Goal: Task Accomplishment & Management: Manage account settings

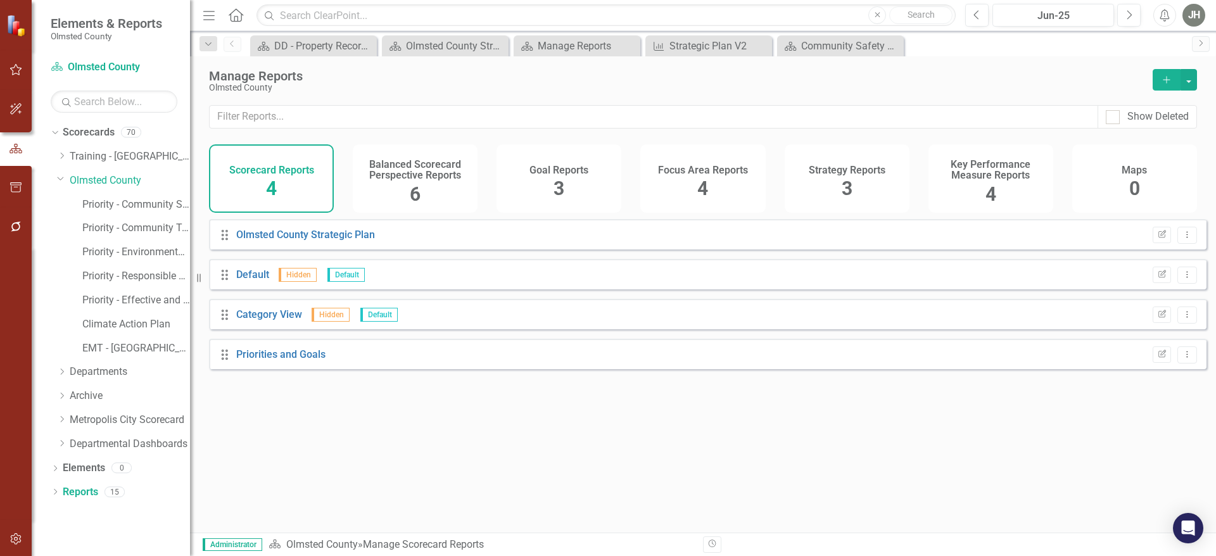
click at [844, 169] on h4 "Strategy Reports" at bounding box center [847, 170] width 77 height 11
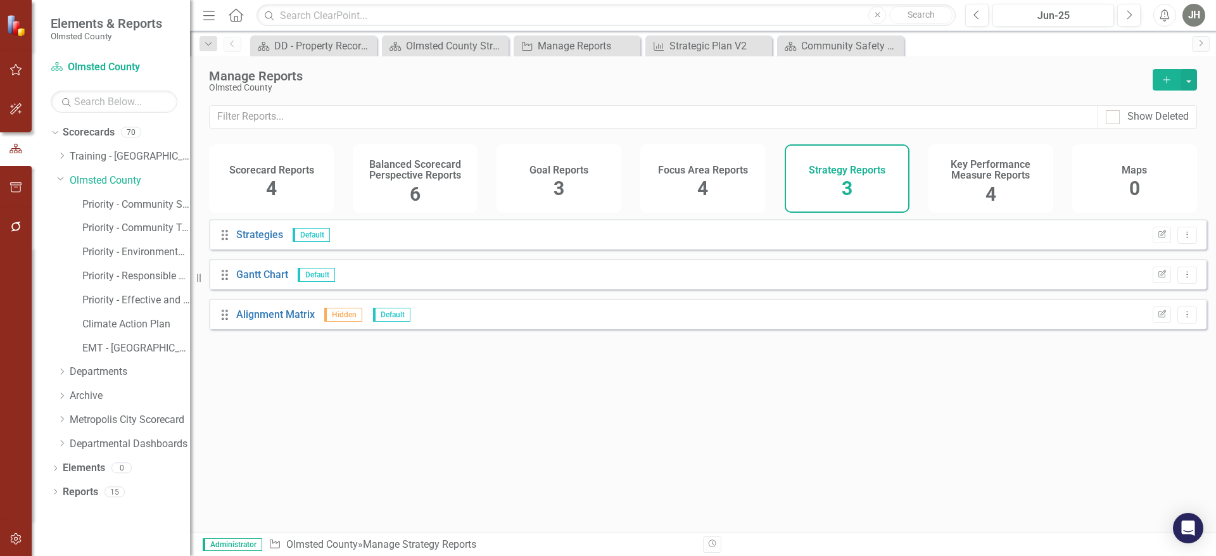
click at [987, 191] on span "4" at bounding box center [990, 194] width 11 height 22
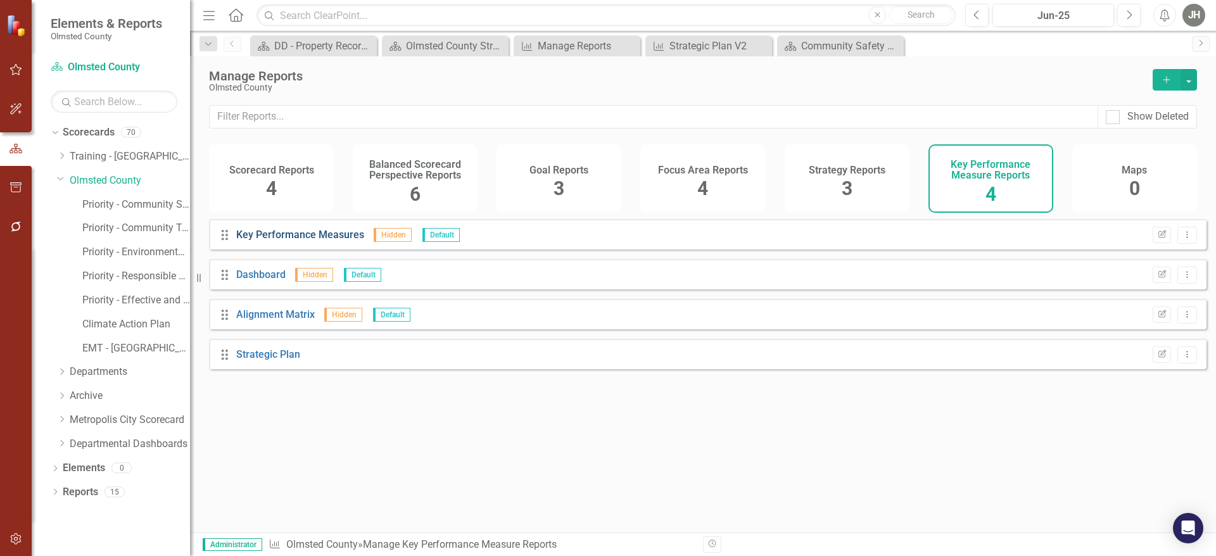
click at [279, 240] on link "Key Performance Measures" at bounding box center [300, 235] width 128 height 12
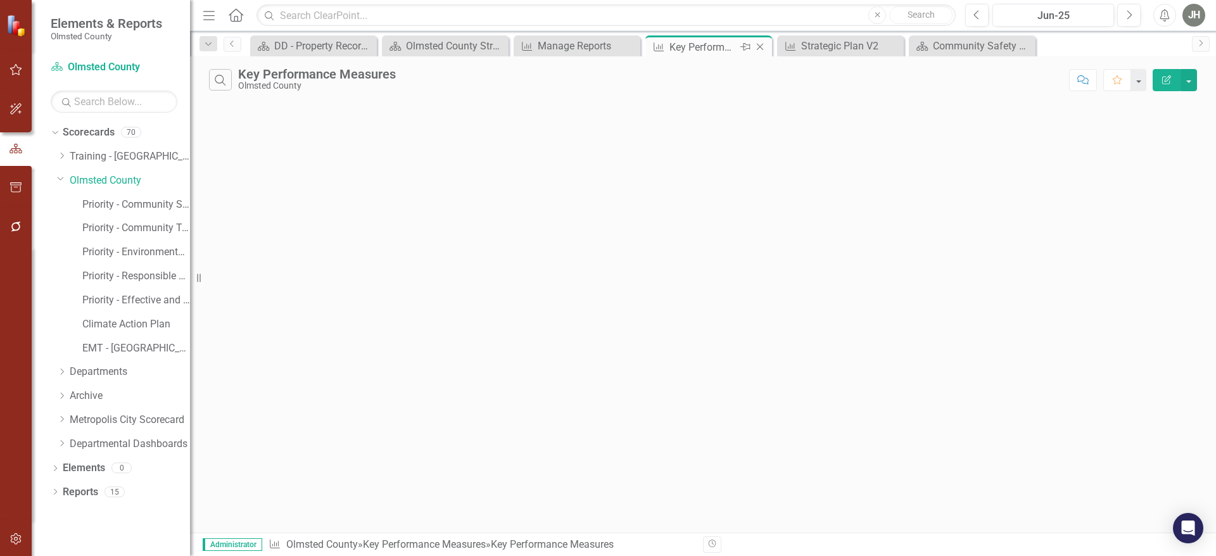
click at [759, 45] on icon "Close" at bounding box center [760, 47] width 13 height 10
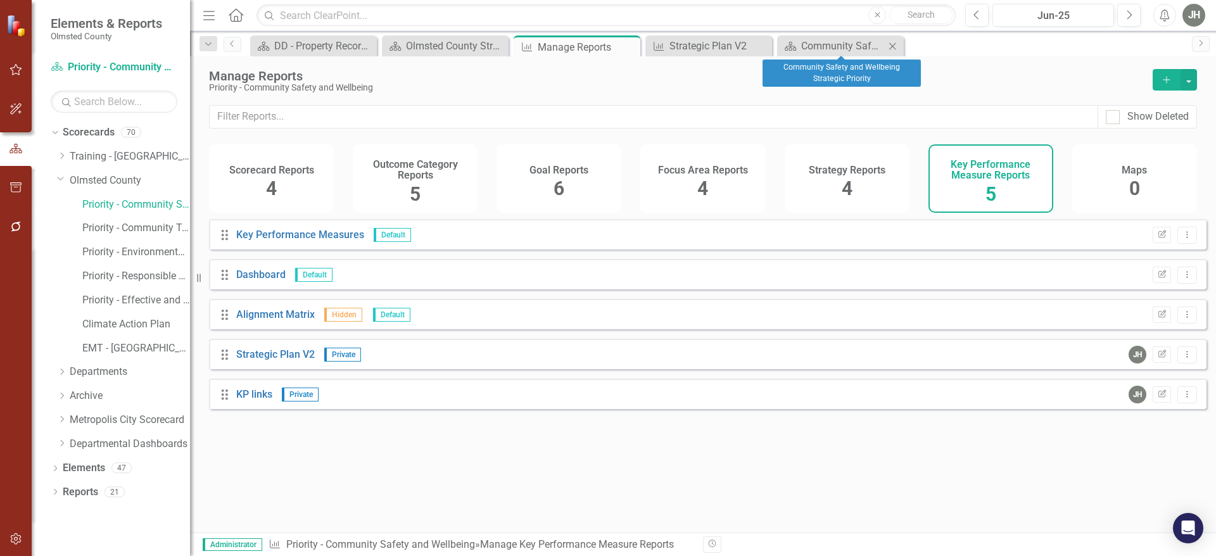
click at [894, 43] on icon "Close" at bounding box center [892, 46] width 13 height 10
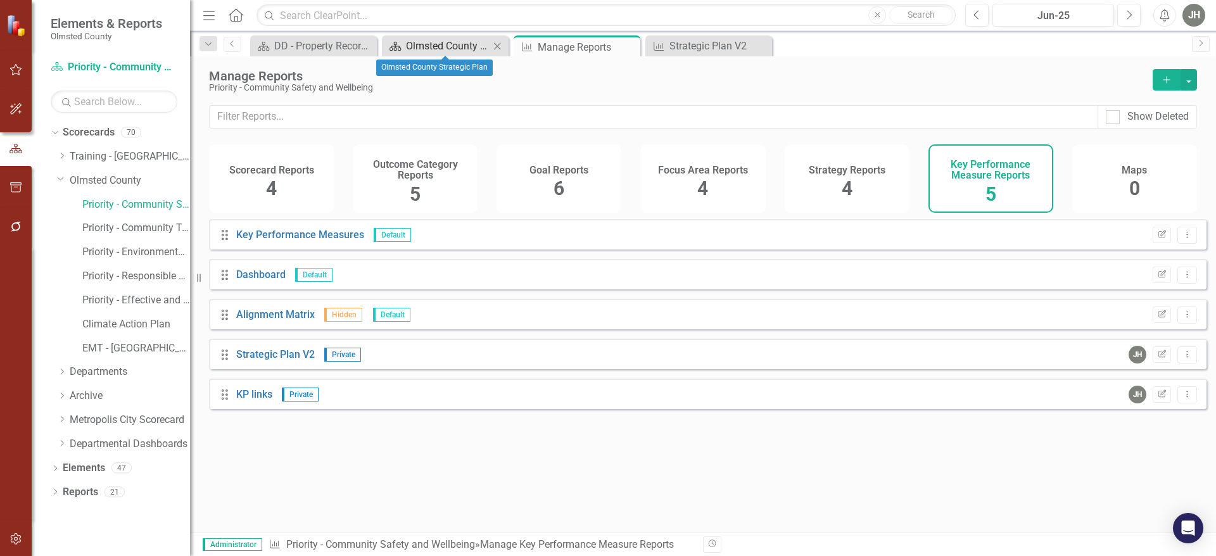
click at [464, 38] on div "Olmsted County Strategic Plan" at bounding box center [448, 46] width 84 height 16
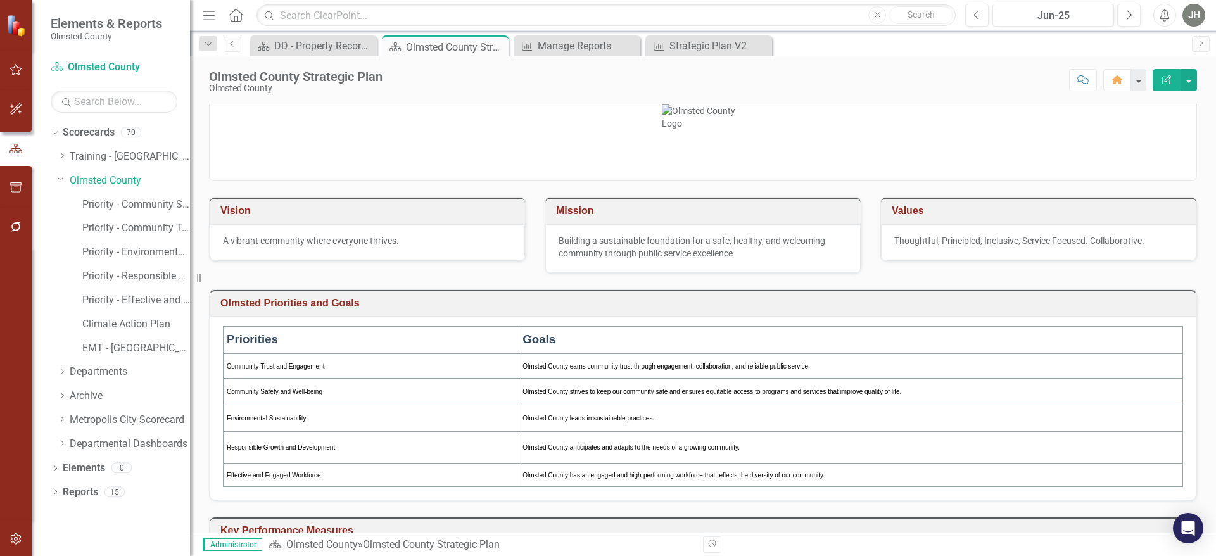
drag, startPoint x: 367, startPoint y: 41, endPoint x: 319, endPoint y: 69, distance: 55.9
click at [0, 0] on icon "Close" at bounding box center [0, 0] width 0 height 0
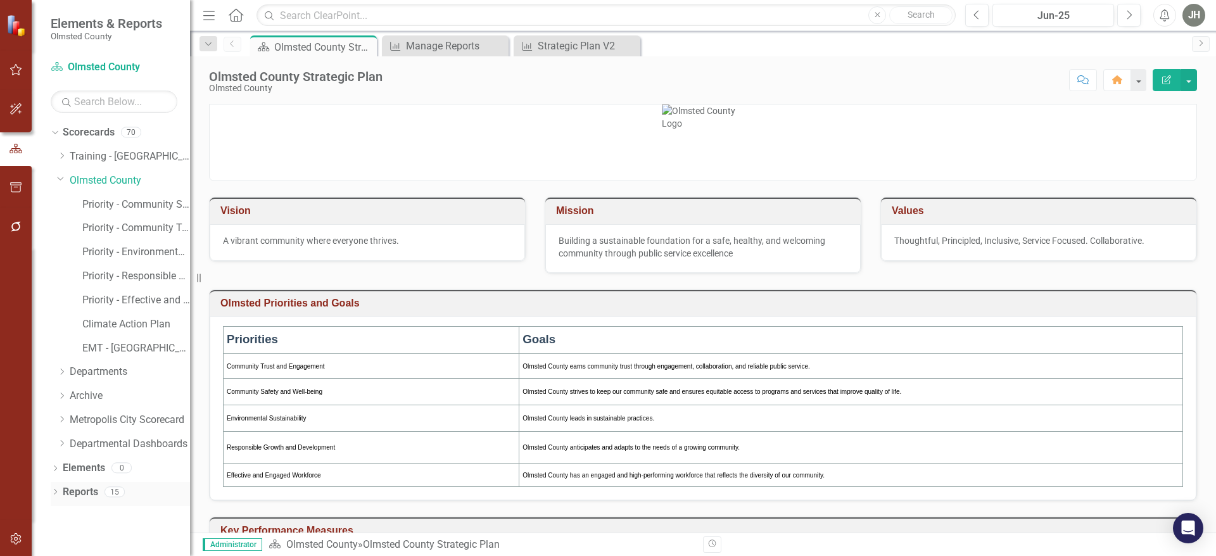
click at [83, 485] on link "Reports" at bounding box center [80, 492] width 35 height 15
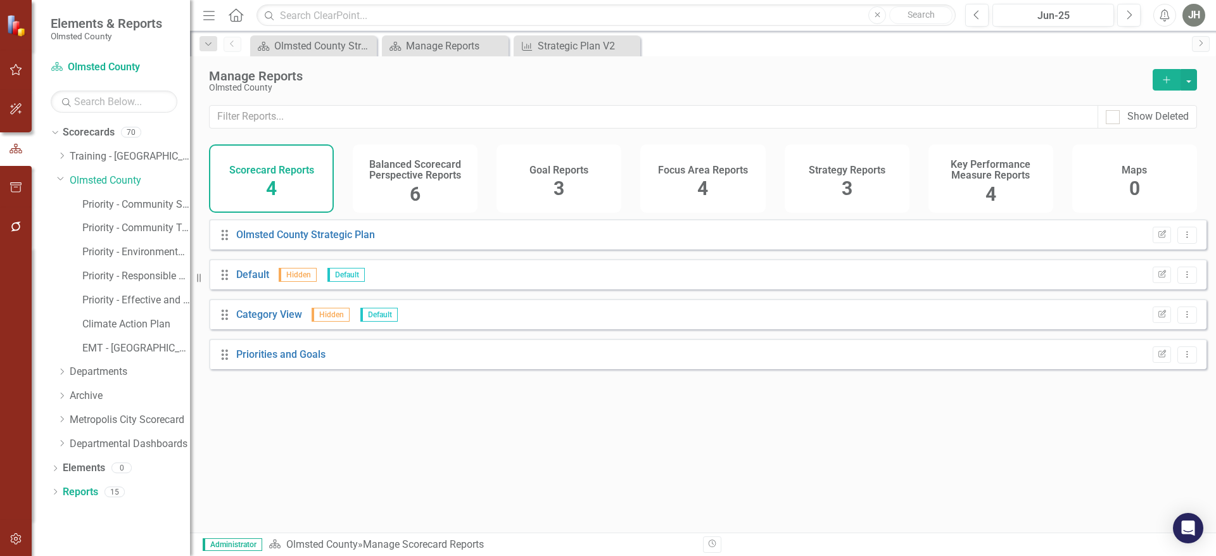
click at [1002, 167] on h4 "Key Performance Measure Reports" at bounding box center [991, 170] width 110 height 22
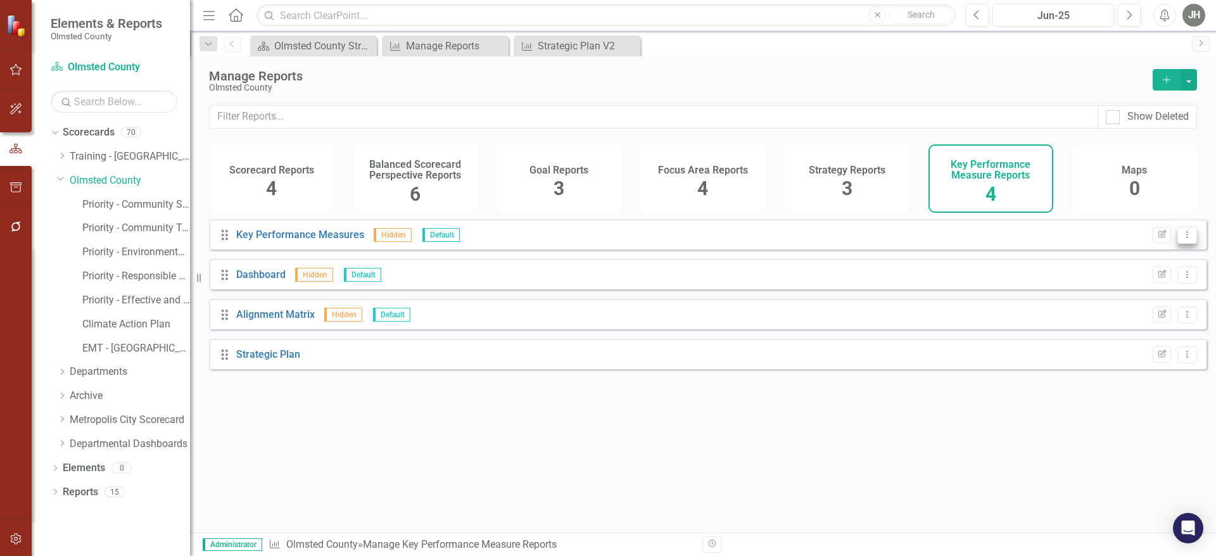
click at [1182, 239] on icon "Dropdown Menu" at bounding box center [1187, 235] width 11 height 8
click at [1186, 84] on button "button" at bounding box center [1188, 80] width 16 height 22
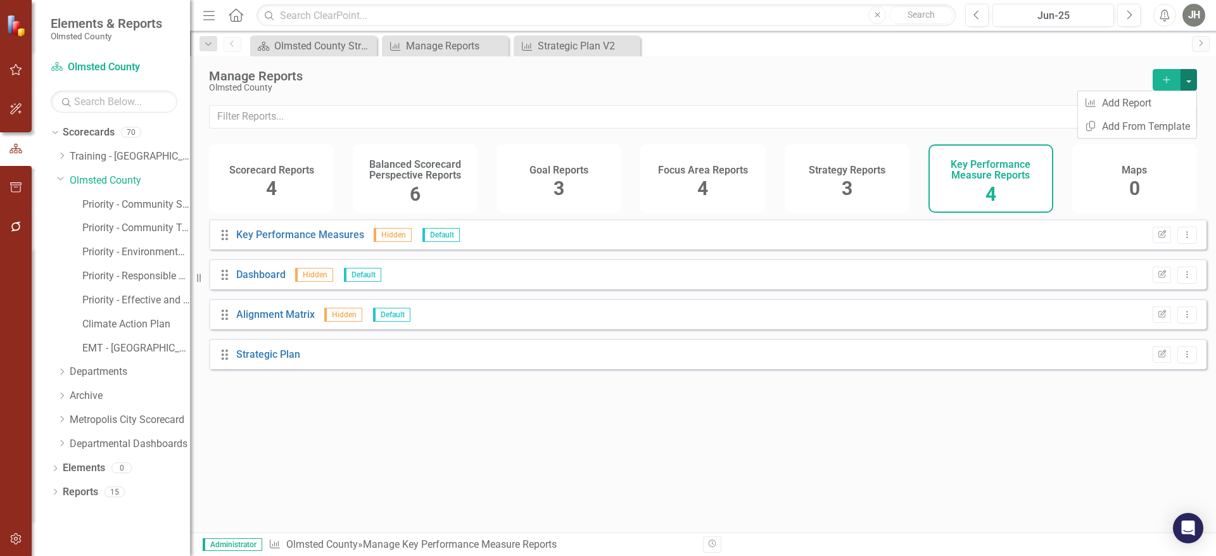
click at [1186, 84] on button "button" at bounding box center [1188, 80] width 16 height 22
click at [18, 538] on icon "button" at bounding box center [15, 539] width 13 height 10
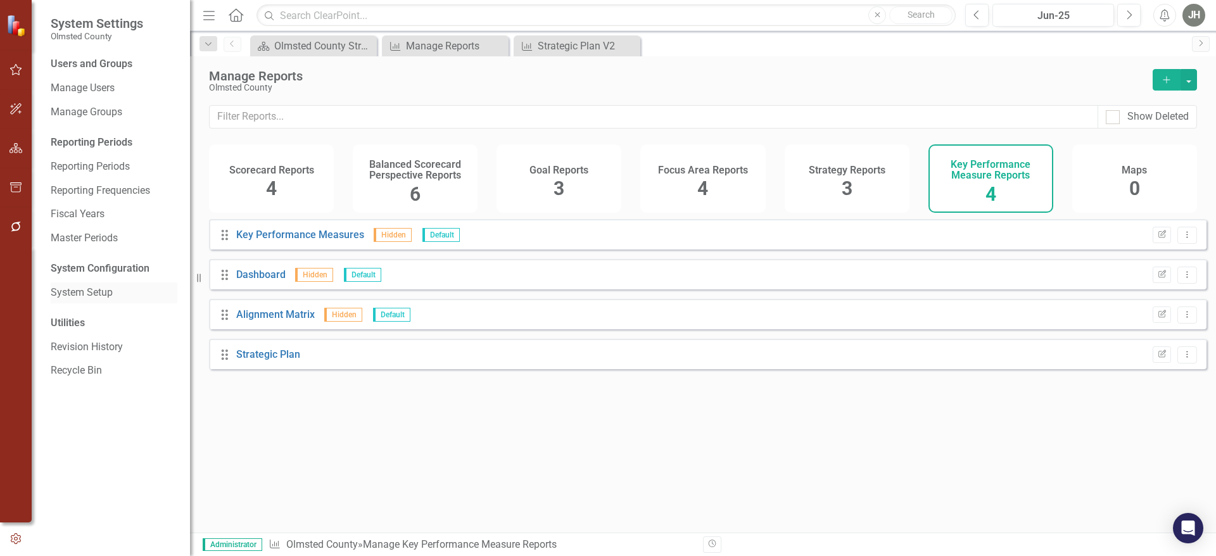
click at [97, 291] on link "System Setup" at bounding box center [114, 293] width 127 height 15
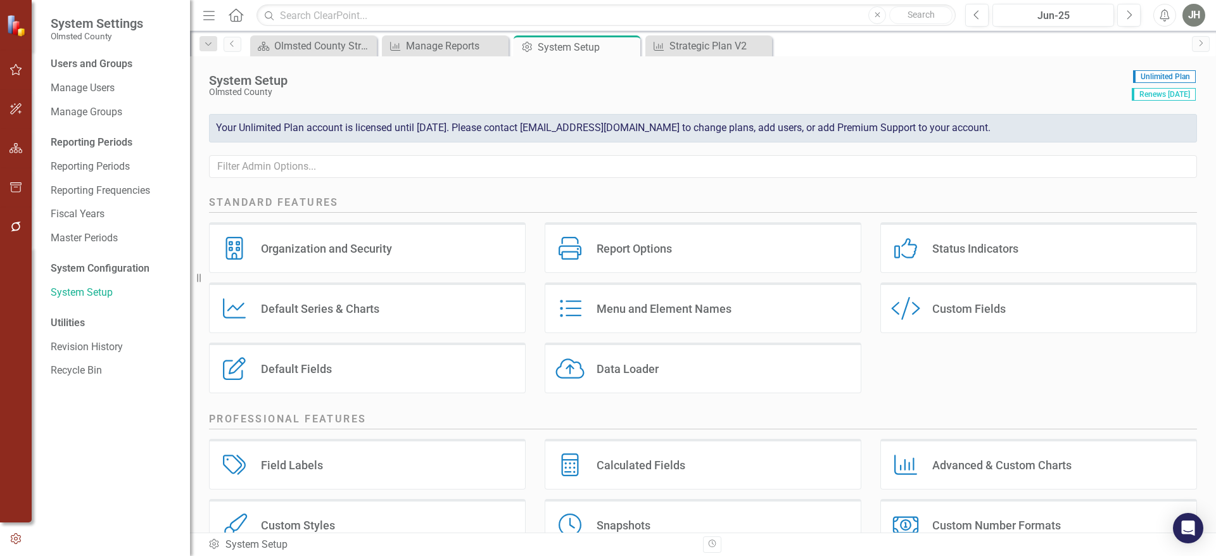
click at [640, 246] on div "Report Options" at bounding box center [634, 248] width 75 height 15
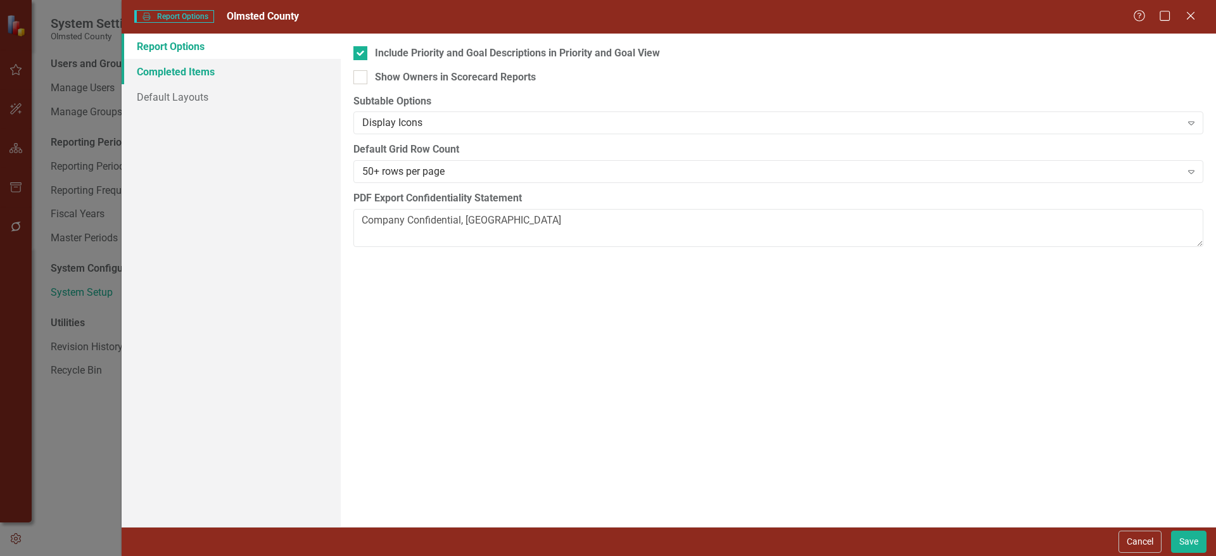
click at [184, 70] on link "Completed Items" at bounding box center [231, 71] width 219 height 25
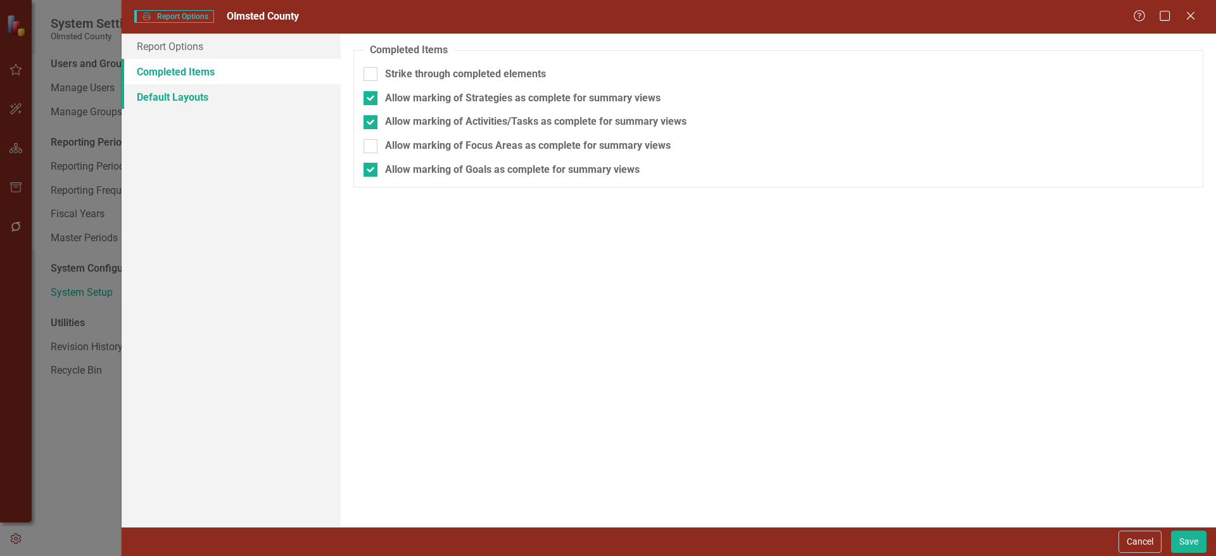
click at [184, 96] on link "Default Layouts" at bounding box center [231, 96] width 219 height 25
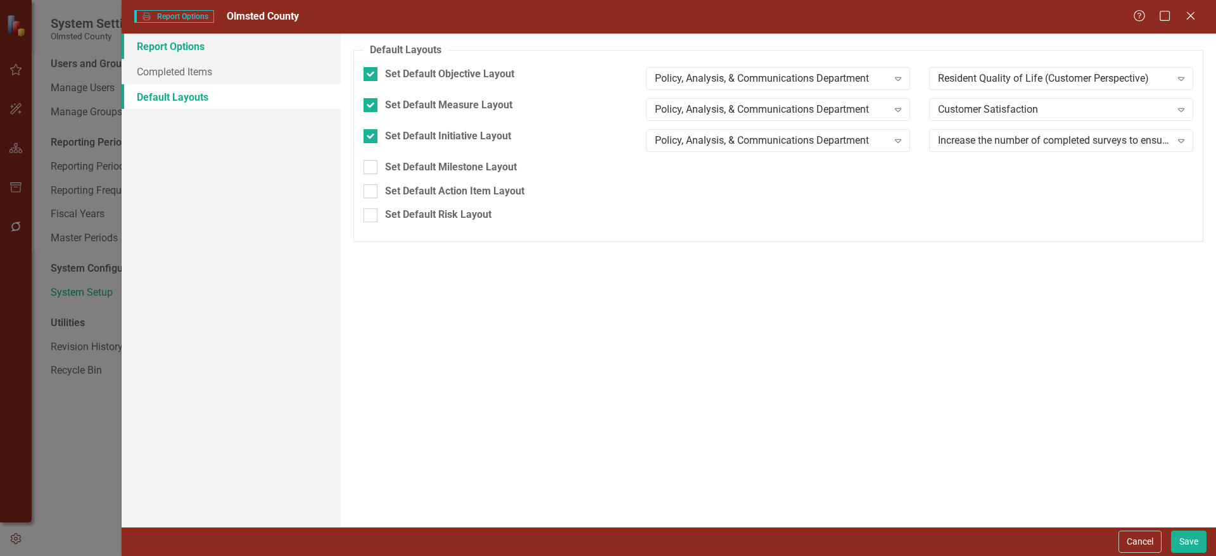
click at [181, 49] on link "Report Options" at bounding box center [231, 46] width 219 height 25
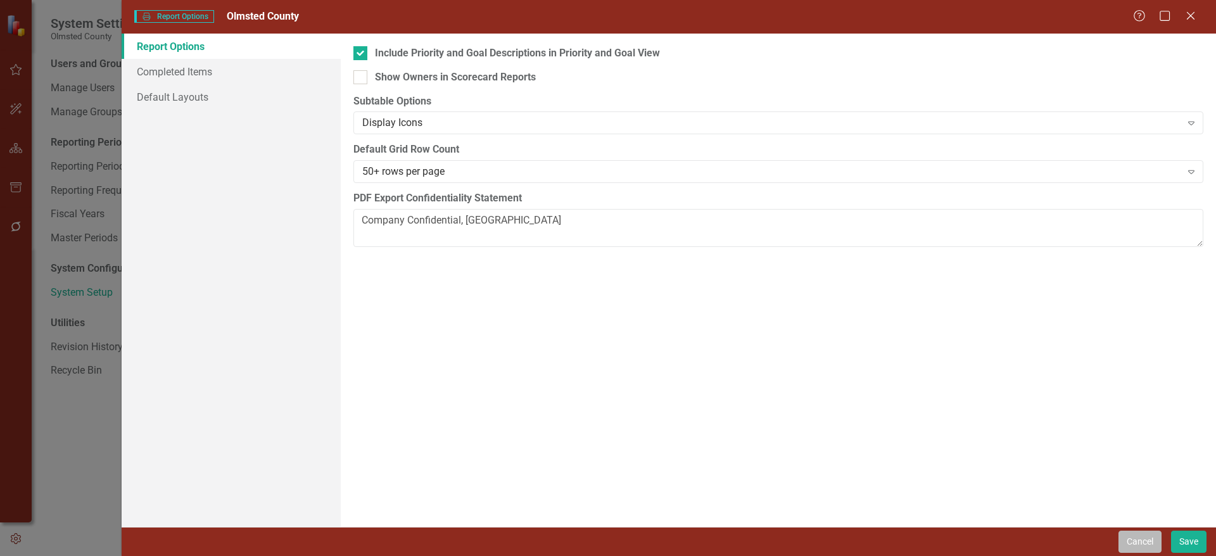
click at [1139, 536] on button "Cancel" at bounding box center [1139, 542] width 43 height 22
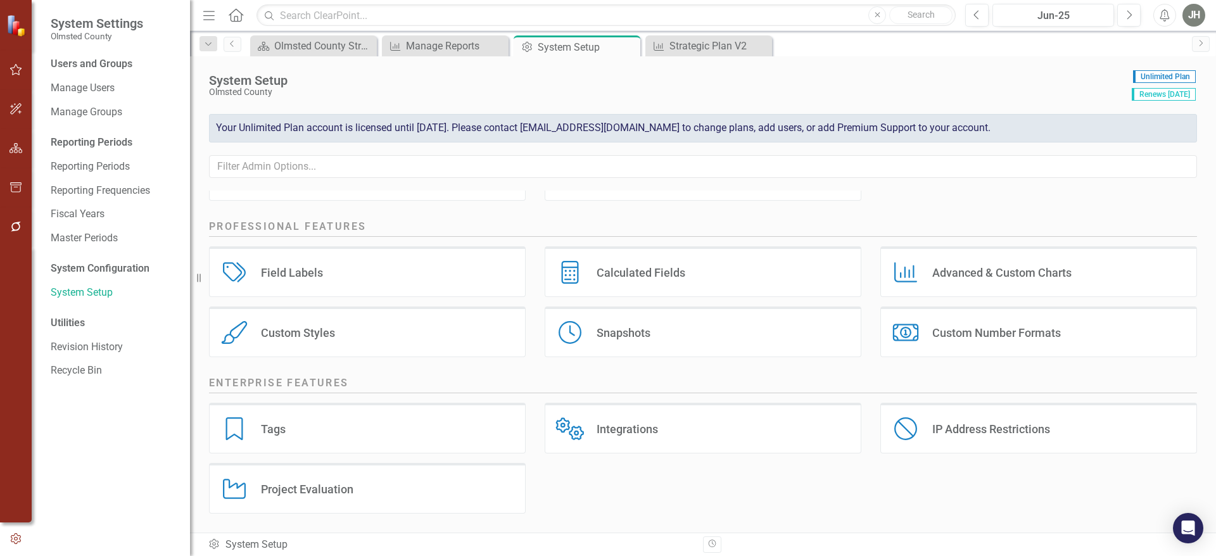
scroll to position [199, 0]
click at [446, 44] on div "Manage Reports" at bounding box center [448, 46] width 84 height 16
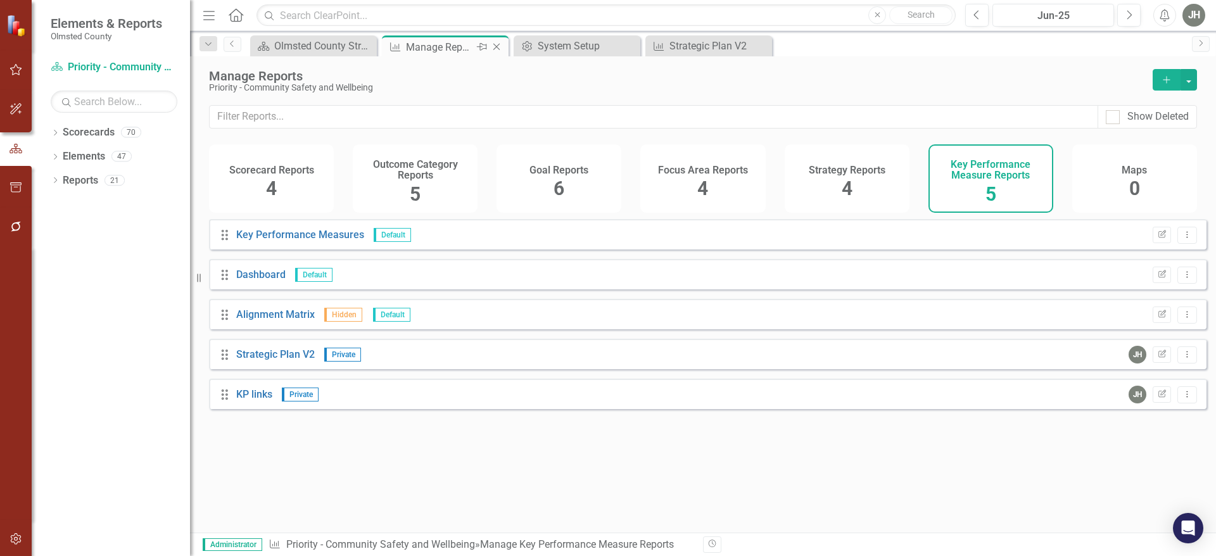
click at [494, 44] on icon "Close" at bounding box center [496, 47] width 13 height 10
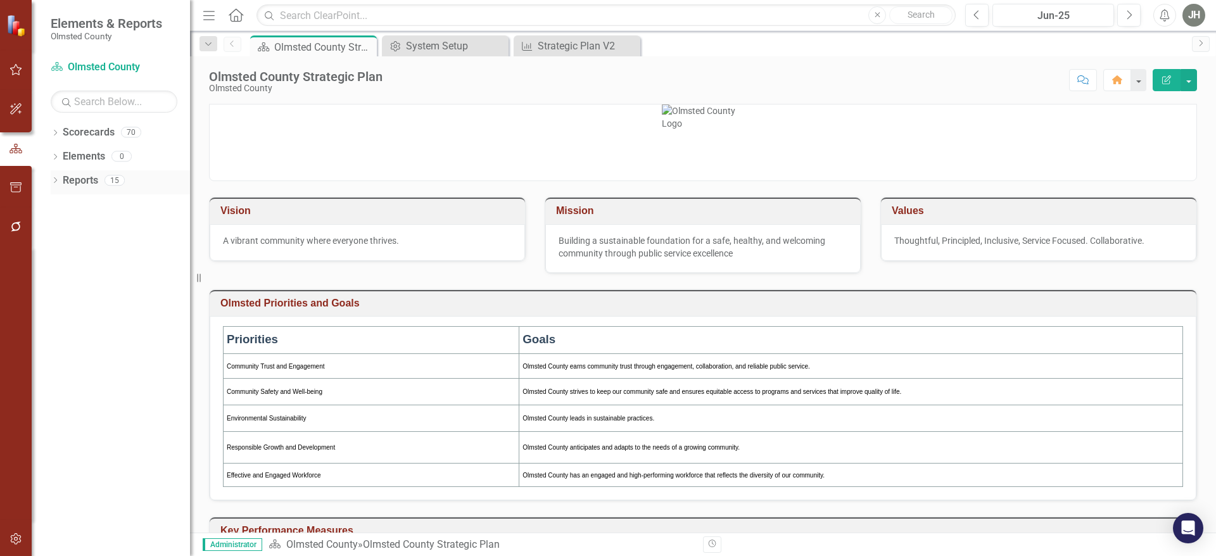
click at [88, 172] on div "Reports" at bounding box center [80, 180] width 35 height 21
click at [90, 172] on div "Reports" at bounding box center [80, 180] width 35 height 21
click at [79, 179] on link "Reports" at bounding box center [80, 181] width 35 height 15
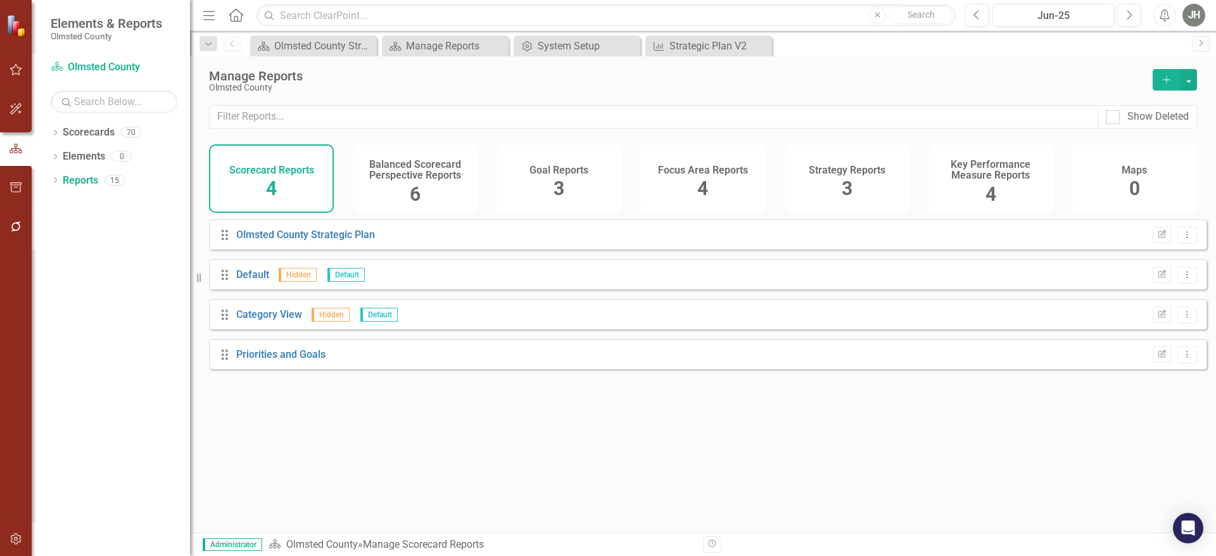
click at [985, 181] on h4 "Key Performance Measure Reports" at bounding box center [991, 170] width 110 height 22
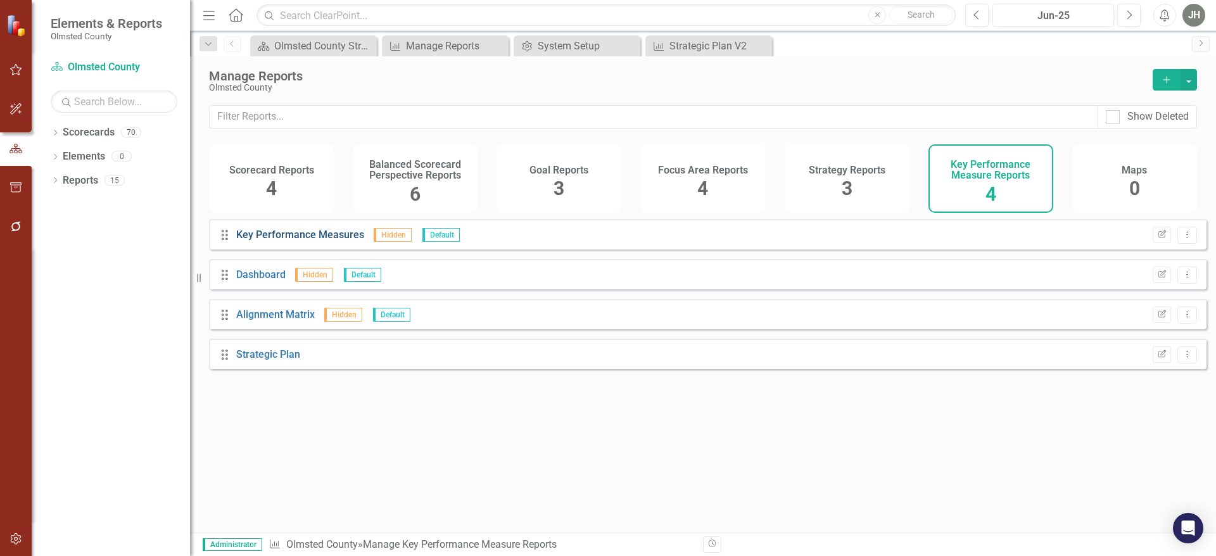
click at [339, 241] on link "Key Performance Measures" at bounding box center [300, 235] width 128 height 12
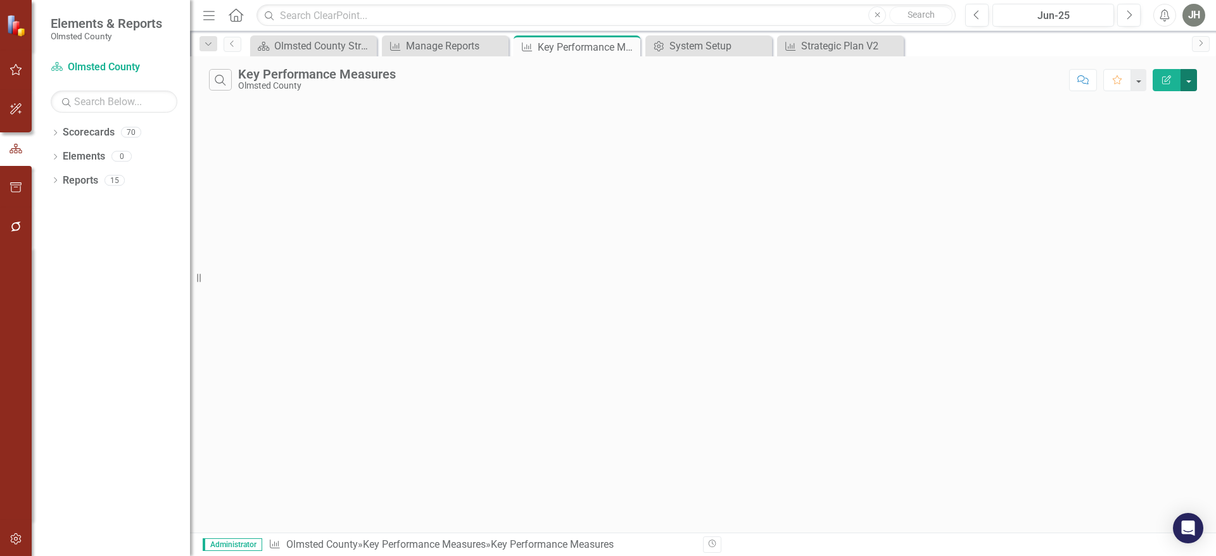
click at [1186, 80] on button "button" at bounding box center [1188, 80] width 16 height 22
click at [437, 25] on input "text" at bounding box center [605, 15] width 699 height 22
click at [441, 41] on div "Manage Reports" at bounding box center [448, 46] width 84 height 16
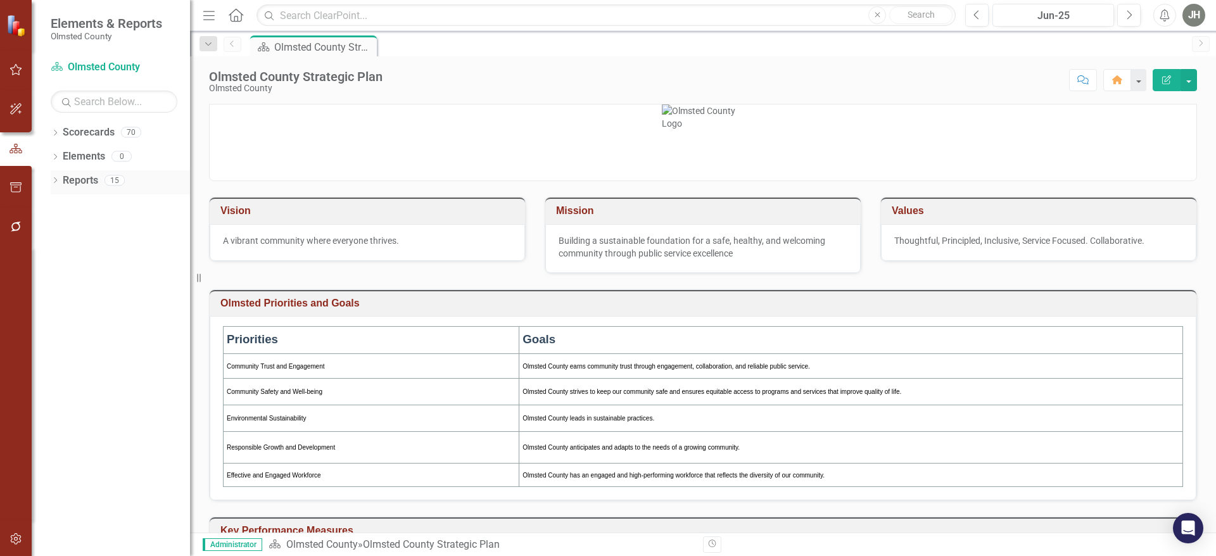
click at [89, 180] on link "Reports" at bounding box center [80, 181] width 35 height 15
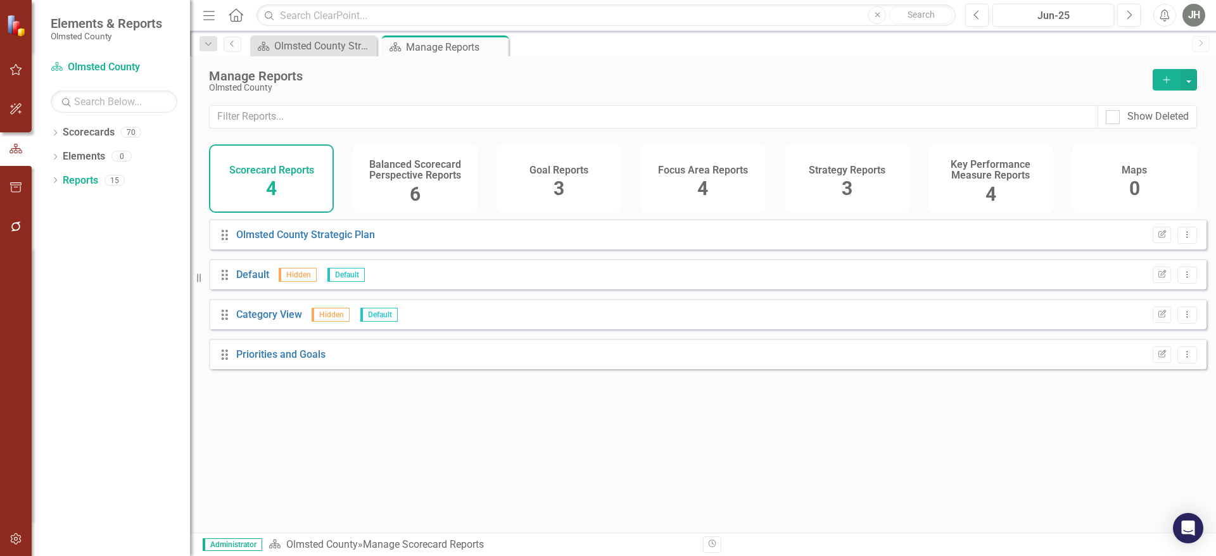
click at [998, 174] on h4 "Key Performance Measure Reports" at bounding box center [991, 170] width 110 height 22
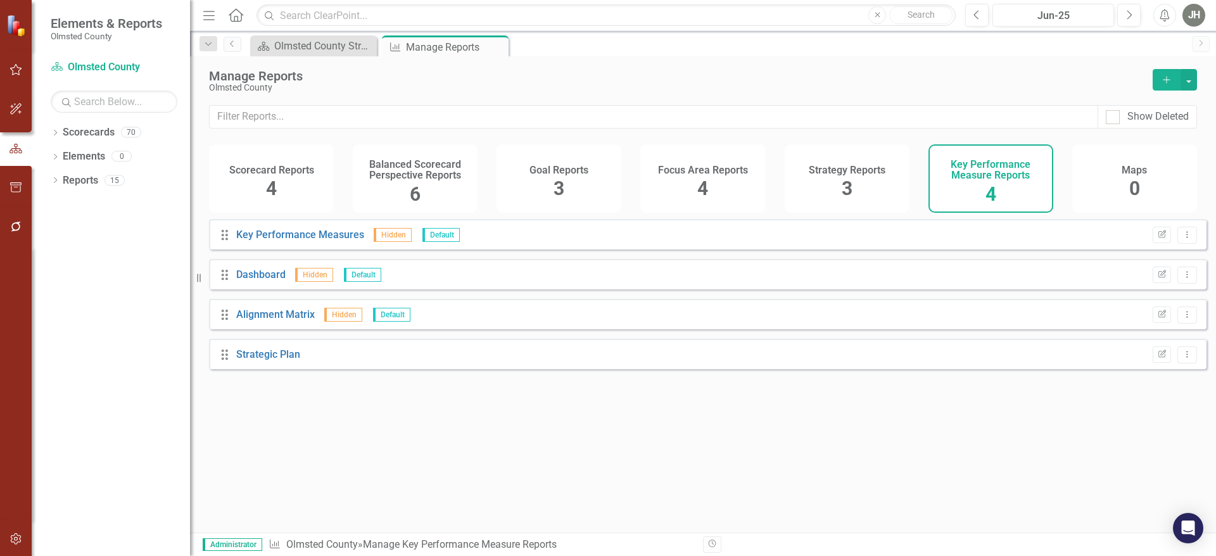
click at [223, 240] on icon at bounding box center [225, 235] width 6 height 10
click at [1158, 243] on button "Edit Report" at bounding box center [1162, 235] width 18 height 16
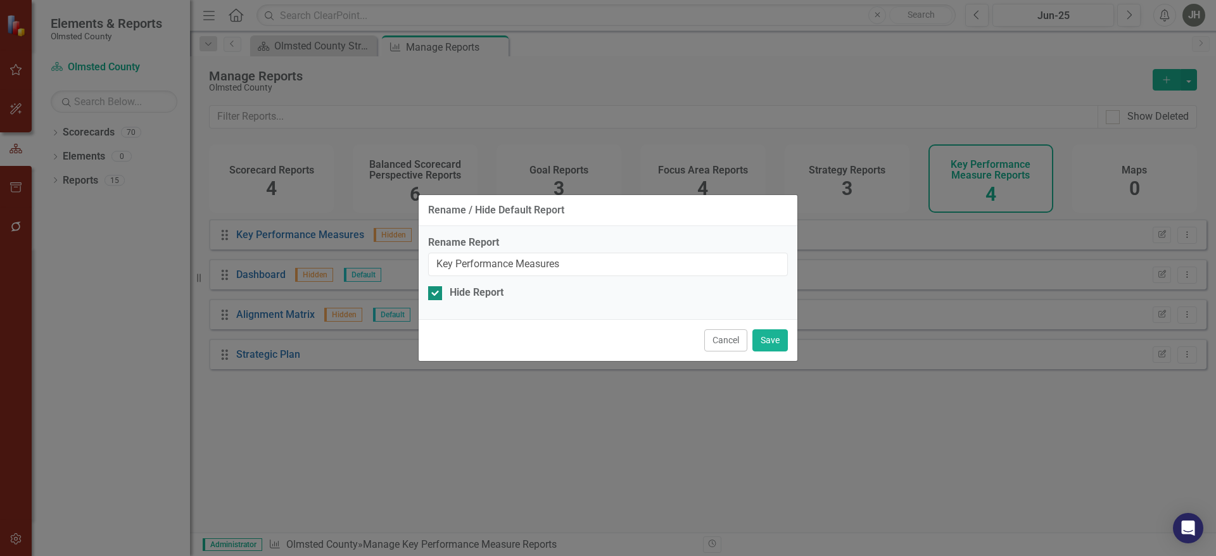
click at [438, 293] on div at bounding box center [435, 293] width 14 height 14
click at [436, 293] on input "Hide Report" at bounding box center [432, 290] width 8 height 8
checkbox input "false"
click at [764, 336] on button "Save" at bounding box center [769, 340] width 35 height 22
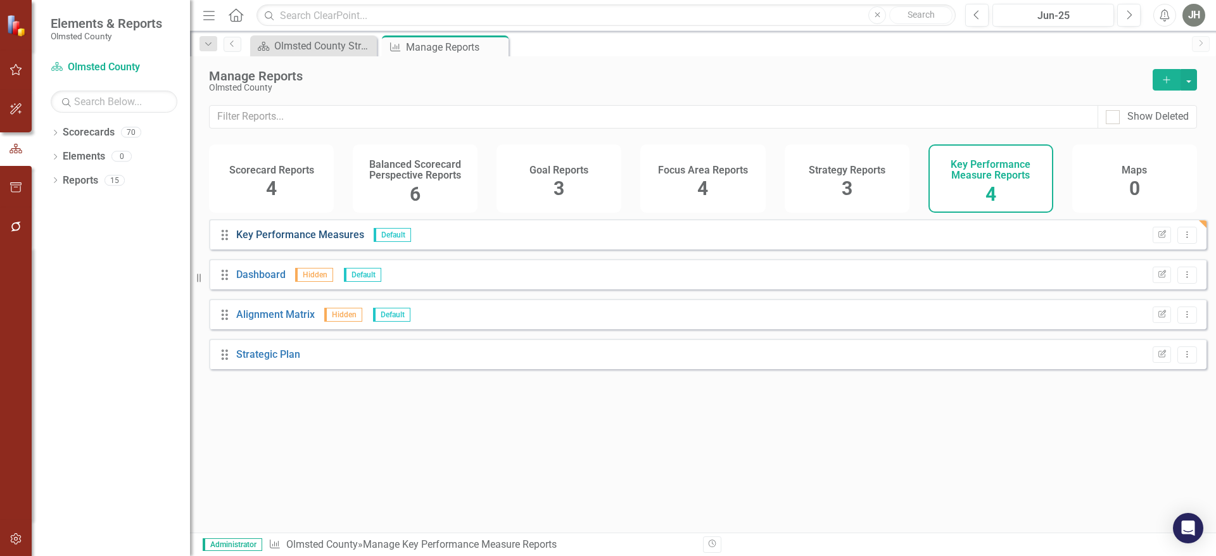
click at [286, 241] on link "Key Performance Measures" at bounding box center [300, 235] width 128 height 12
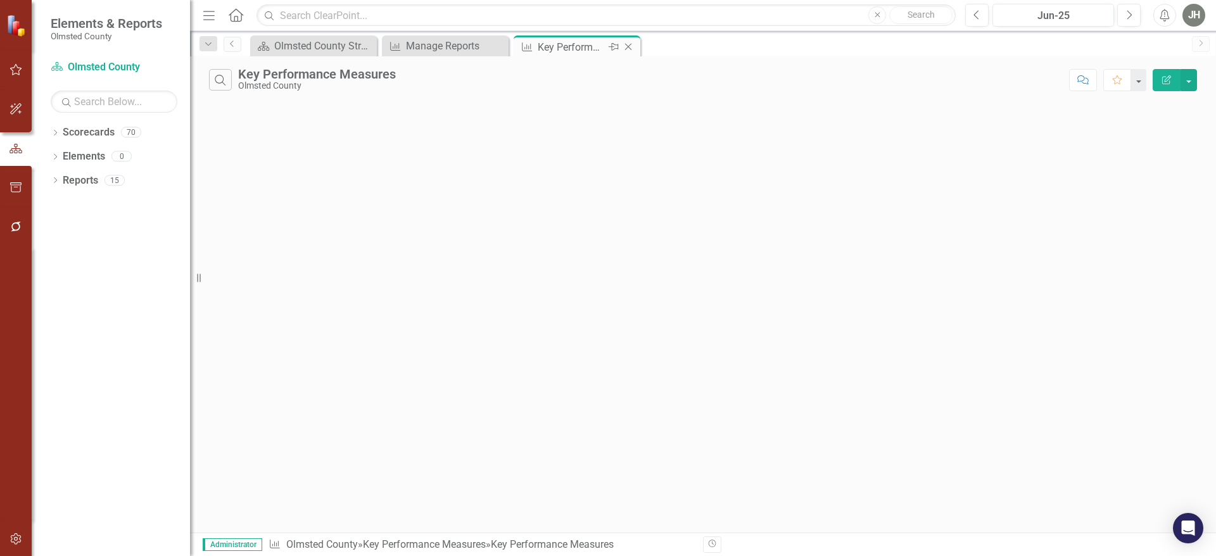
click at [630, 44] on icon "Close" at bounding box center [628, 47] width 13 height 10
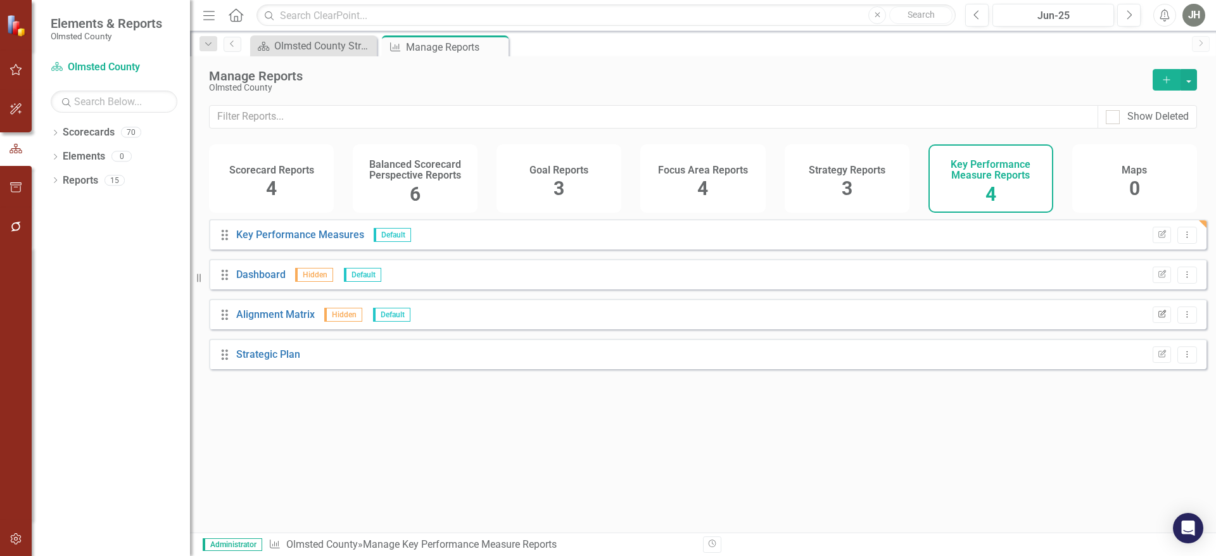
click at [1157, 319] on icon "Edit Report" at bounding box center [1161, 315] width 9 height 8
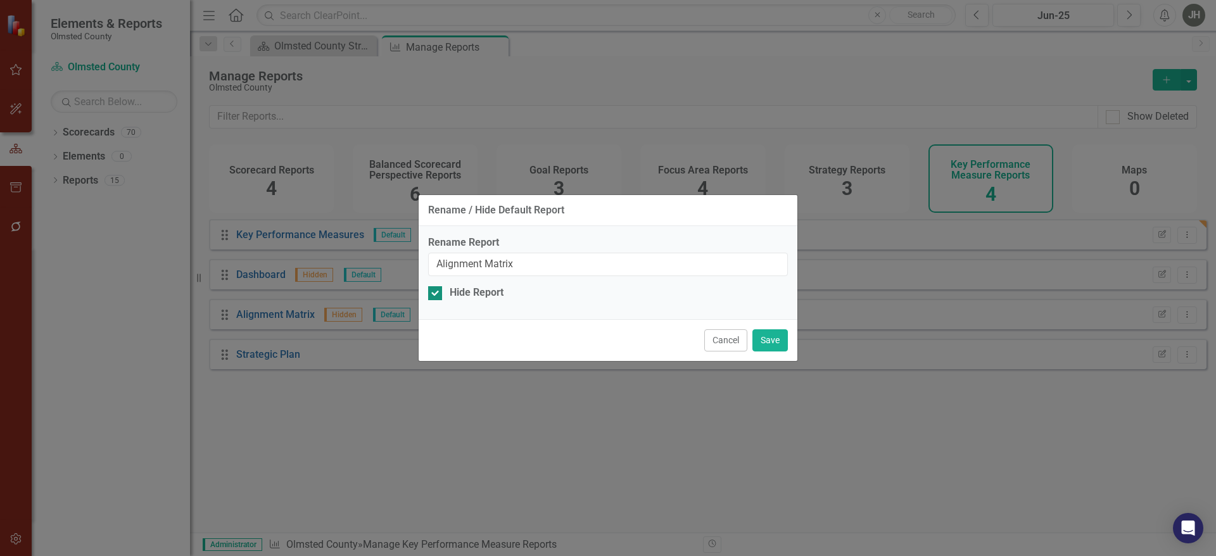
click at [435, 288] on input "Hide Report" at bounding box center [432, 290] width 8 height 8
checkbox input "true"
click at [770, 344] on button "Save" at bounding box center [769, 340] width 35 height 22
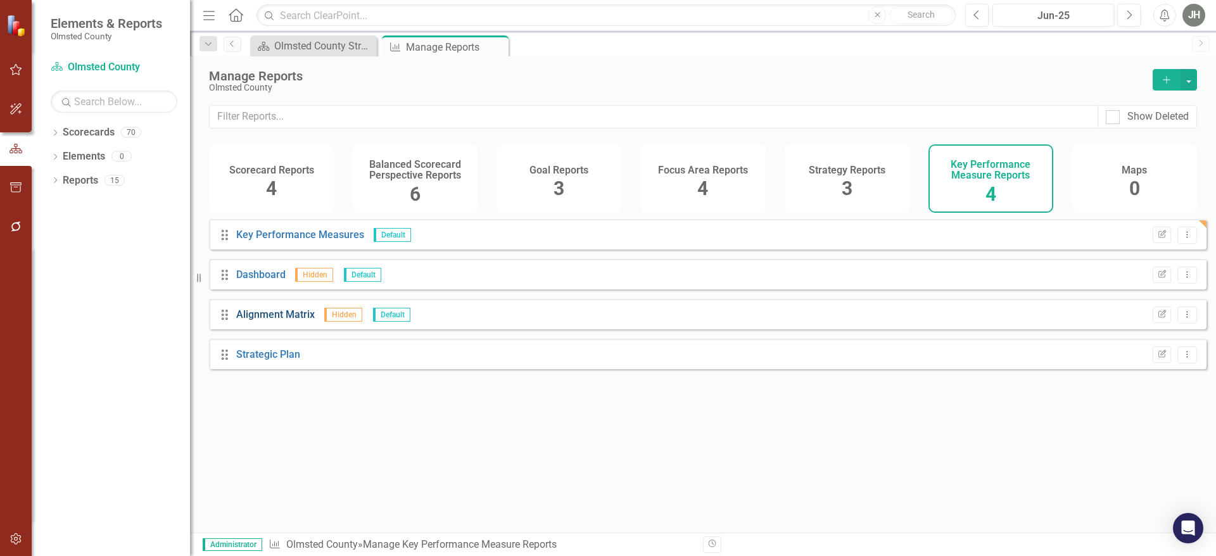
click at [272, 320] on link "Alignment Matrix" at bounding box center [275, 314] width 79 height 12
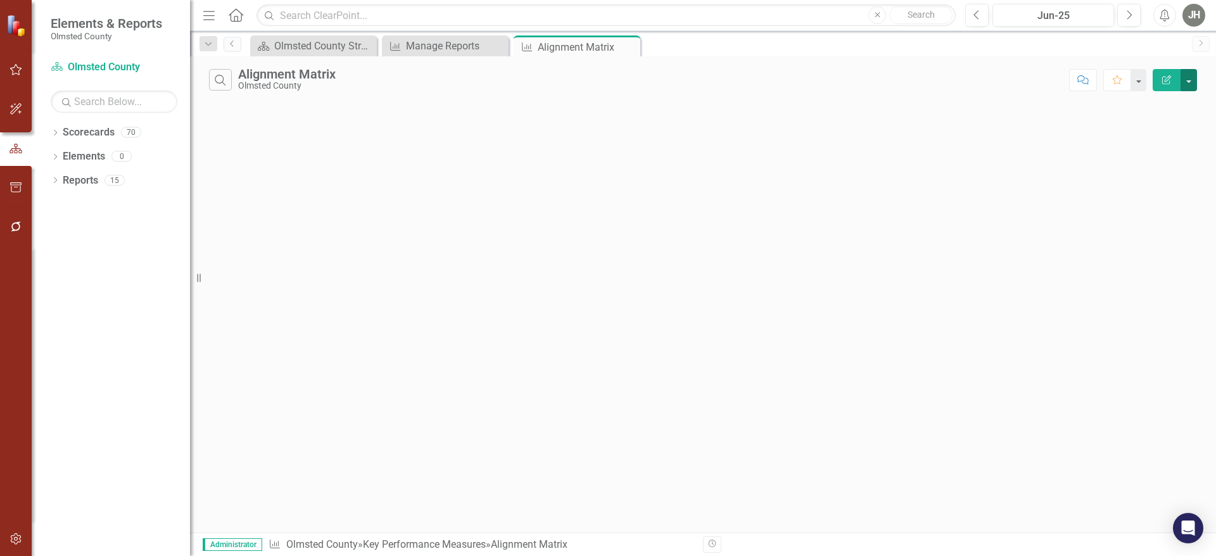
click at [1191, 85] on button "button" at bounding box center [1188, 80] width 16 height 22
click at [1163, 74] on button "Edit Report" at bounding box center [1167, 80] width 28 height 22
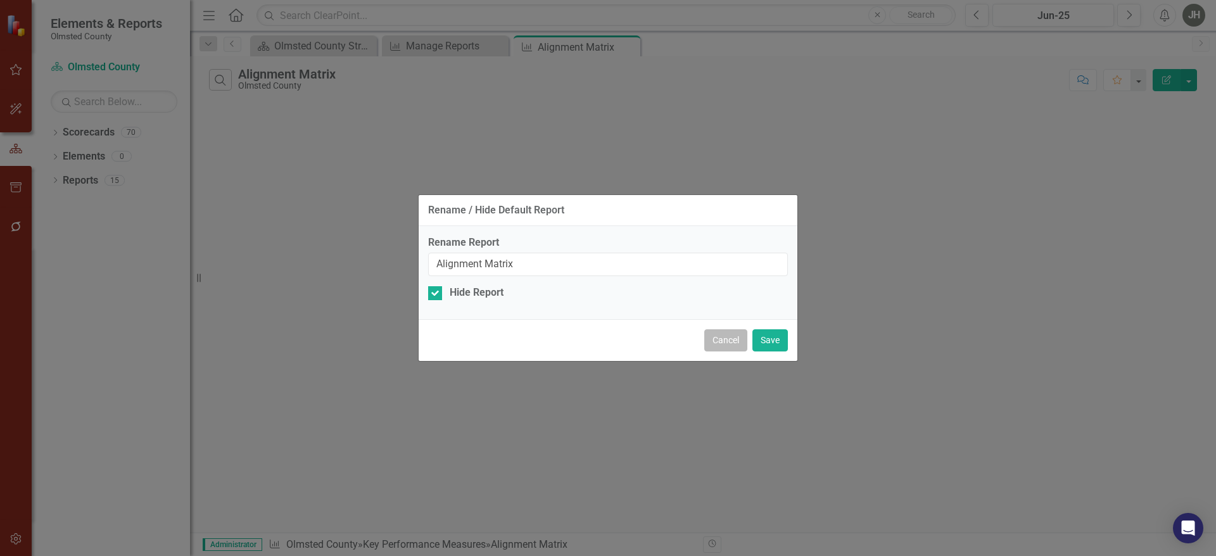
click at [729, 345] on button "Cancel" at bounding box center [725, 340] width 43 height 22
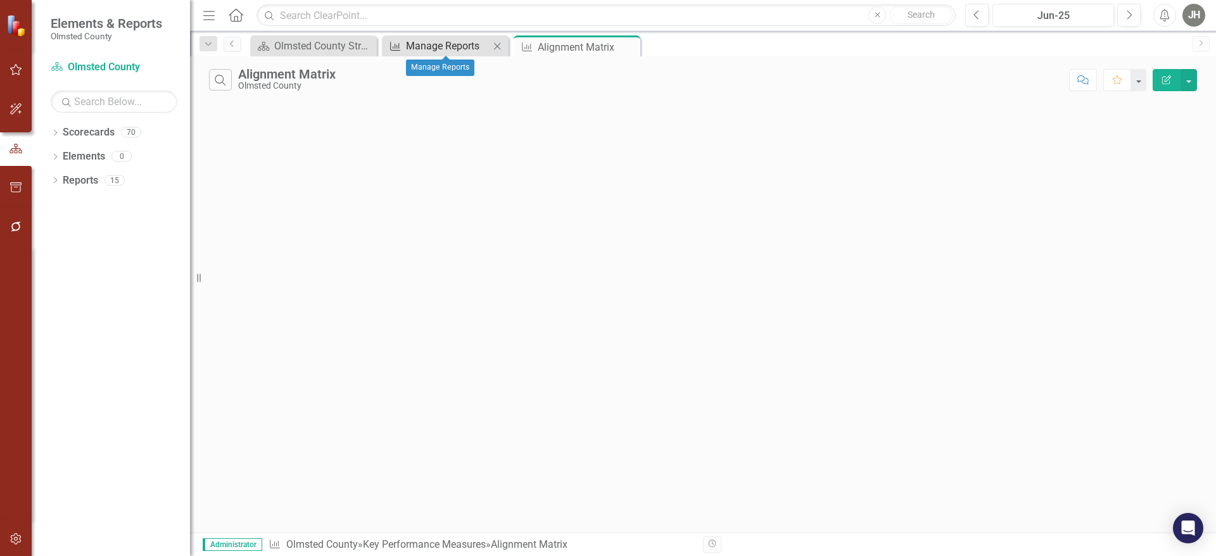
click at [442, 47] on div "Manage Reports" at bounding box center [448, 46] width 84 height 16
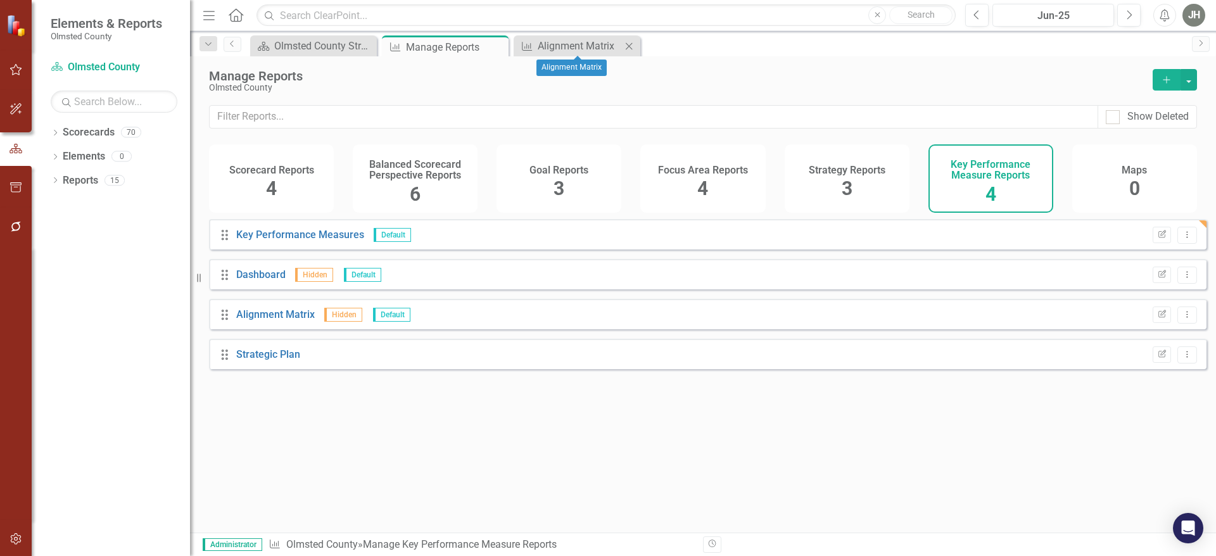
click at [629, 44] on icon at bounding box center [629, 45] width 7 height 7
click at [303, 240] on link "Key Performance Measures" at bounding box center [300, 235] width 128 height 12
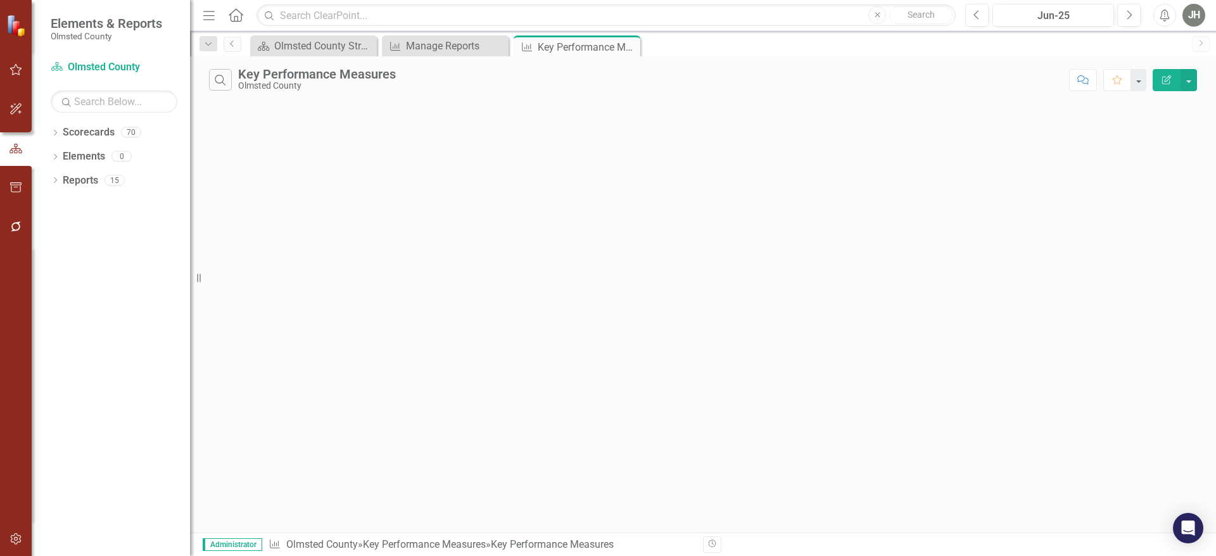
click at [1147, 68] on div "Search Key Performance Measures Olmsted County Comment Favorite Edit Report" at bounding box center [703, 76] width 1026 height 41
click at [1161, 79] on icon "Edit Report" at bounding box center [1166, 79] width 11 height 9
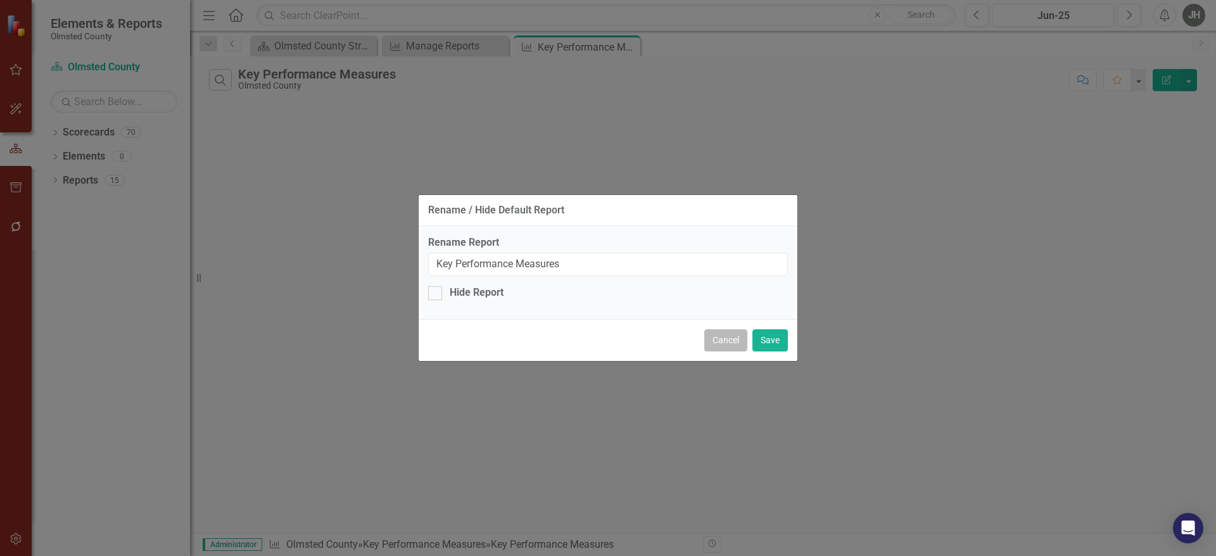
click at [724, 345] on button "Cancel" at bounding box center [725, 340] width 43 height 22
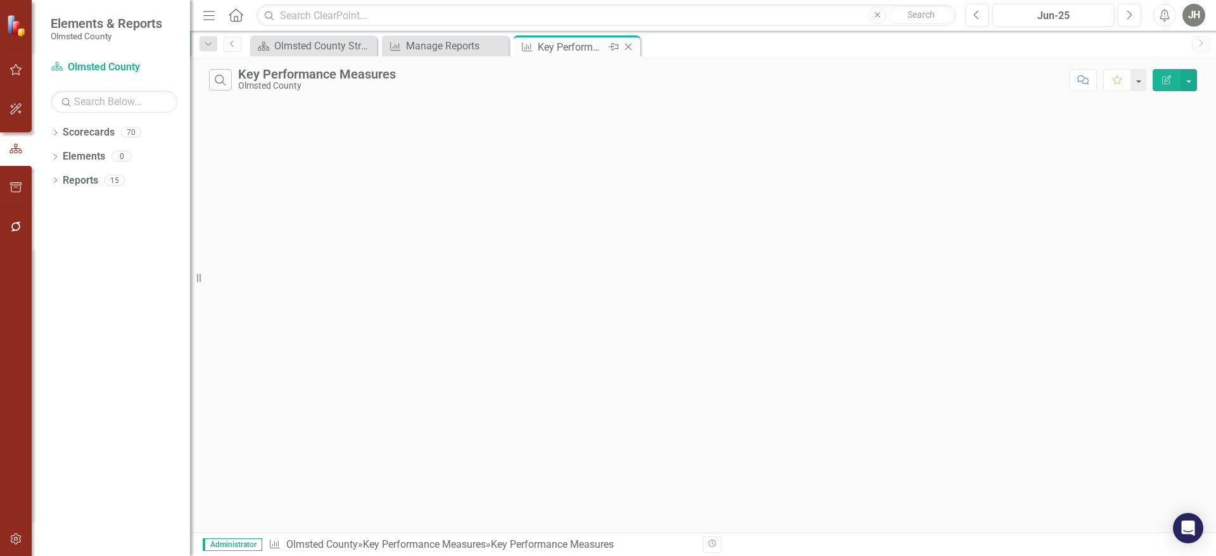
click at [632, 45] on icon "Close" at bounding box center [628, 47] width 13 height 10
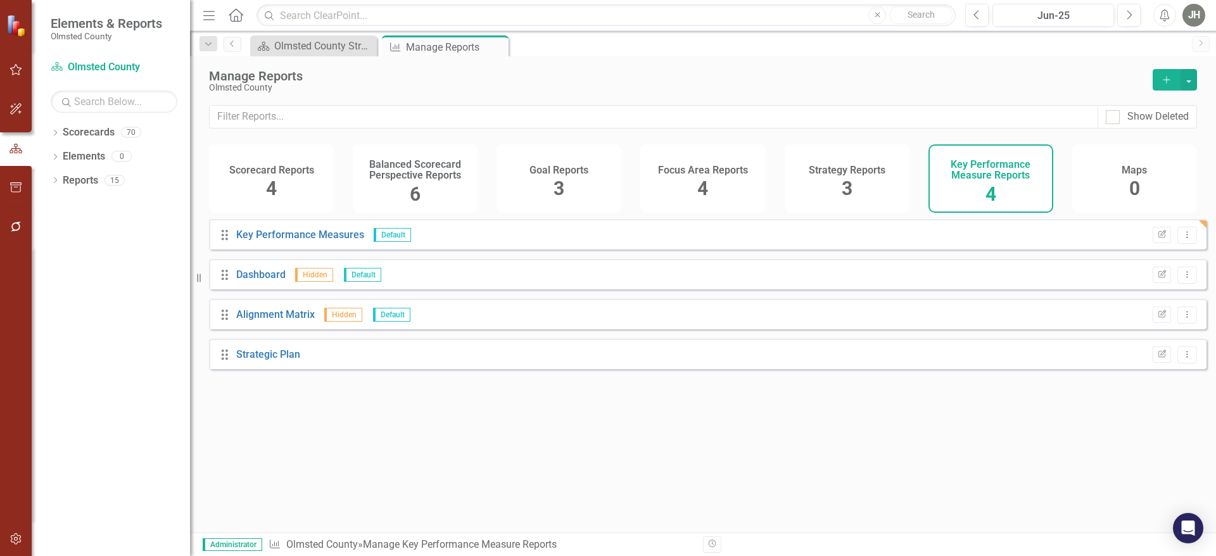
click at [1163, 79] on icon "Add" at bounding box center [1166, 79] width 11 height 9
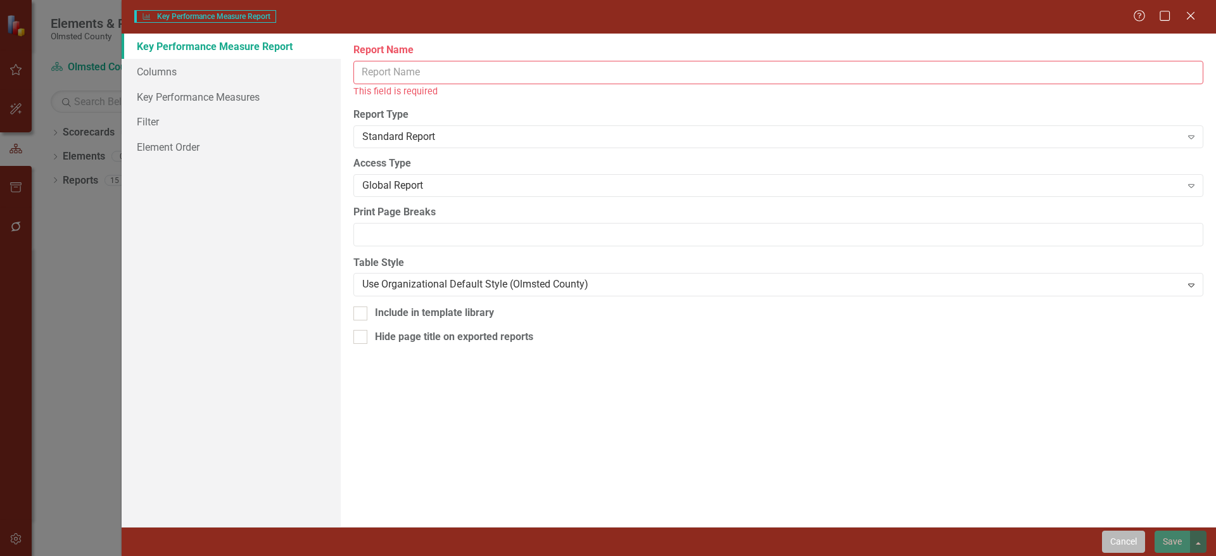
click at [1116, 540] on button "Cancel" at bounding box center [1123, 542] width 43 height 22
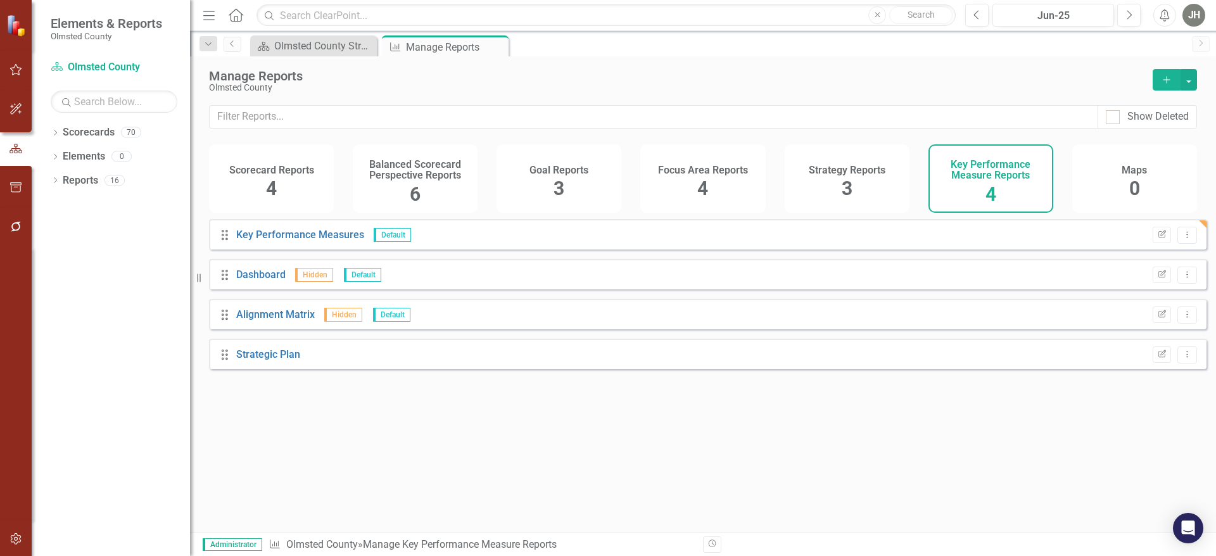
click at [840, 183] on div "Strategy Reports 3" at bounding box center [847, 178] width 125 height 68
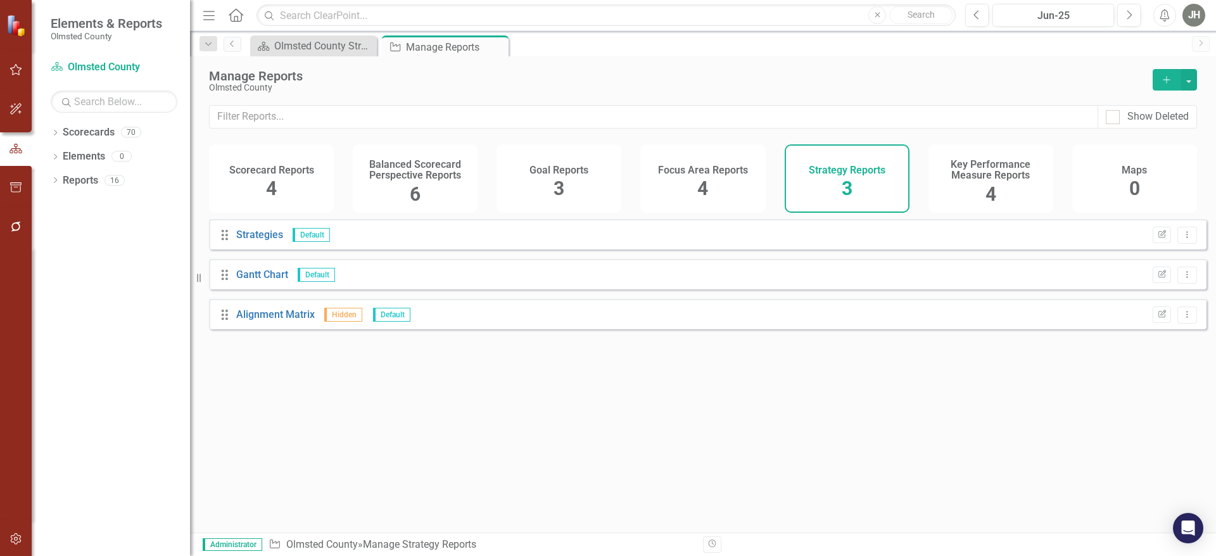
click at [987, 179] on h4 "Key Performance Measure Reports" at bounding box center [991, 170] width 110 height 22
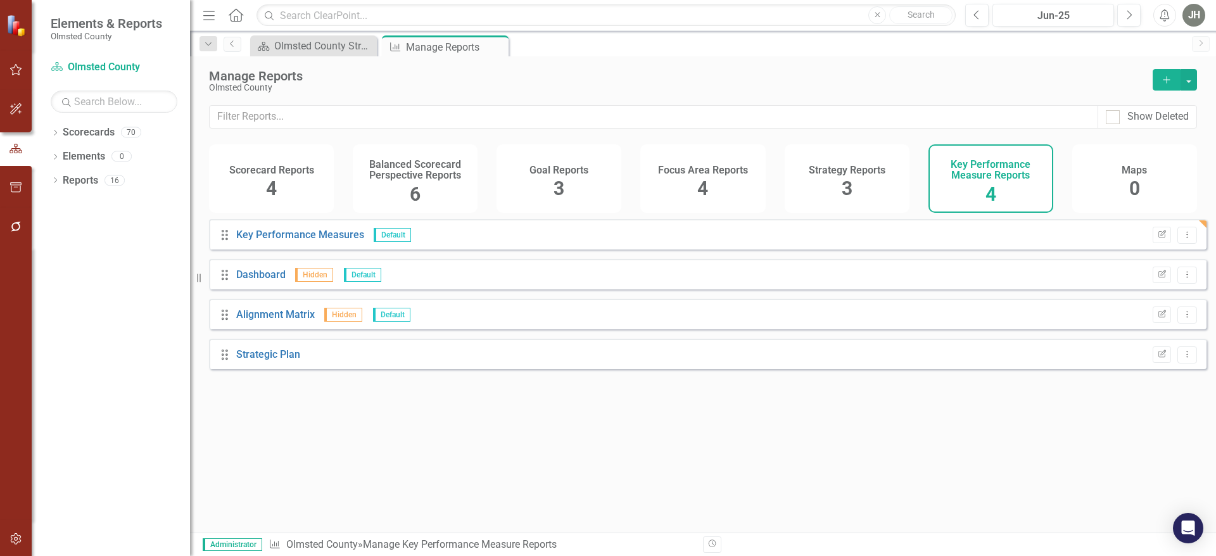
click at [1182, 250] on div "Drag Key Performance Measures Default Edit Report Dropdown Menu" at bounding box center [707, 234] width 997 height 30
click at [1182, 239] on icon "Dropdown Menu" at bounding box center [1187, 235] width 11 height 8
click at [275, 241] on link "Key Performance Measures" at bounding box center [300, 235] width 128 height 12
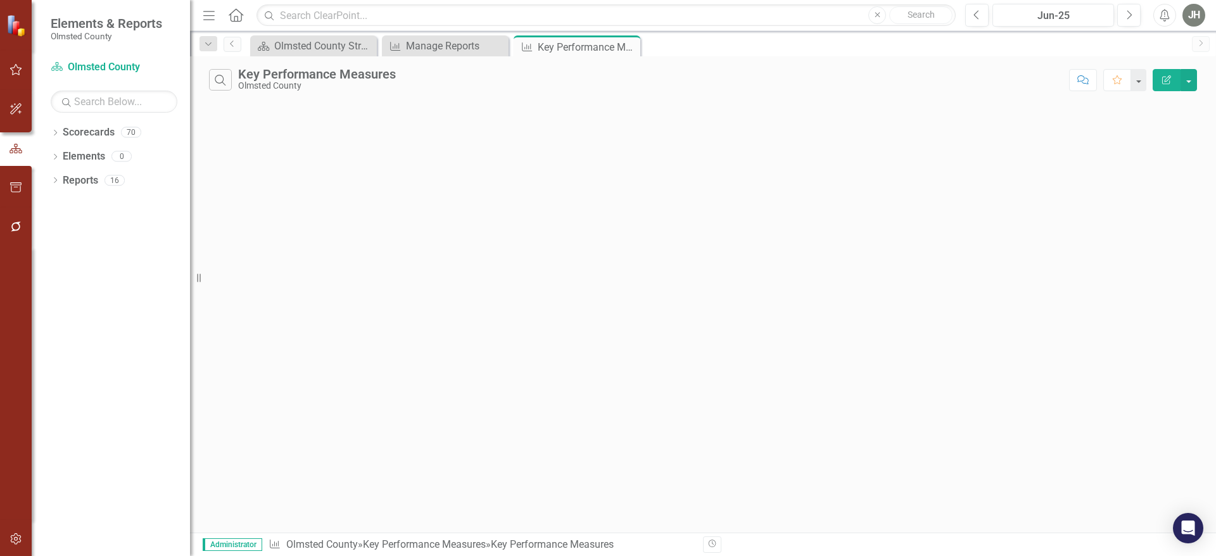
click at [1167, 75] on icon "Edit Report" at bounding box center [1166, 79] width 11 height 9
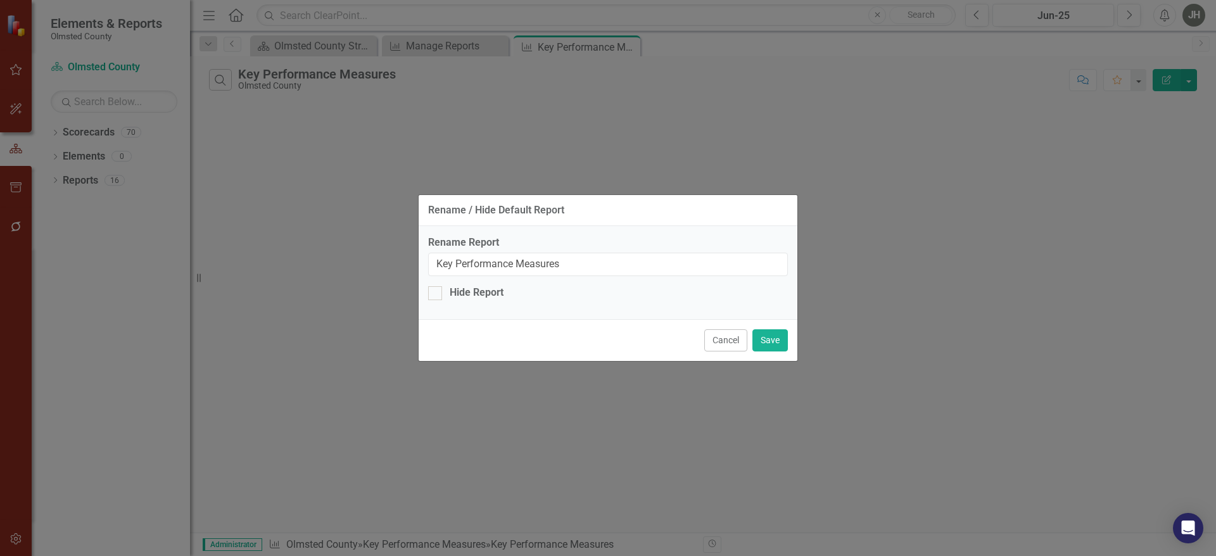
click at [671, 276] on div "Rename Report Key Performance Measures Hide Report" at bounding box center [608, 273] width 379 height 94
click at [635, 269] on input "Key Performance Measures" at bounding box center [608, 264] width 360 height 23
type input "Key Performance Measures v2"
click at [774, 344] on button "Save" at bounding box center [769, 340] width 35 height 22
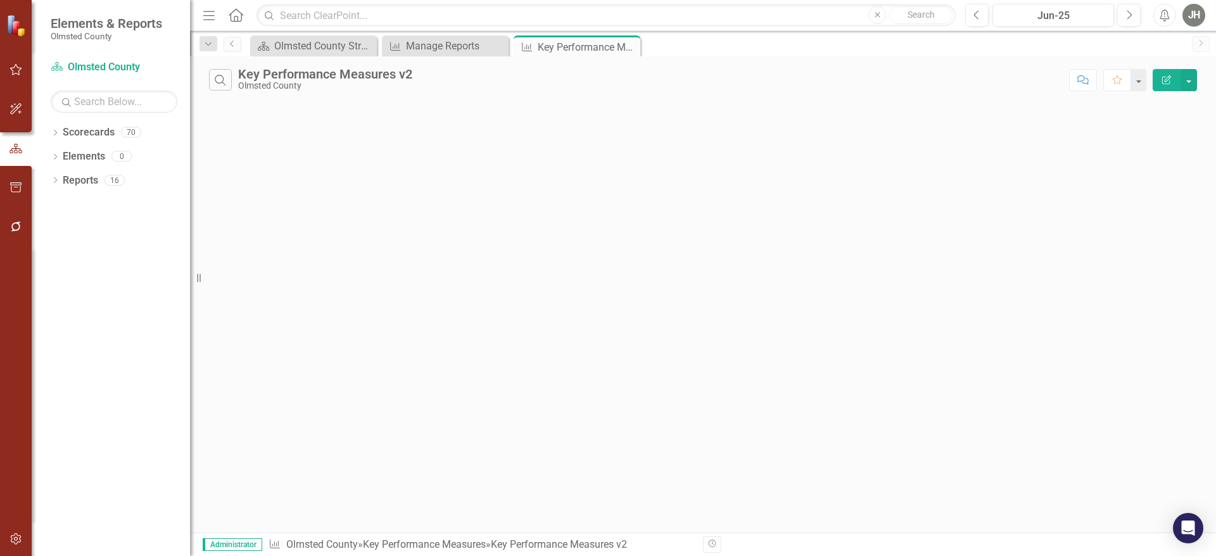
click at [1163, 84] on icon "button" at bounding box center [1166, 79] width 9 height 9
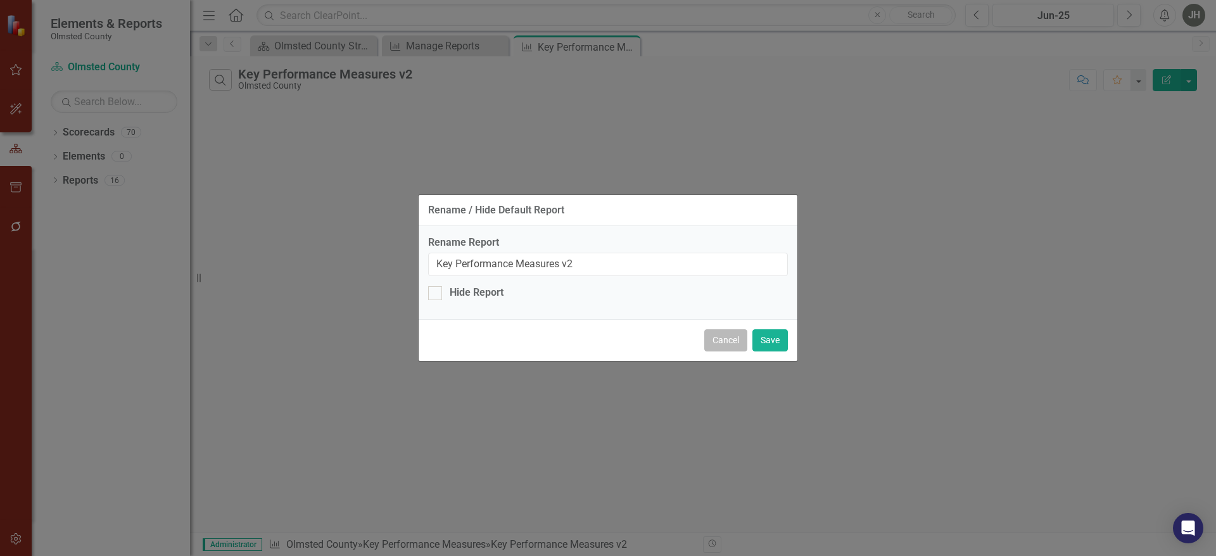
click at [708, 339] on button "Cancel" at bounding box center [725, 340] width 43 height 22
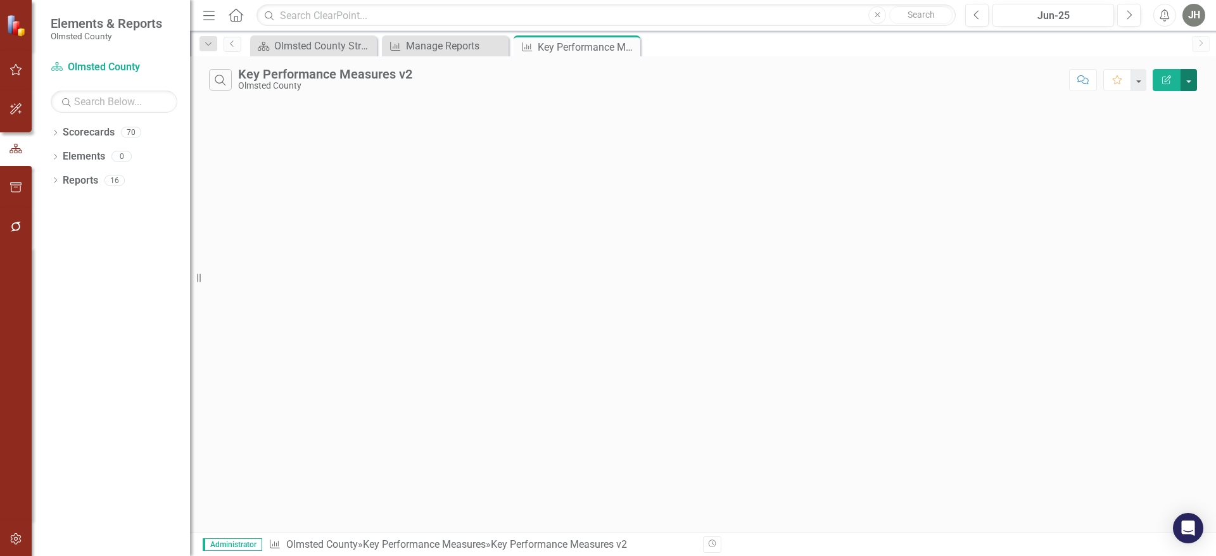
click at [1192, 84] on button "button" at bounding box center [1188, 80] width 16 height 22
click at [1129, 115] on link "Edit Report Edit Report" at bounding box center [1146, 105] width 100 height 23
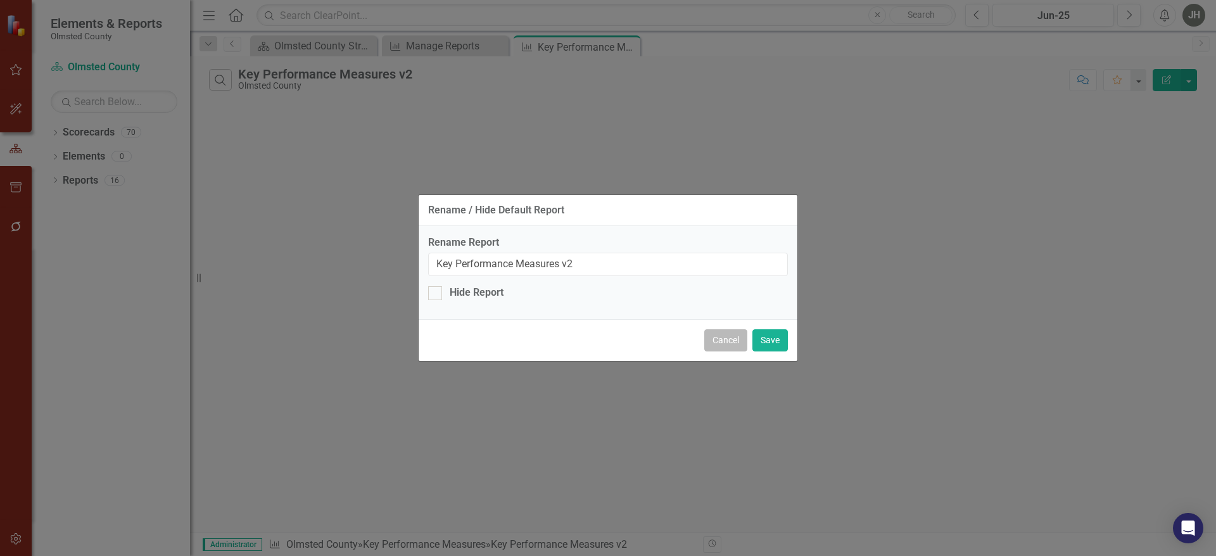
click at [723, 342] on button "Cancel" at bounding box center [725, 340] width 43 height 22
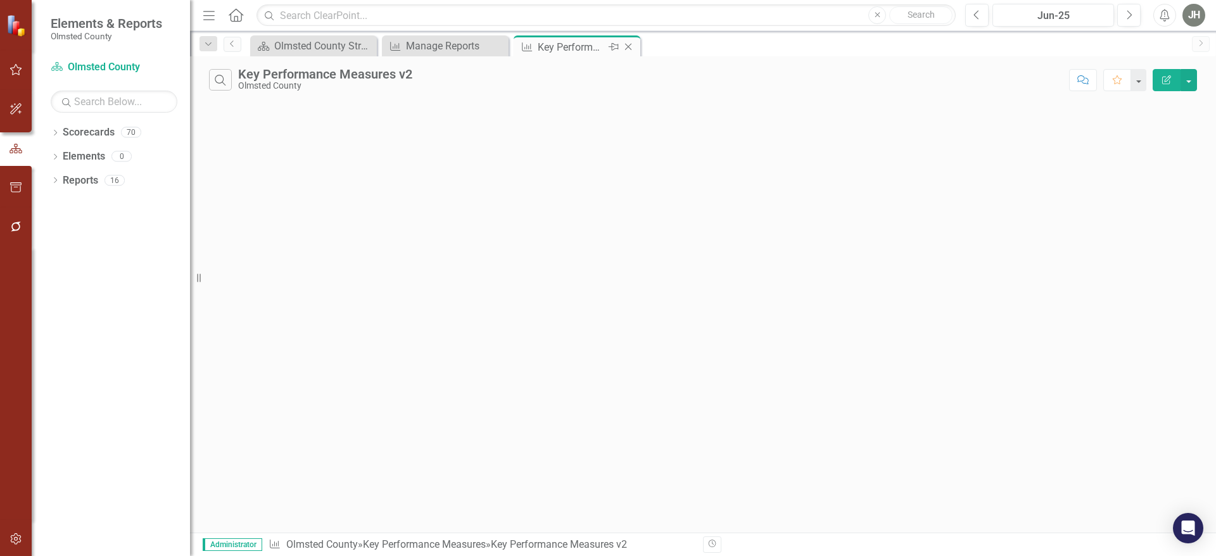
click at [631, 44] on icon "Close" at bounding box center [628, 47] width 13 height 10
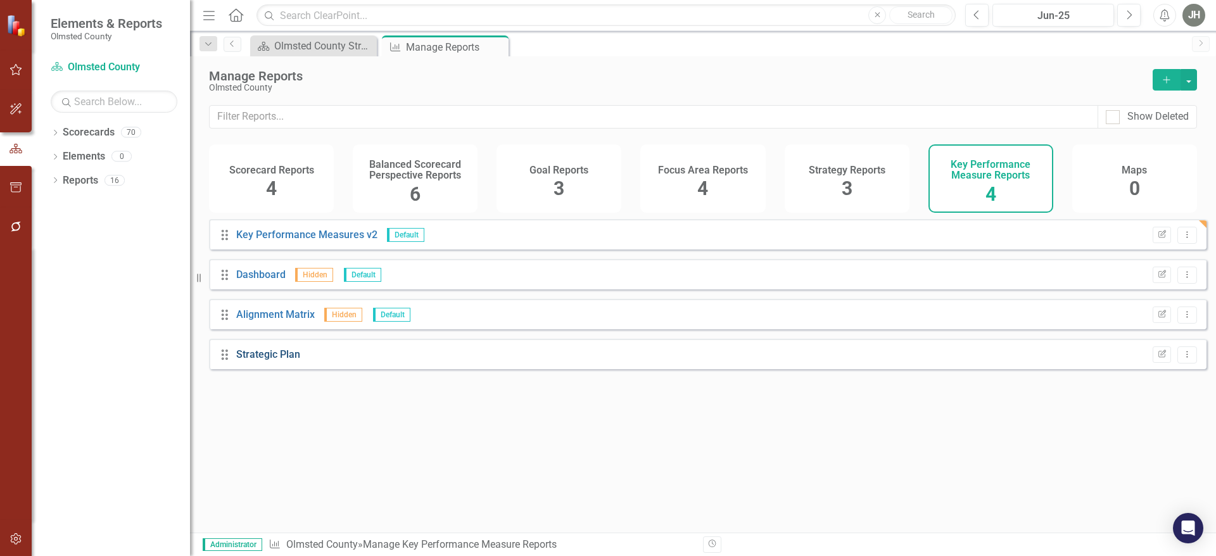
click at [279, 360] on link "Strategic Plan" at bounding box center [268, 354] width 64 height 12
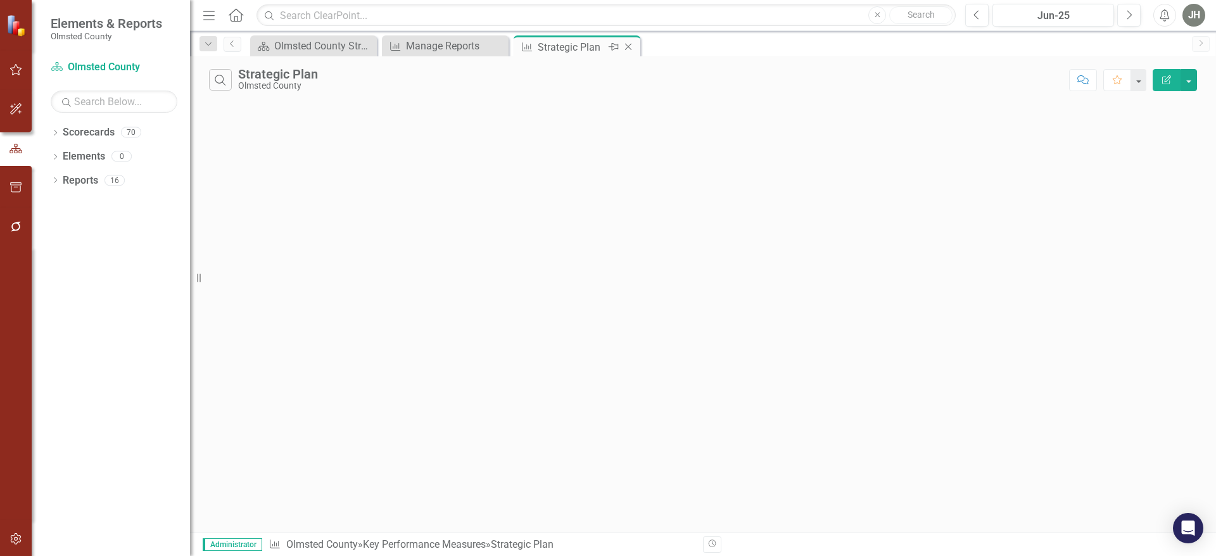
click at [627, 47] on icon "Close" at bounding box center [628, 47] width 13 height 10
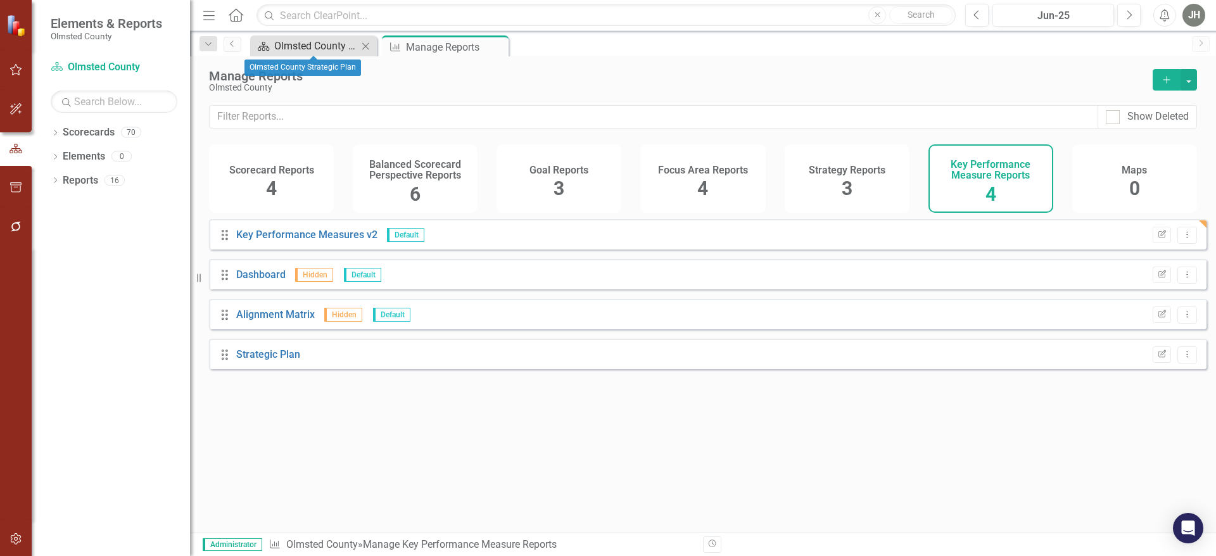
click at [341, 44] on div "Olmsted County Strategic Plan" at bounding box center [316, 46] width 84 height 16
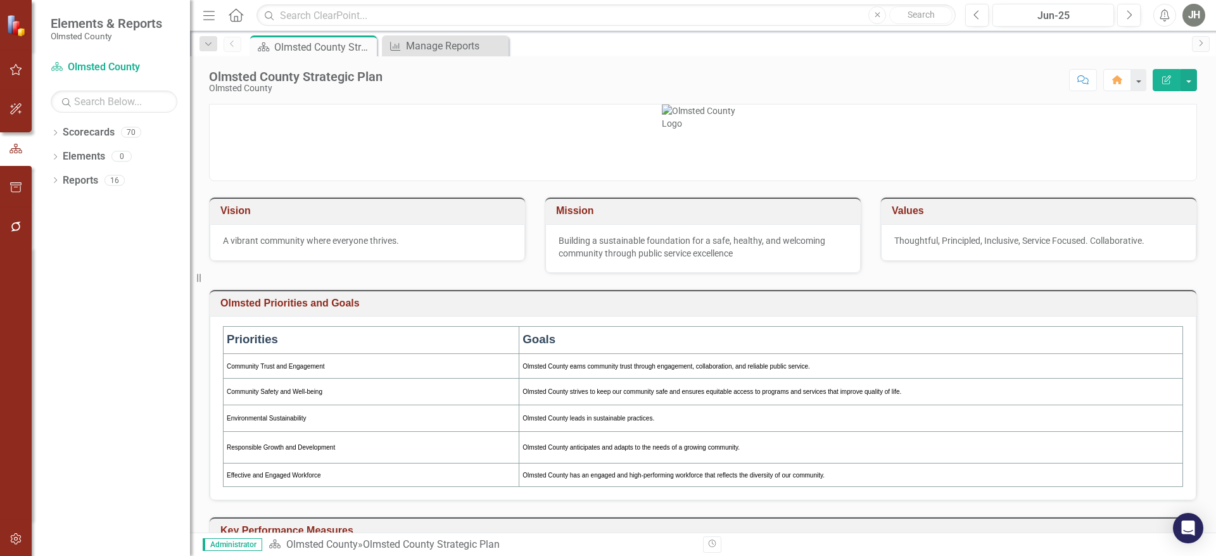
scroll to position [170, 0]
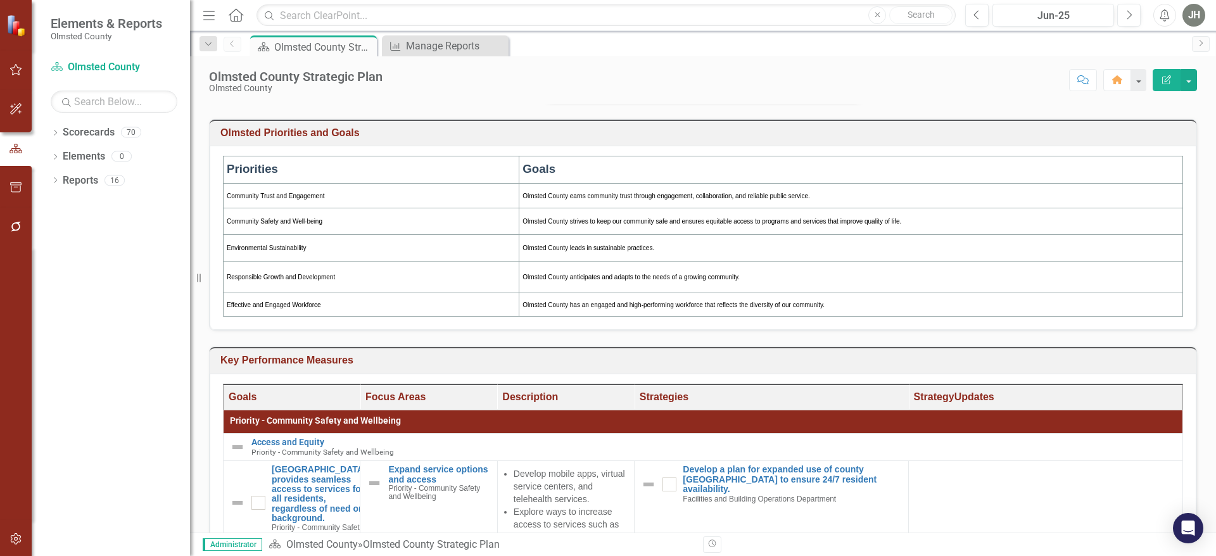
click at [989, 360] on h3 "Key Performance Measures" at bounding box center [705, 360] width 970 height 11
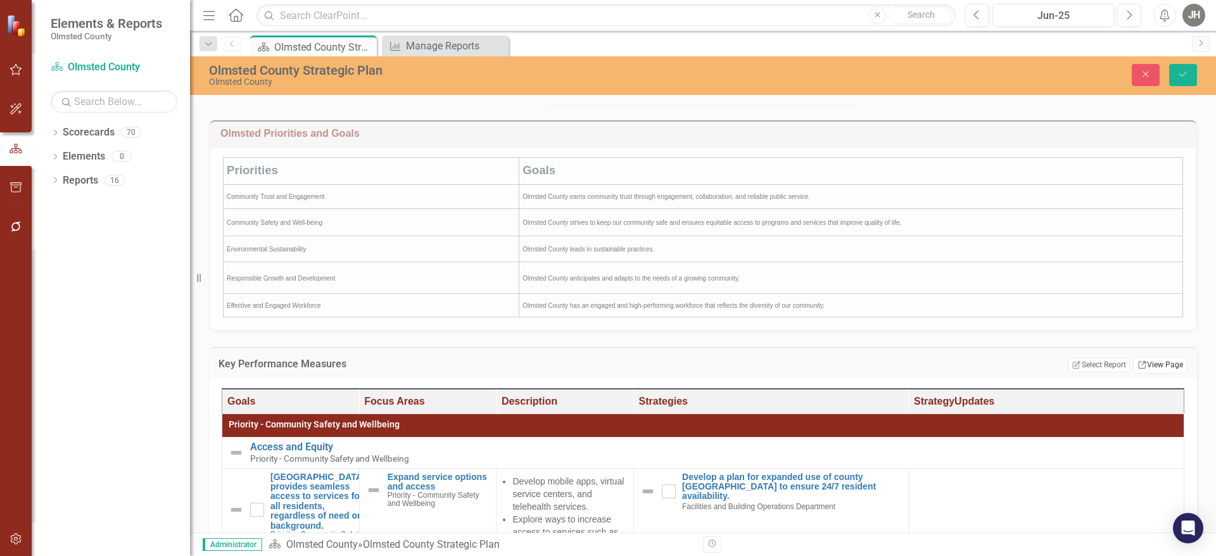
click at [1149, 365] on link "Link View Page" at bounding box center [1160, 365] width 54 height 16
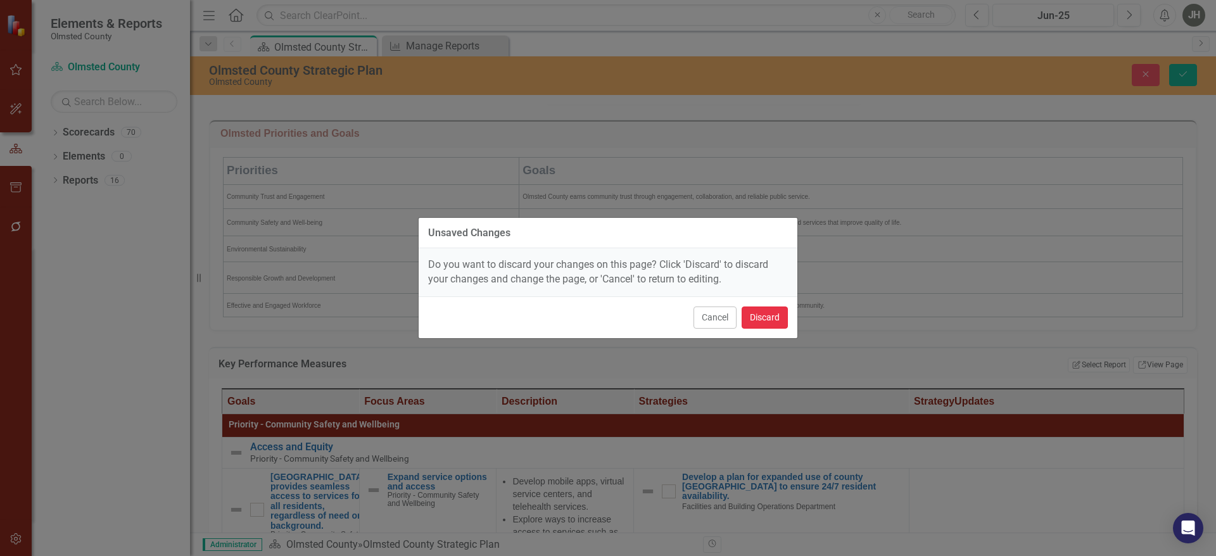
click at [765, 315] on button "Discard" at bounding box center [765, 318] width 46 height 22
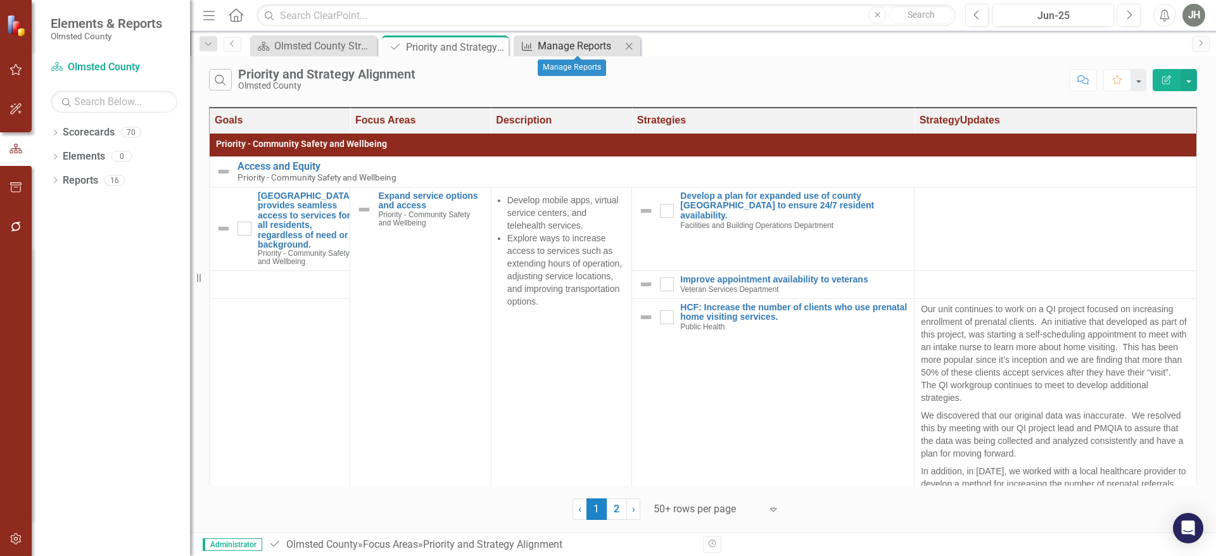
click at [579, 47] on div "Manage Reports" at bounding box center [580, 46] width 84 height 16
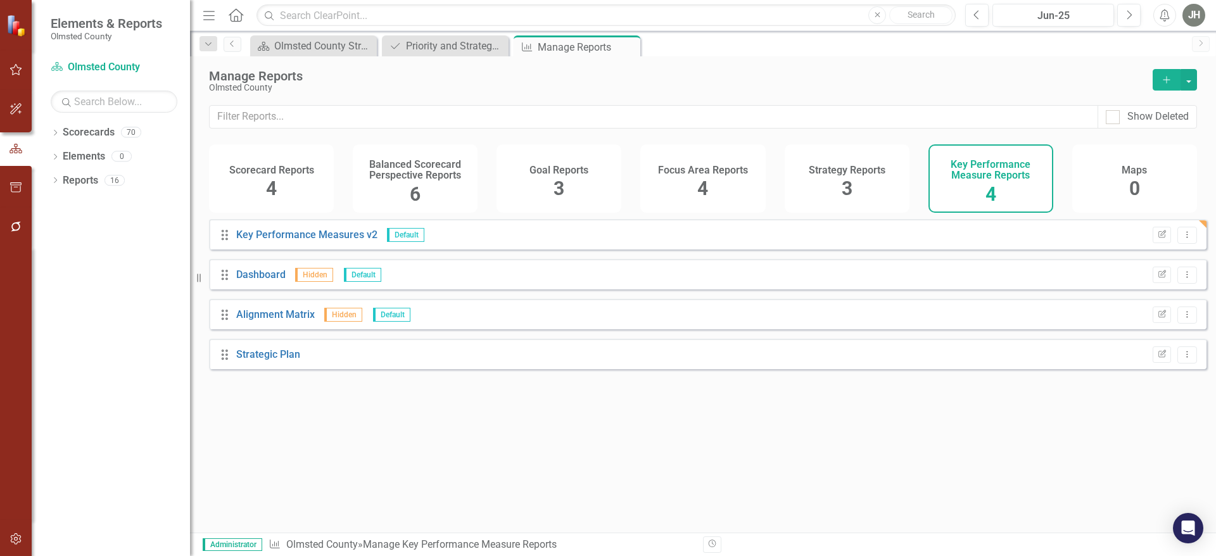
click at [837, 183] on div "Strategy Reports 3" at bounding box center [847, 178] width 125 height 68
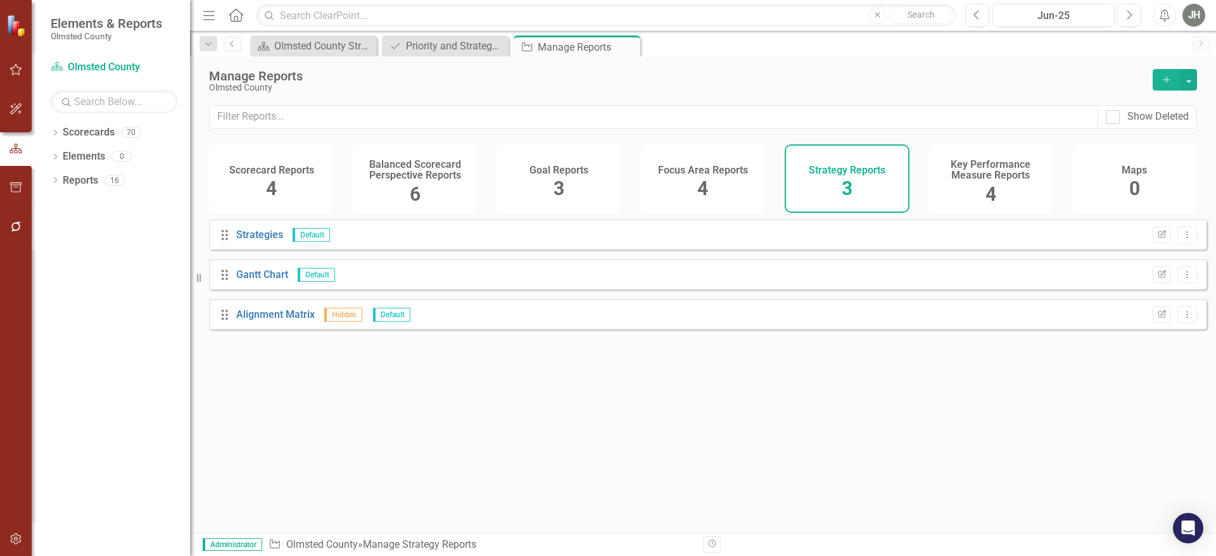
click at [413, 170] on h4 "Balanced Scorecard Perspective Reports" at bounding box center [415, 170] width 110 height 22
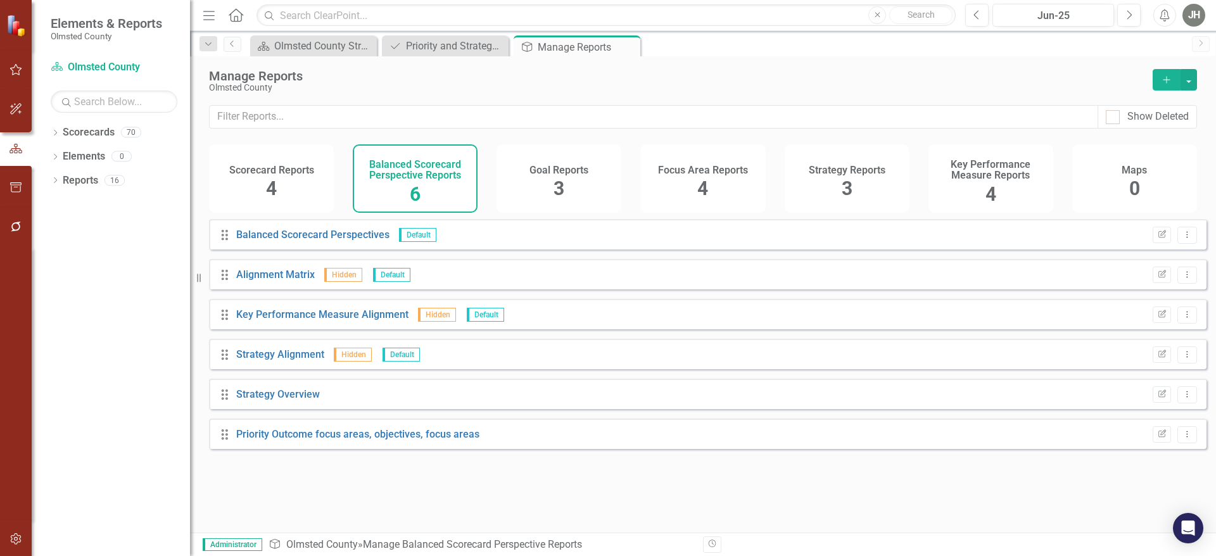
click at [274, 172] on h4 "Scorecard Reports" at bounding box center [271, 170] width 85 height 11
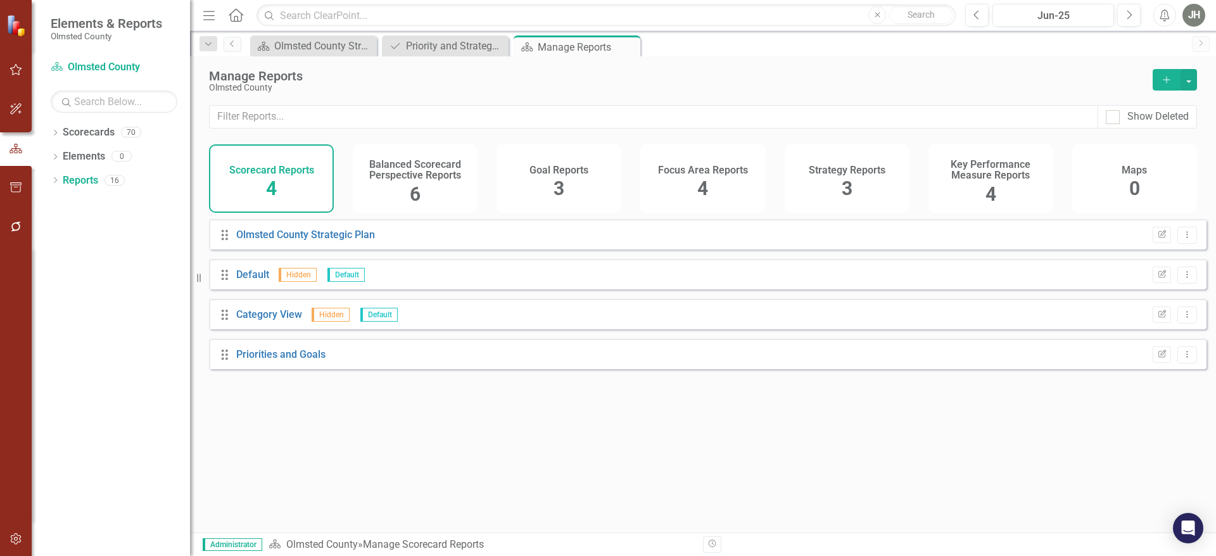
click at [562, 180] on span "3" at bounding box center [558, 188] width 11 height 22
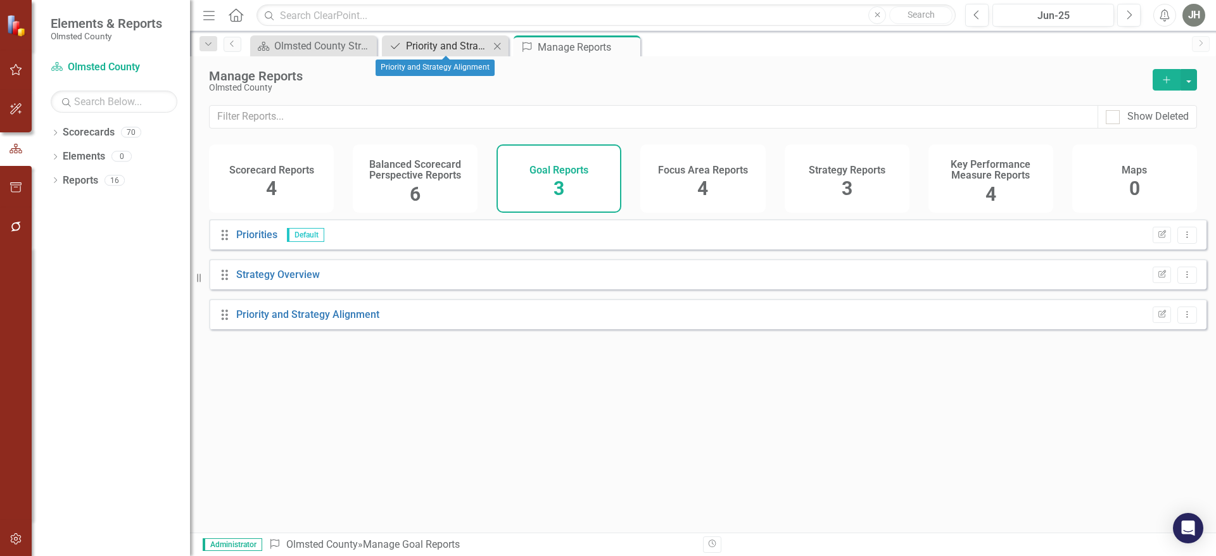
click at [457, 43] on div "Priority and Strategy Alignment" at bounding box center [448, 46] width 84 height 16
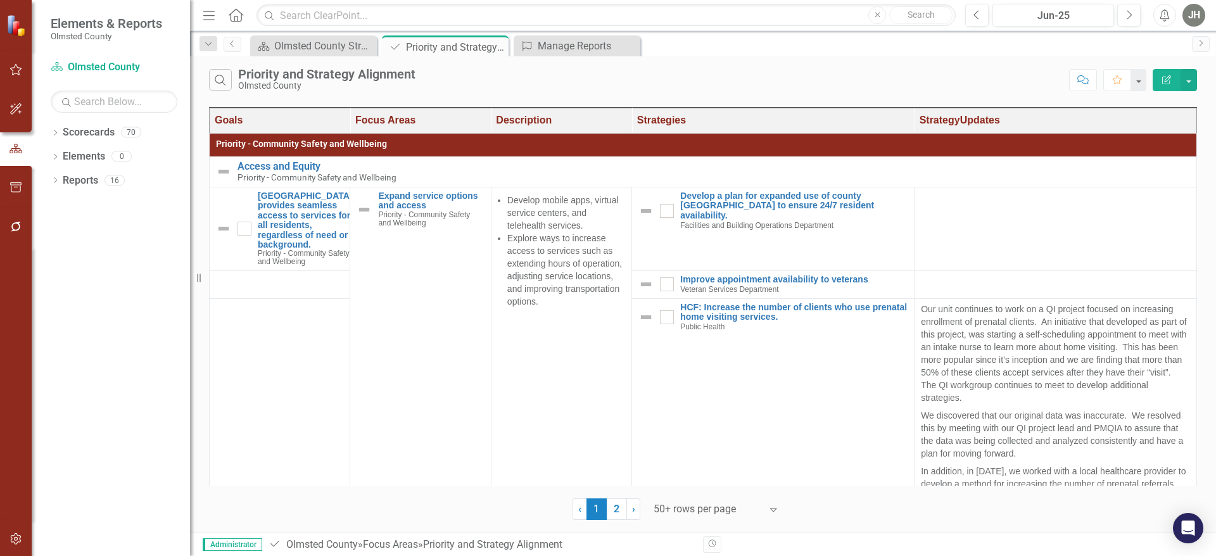
click at [1161, 76] on icon "Edit Report" at bounding box center [1166, 79] width 11 height 9
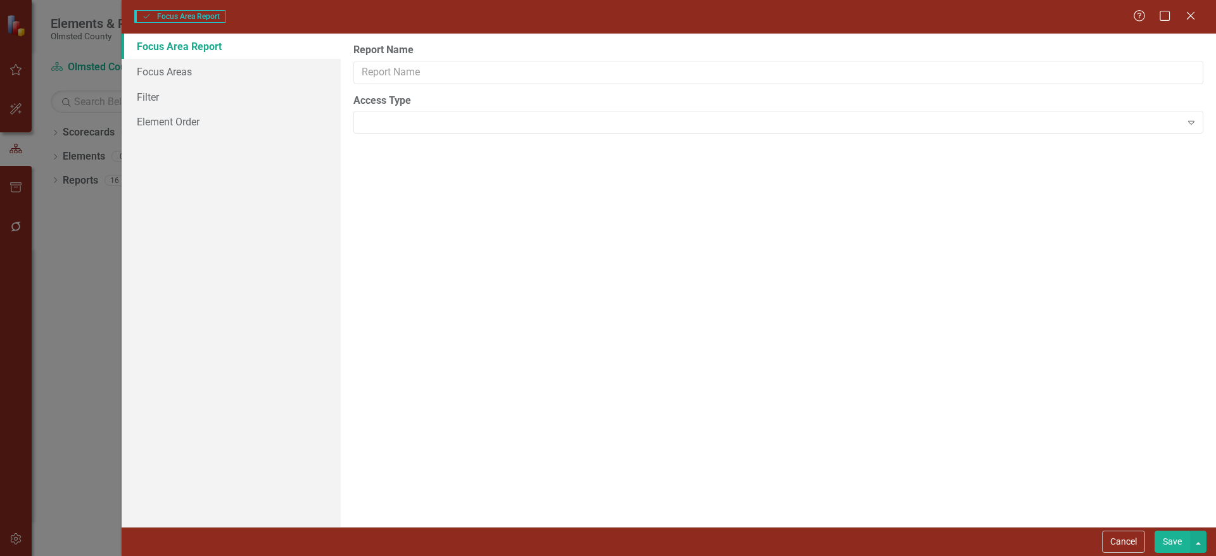
type input "Priority and Strategy Alignment"
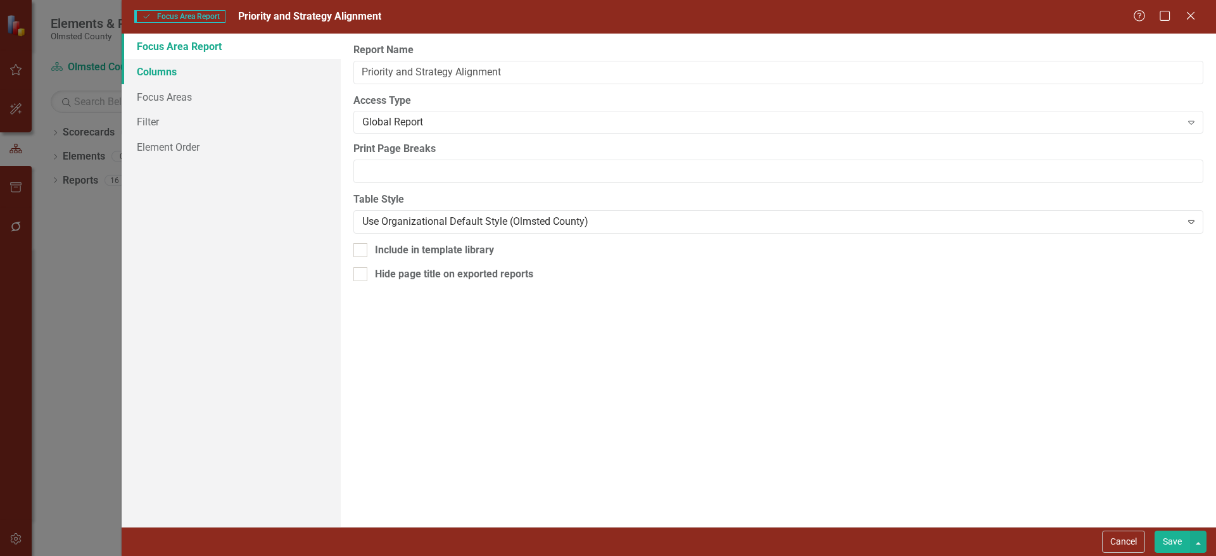
click at [166, 72] on link "Columns" at bounding box center [231, 71] width 219 height 25
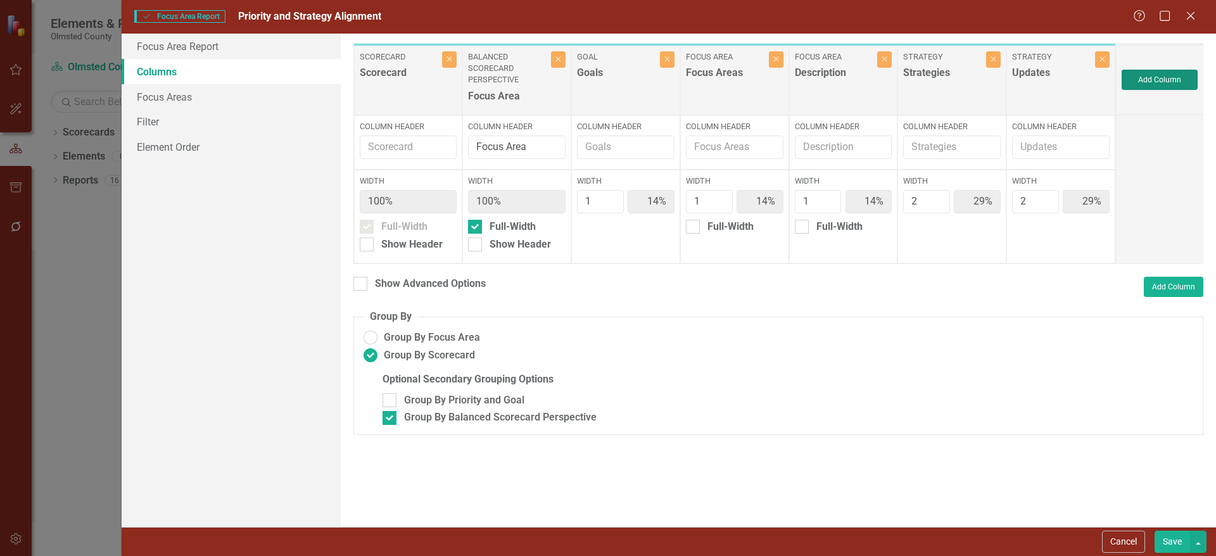
click at [1156, 76] on button "Add Column" at bounding box center [1160, 80] width 76 height 20
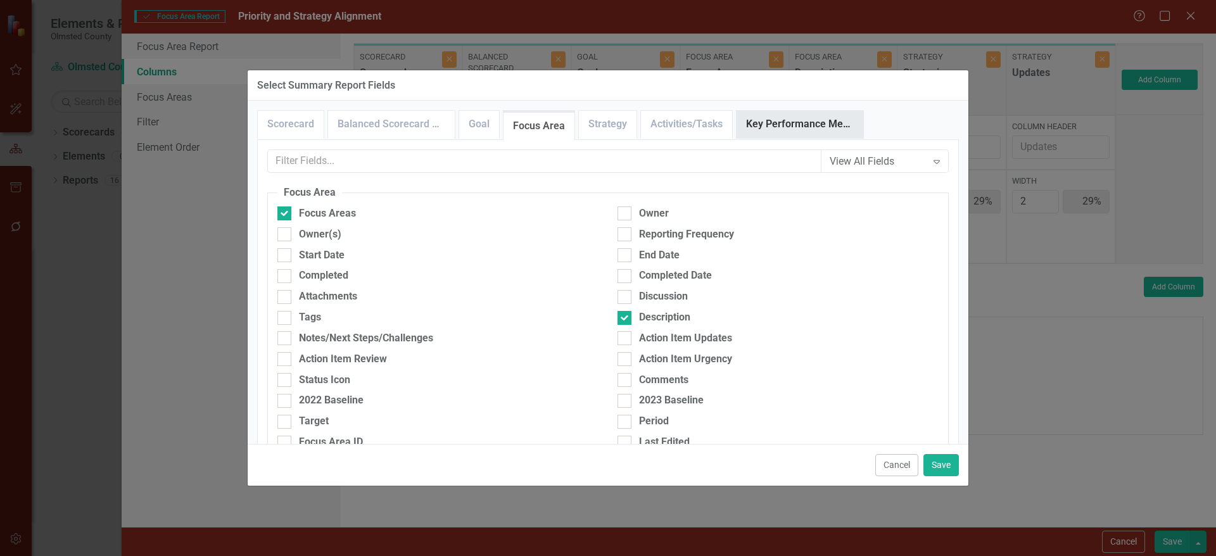
click at [819, 123] on link "Key Performance Measure" at bounding box center [800, 124] width 127 height 27
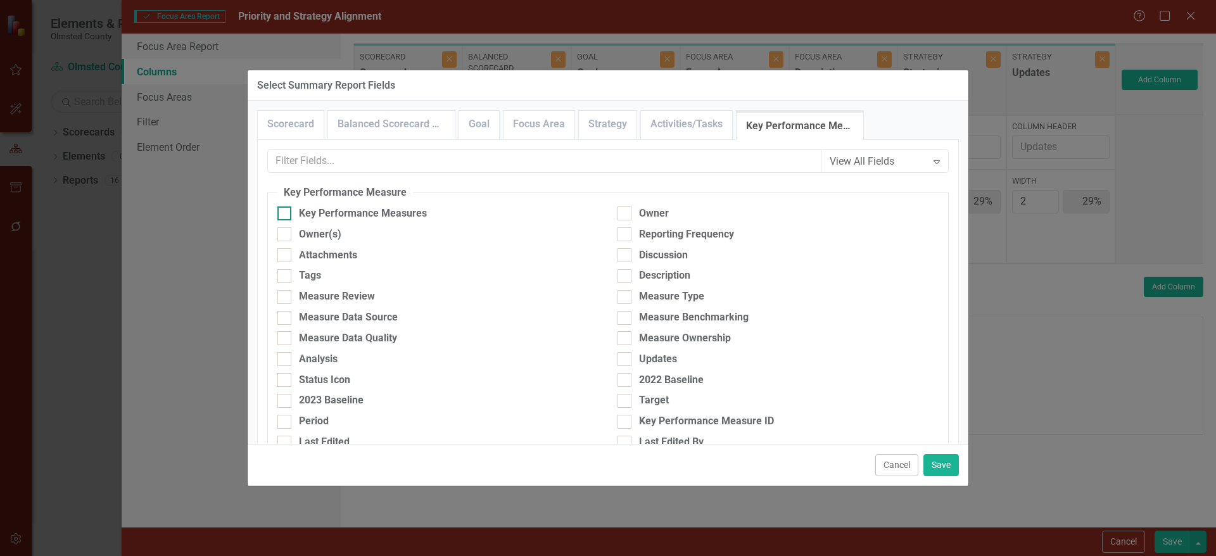
click at [286, 215] on input "Key Performance Measures" at bounding box center [281, 210] width 8 height 8
checkbox input "true"
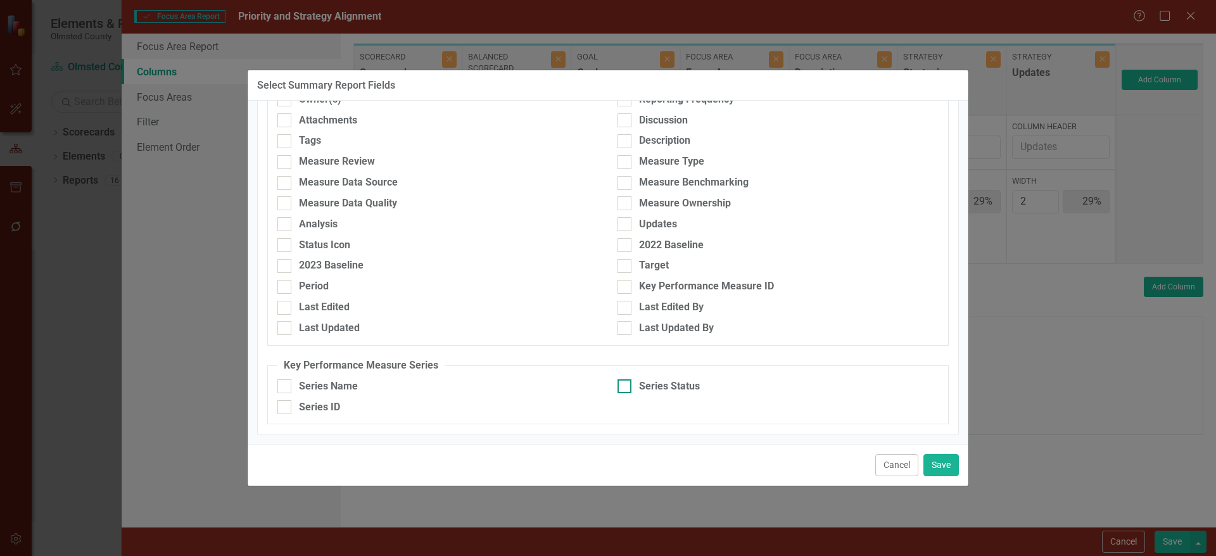
click at [624, 380] on div at bounding box center [624, 386] width 14 height 14
click at [624, 380] on input "Series Status" at bounding box center [621, 383] width 8 height 8
checkbox input "true"
click at [935, 458] on button "Save" at bounding box center [940, 465] width 35 height 22
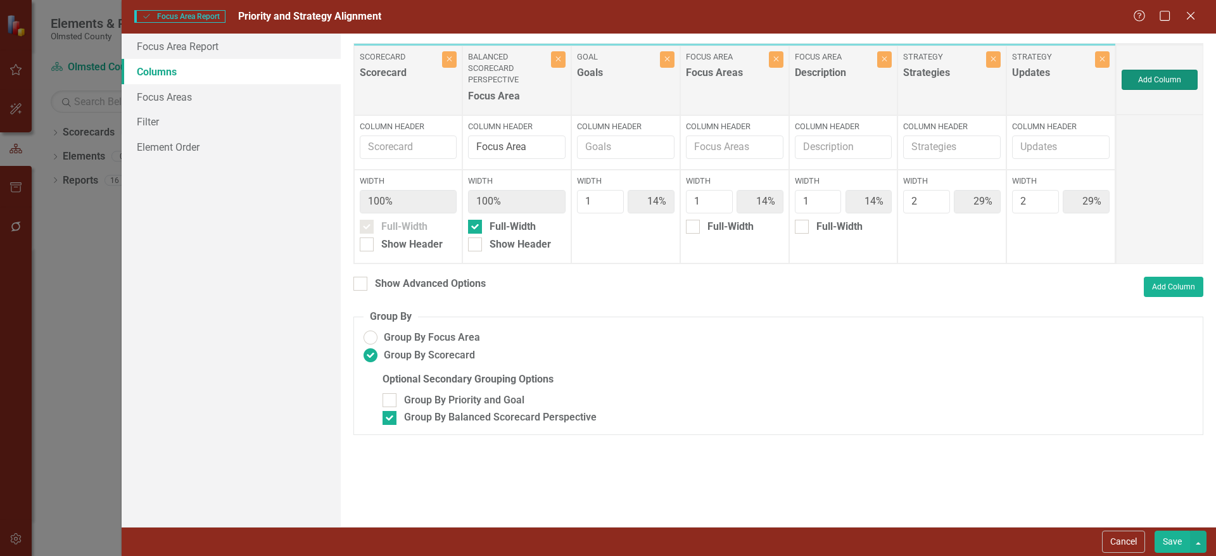
type input "11%"
type input "22%"
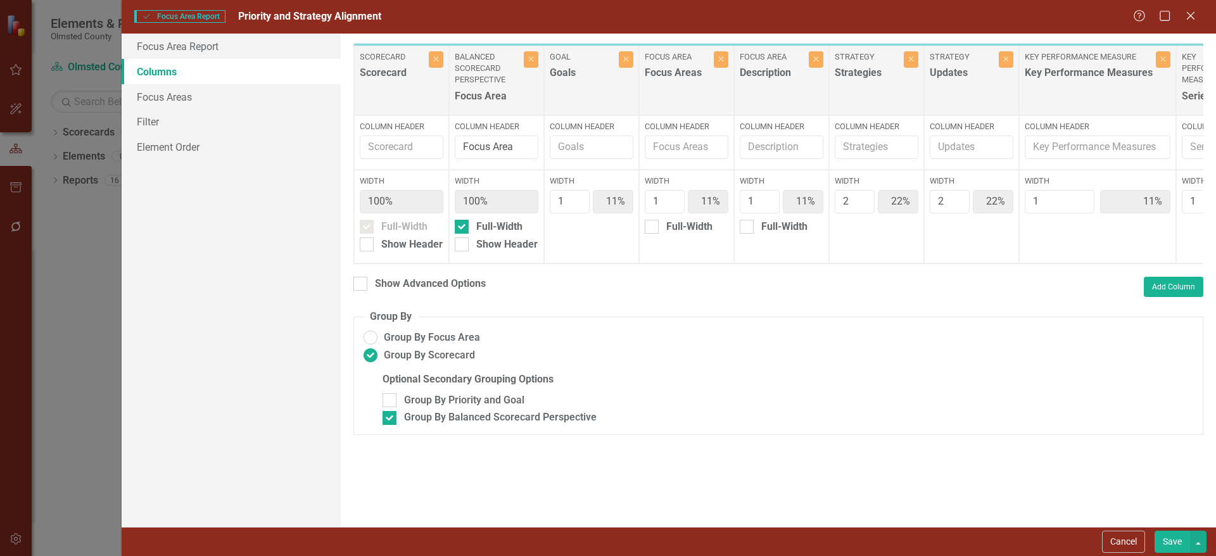
click at [1165, 536] on button "Save" at bounding box center [1171, 542] width 35 height 22
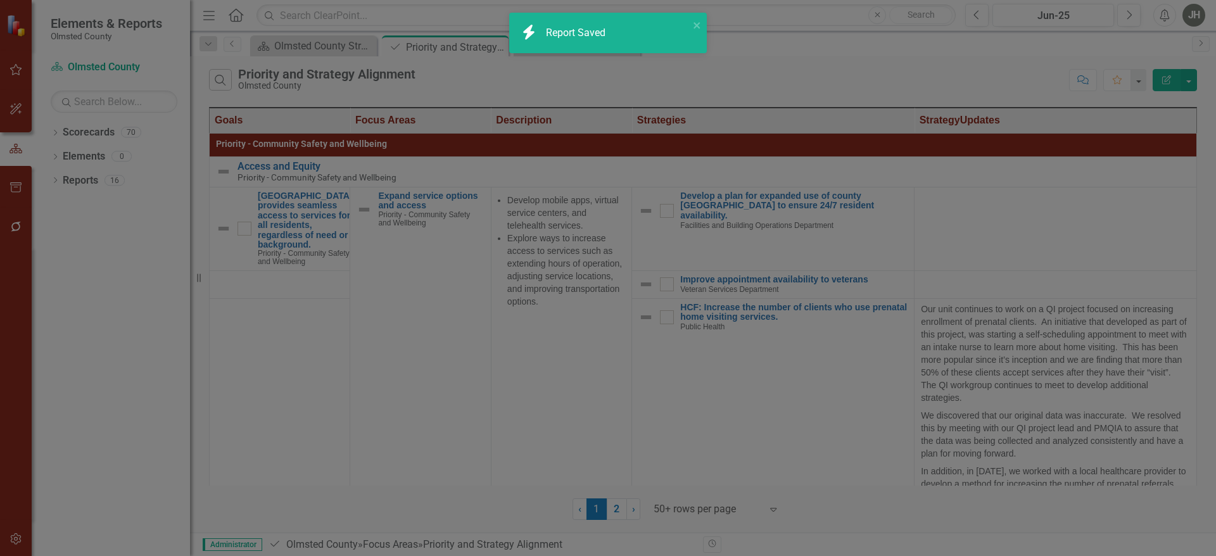
radio input "false"
checkbox input "false"
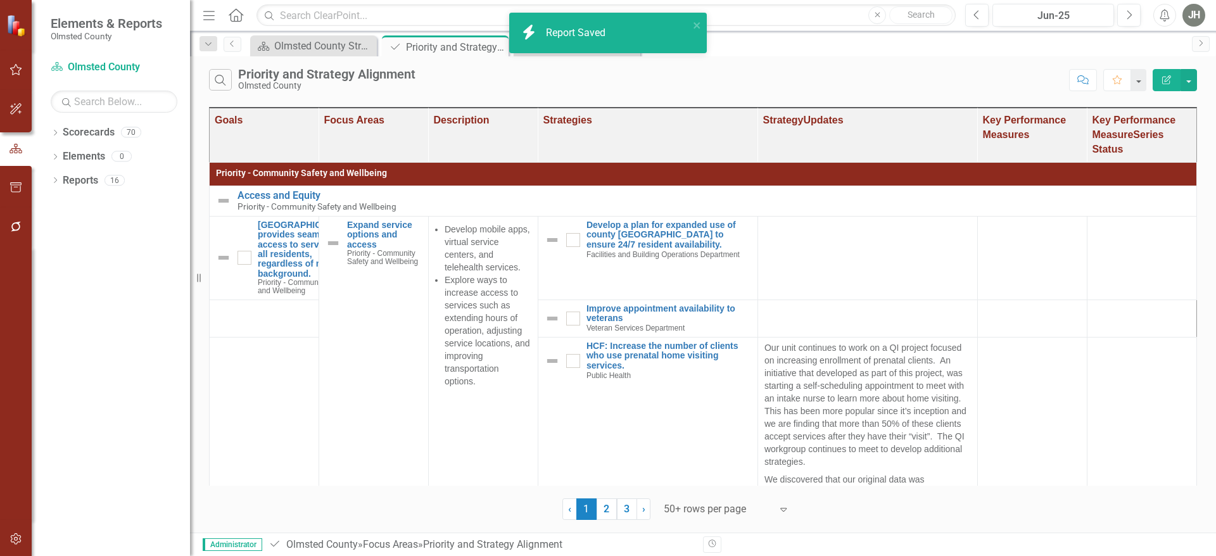
checkbox input "true"
checkbox input "false"
checkbox input "true"
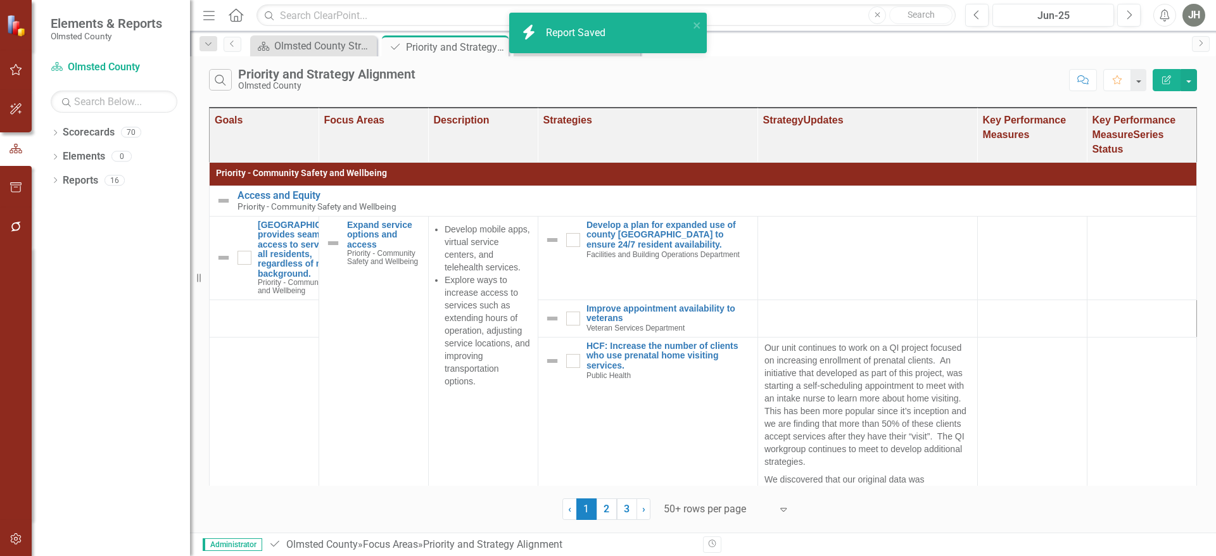
checkbox input "false"
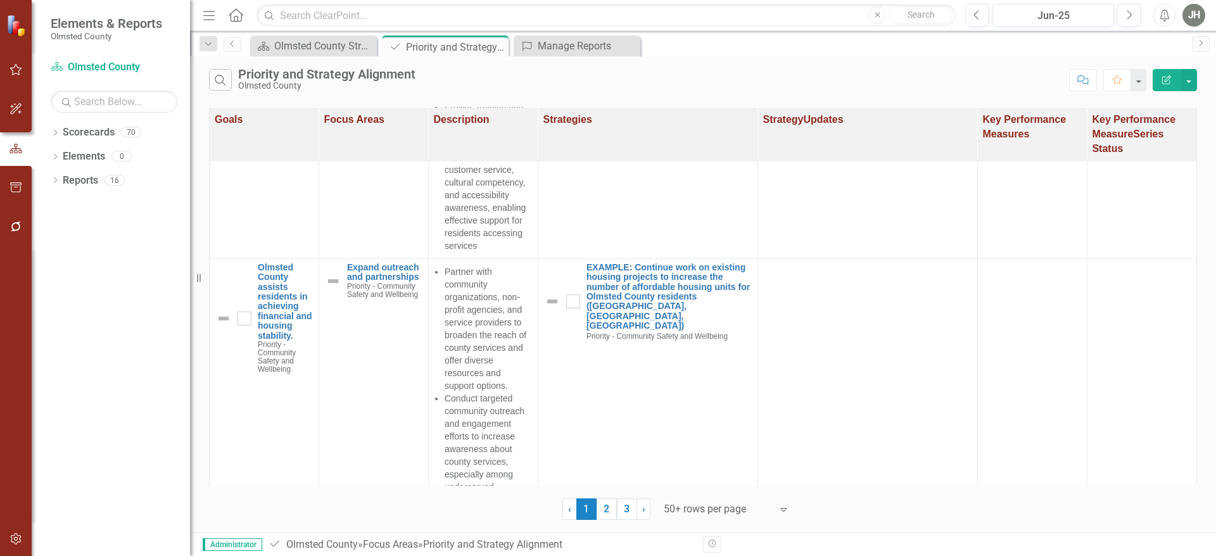
scroll to position [1113, 0]
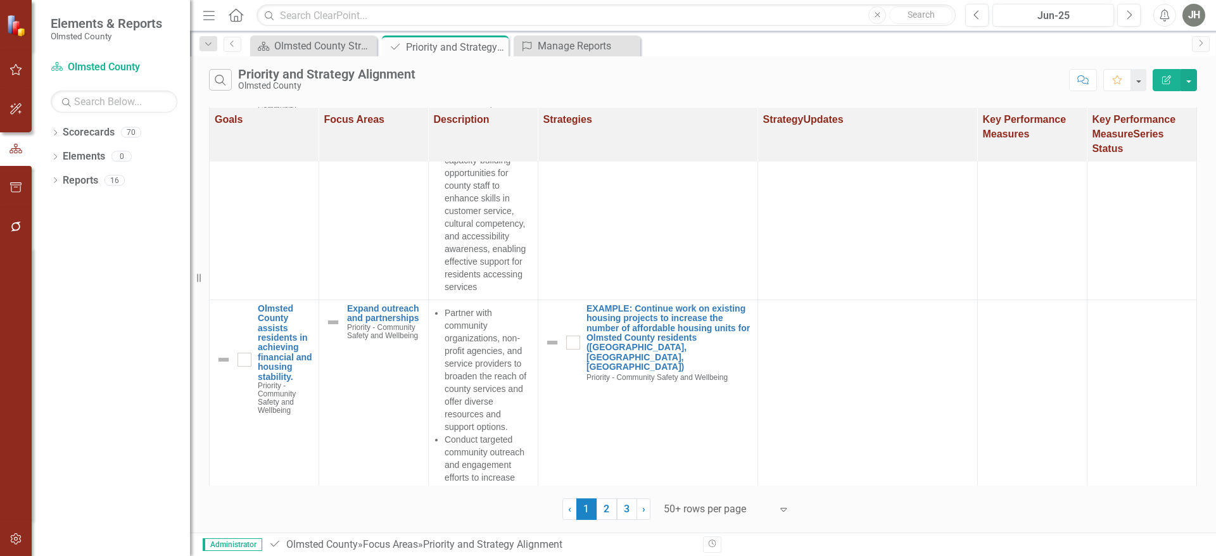
click at [1165, 80] on icon "button" at bounding box center [1166, 79] width 9 height 9
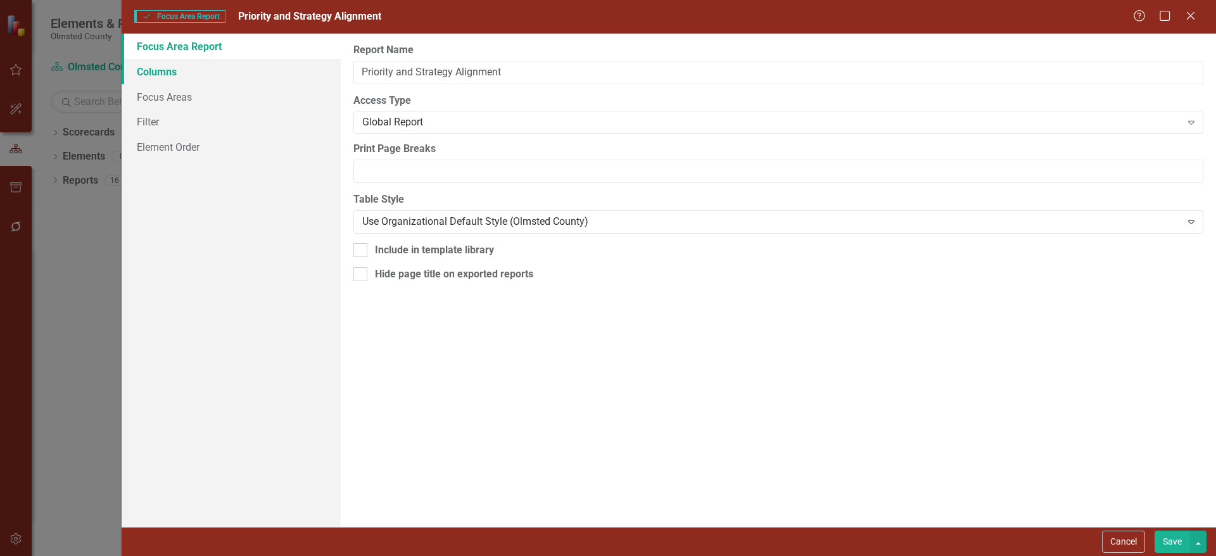
click at [164, 65] on link "Columns" at bounding box center [231, 71] width 219 height 25
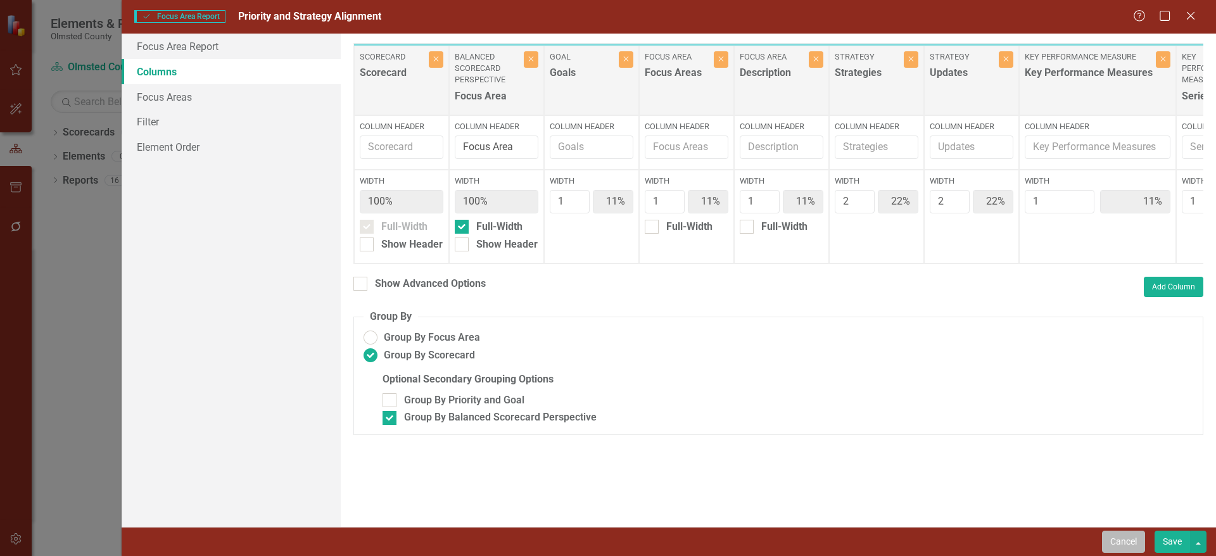
click at [1114, 540] on button "Cancel" at bounding box center [1123, 542] width 43 height 22
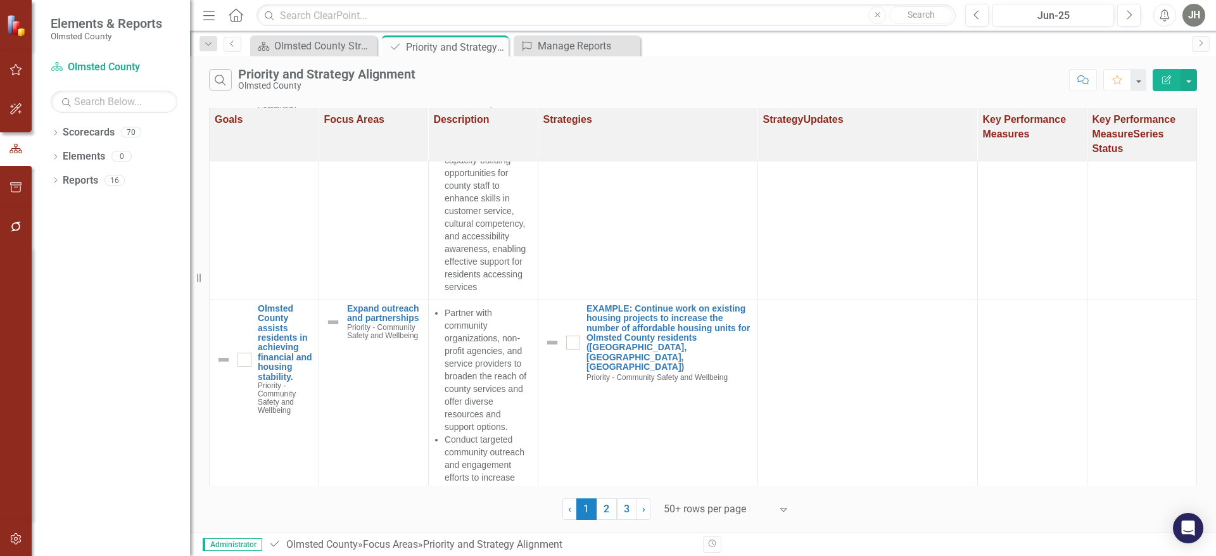
drag, startPoint x: 1165, startPoint y: 75, endPoint x: 652, endPoint y: 276, distance: 550.9
click at [652, 276] on td at bounding box center [648, 147] width 220 height 305
click at [1164, 79] on icon "Edit Report" at bounding box center [1166, 79] width 11 height 9
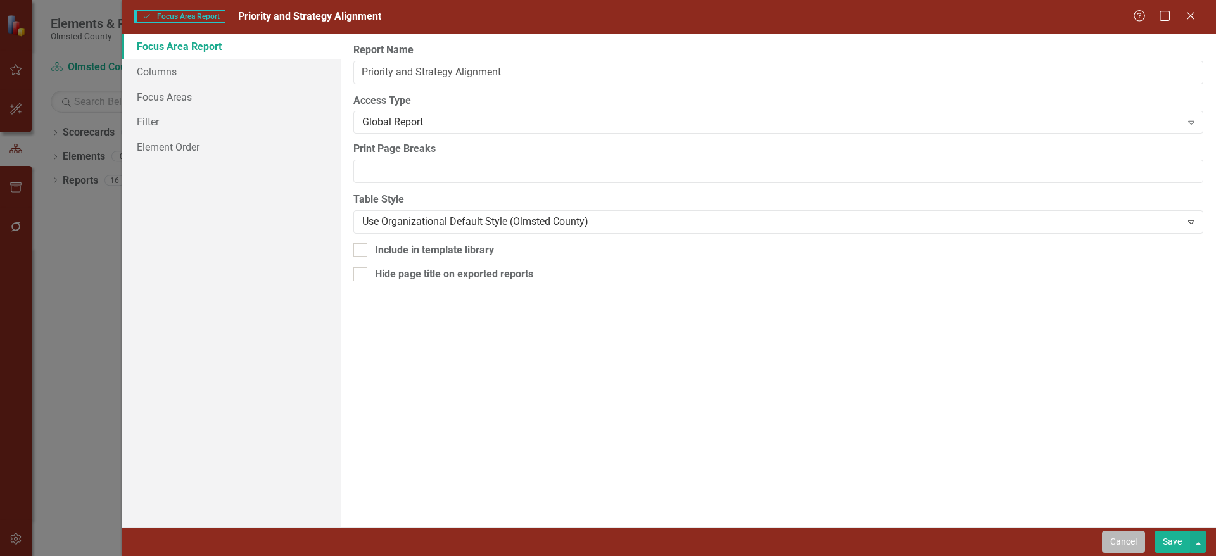
click at [1102, 540] on button "Cancel" at bounding box center [1123, 542] width 43 height 22
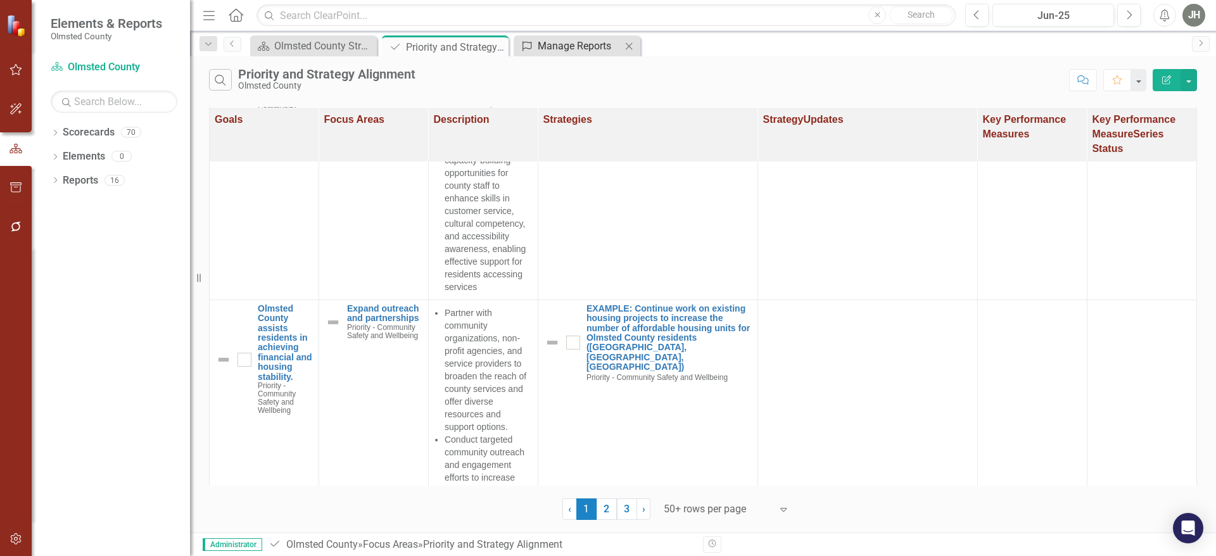
click at [571, 46] on div "Manage Reports" at bounding box center [580, 46] width 84 height 16
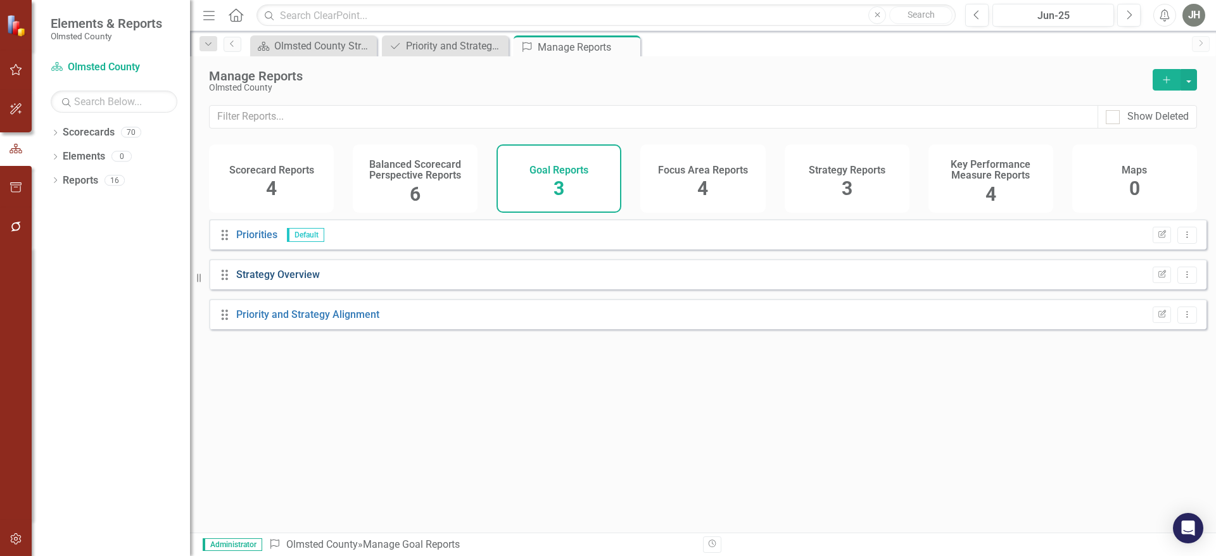
click at [306, 281] on link "Strategy Overview" at bounding box center [278, 275] width 84 height 12
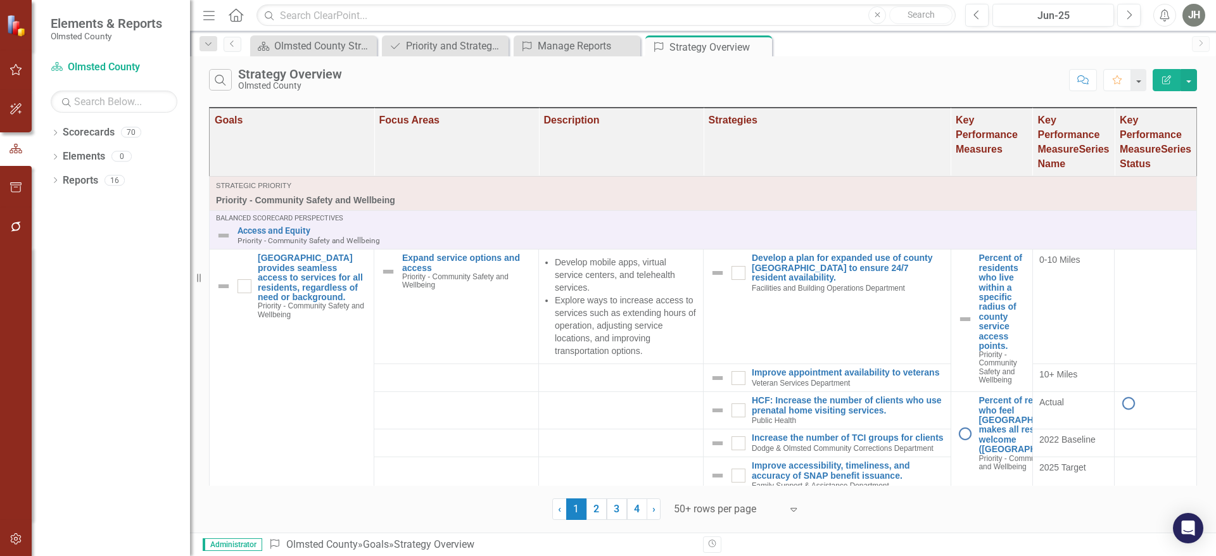
click at [1162, 73] on button "Edit Report" at bounding box center [1167, 80] width 28 height 22
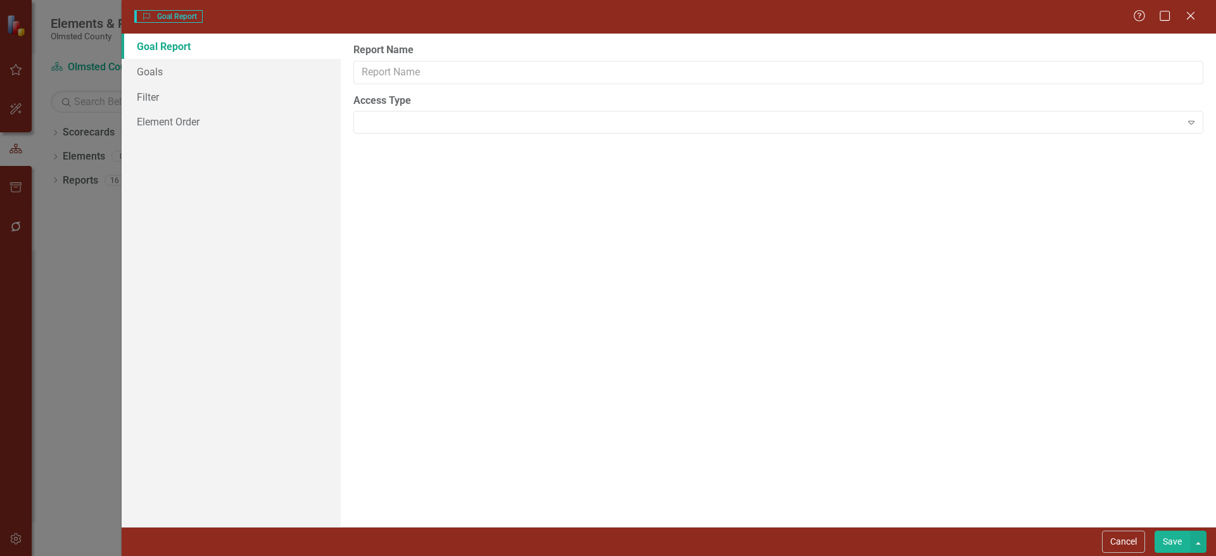
type input "Strategy Overview"
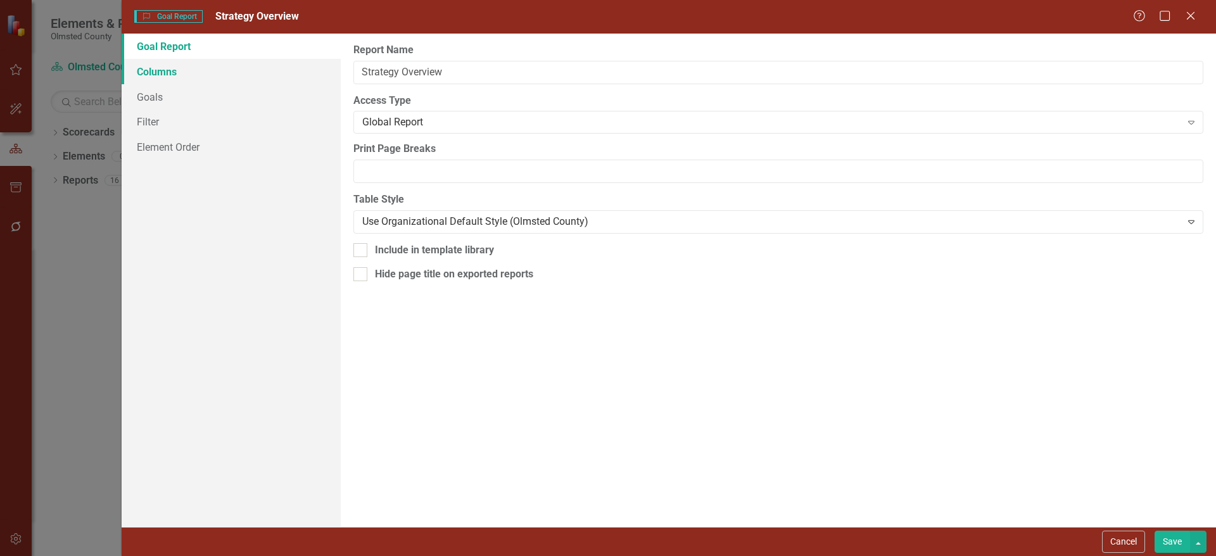
click at [157, 72] on link "Columns" at bounding box center [231, 71] width 219 height 25
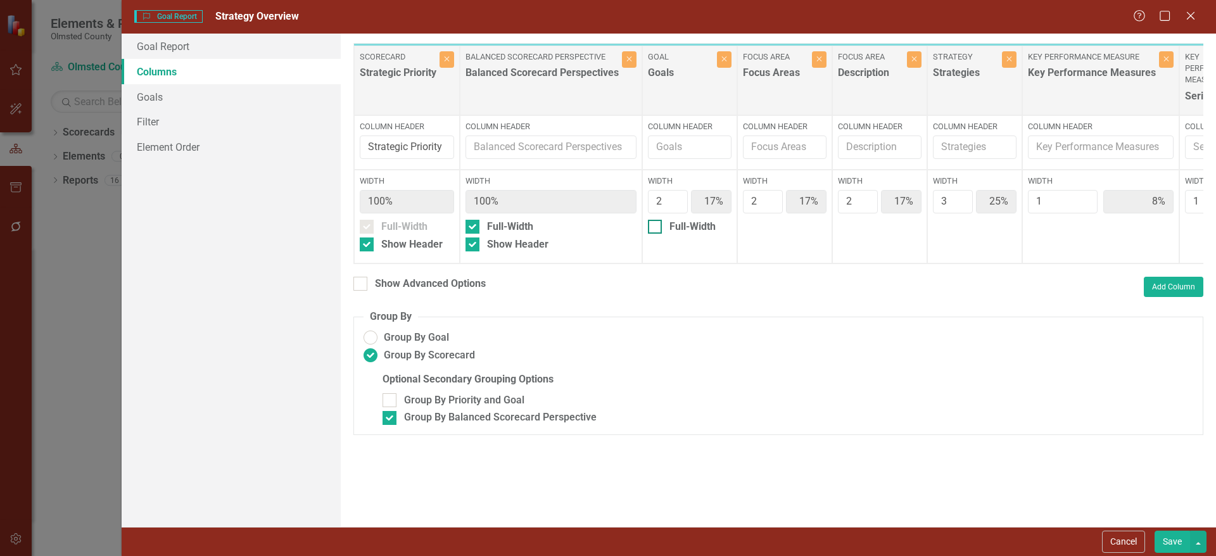
click at [664, 227] on div "Full-Width" at bounding box center [690, 227] width 84 height 15
click at [656, 227] on input "Full-Width" at bounding box center [652, 224] width 8 height 8
checkbox input "true"
type input "100%"
type input "20%"
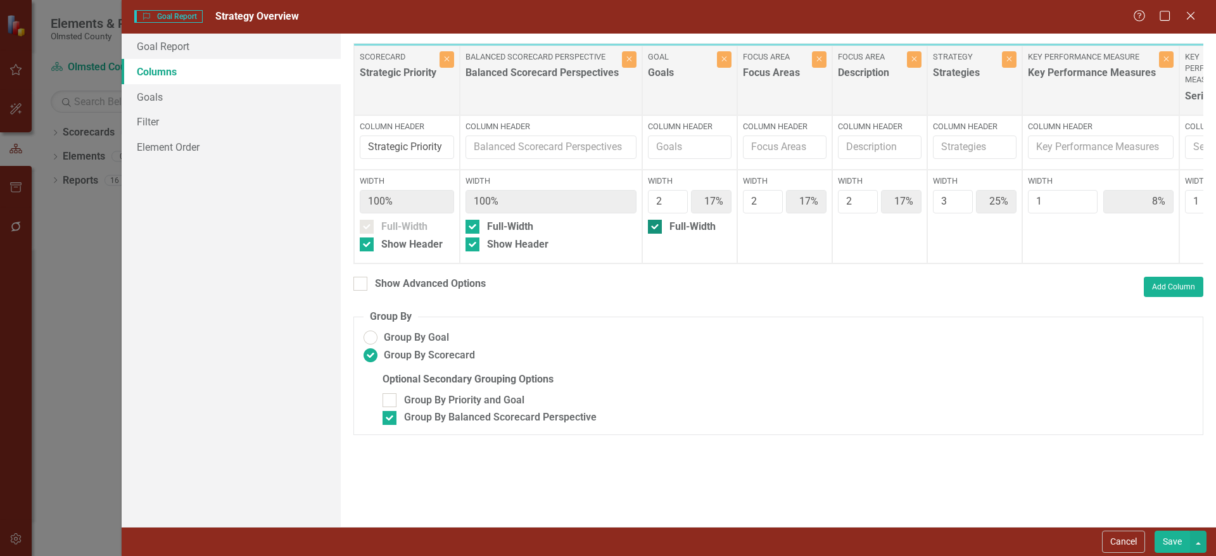
type input "20%"
type input "30%"
type input "10%"
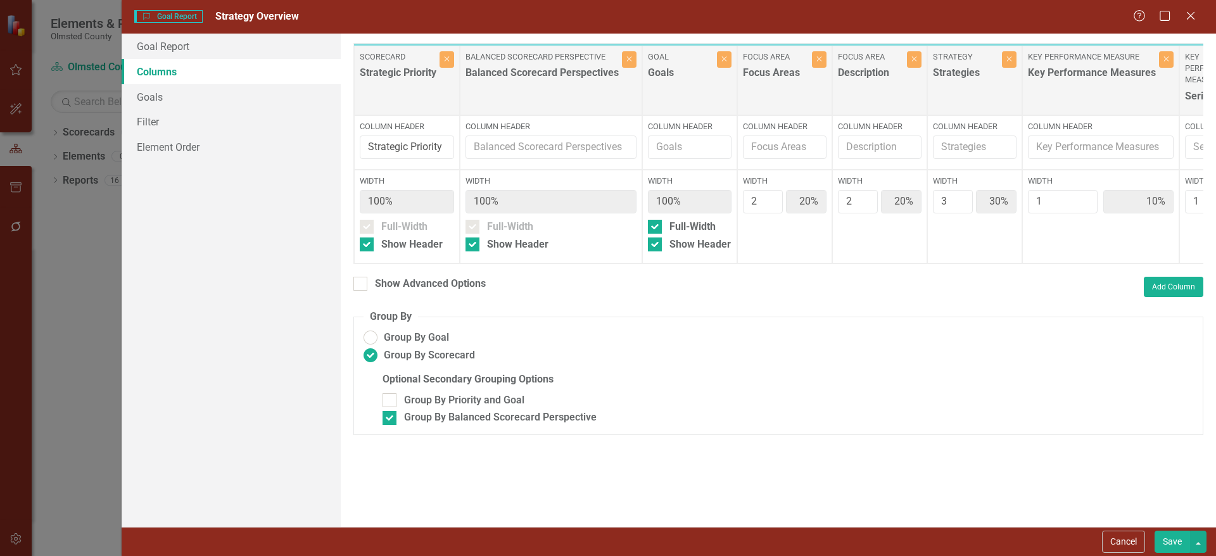
click at [1176, 539] on button "Save" at bounding box center [1171, 542] width 35 height 22
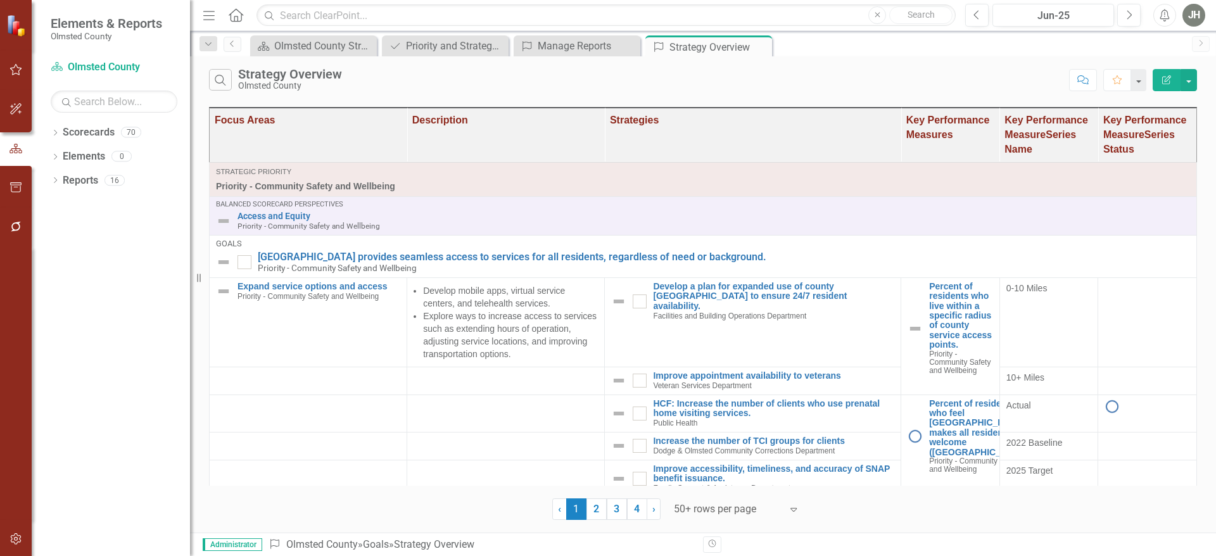
click at [1162, 79] on icon "Edit Report" at bounding box center [1166, 79] width 11 height 9
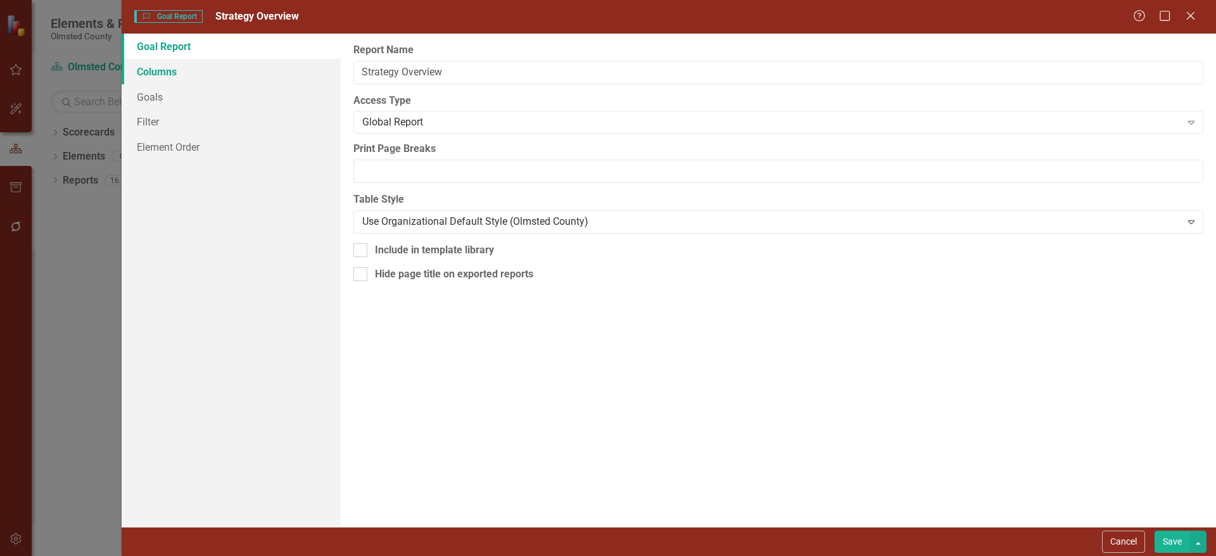
click at [166, 70] on link "Columns" at bounding box center [231, 71] width 219 height 25
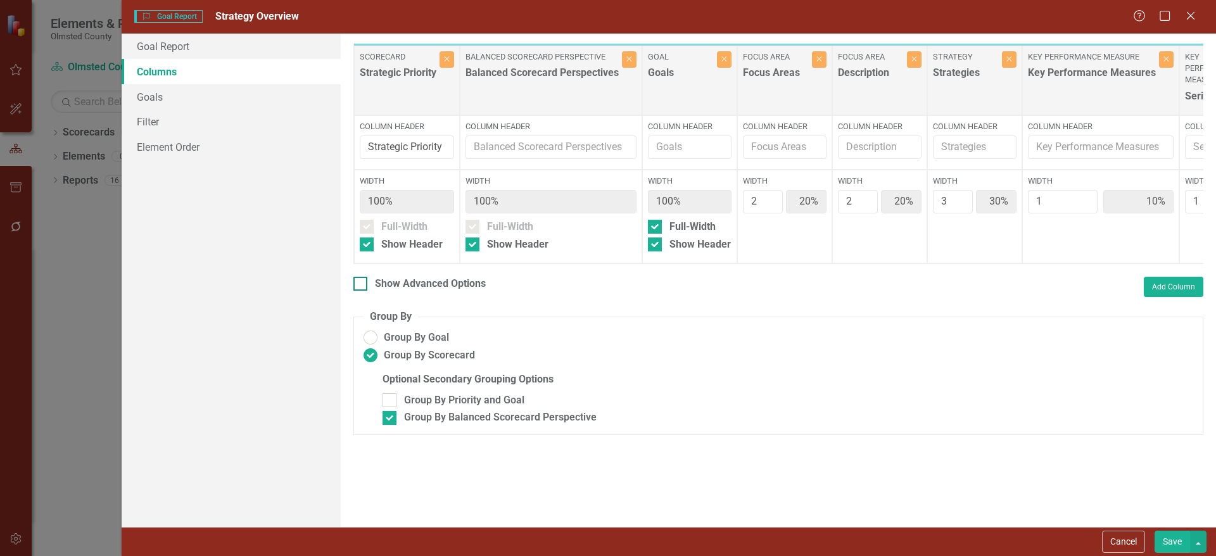
click at [364, 291] on div at bounding box center [360, 284] width 14 height 14
click at [362, 285] on input "Show Advanced Options" at bounding box center [357, 281] width 8 height 8
checkbox input "true"
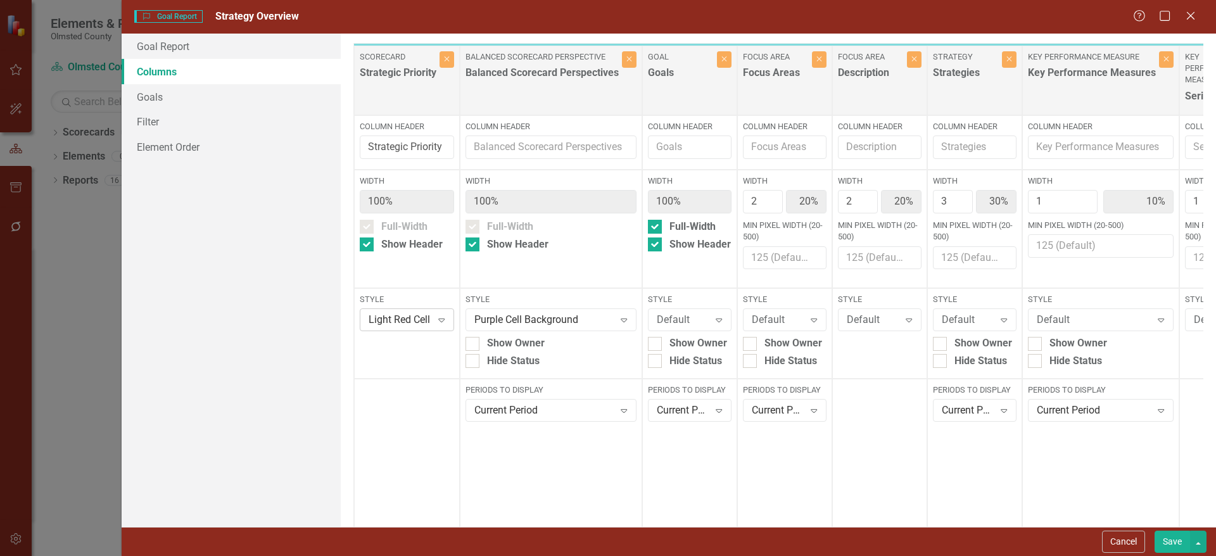
click at [436, 318] on div "Expand" at bounding box center [441, 320] width 23 height 20
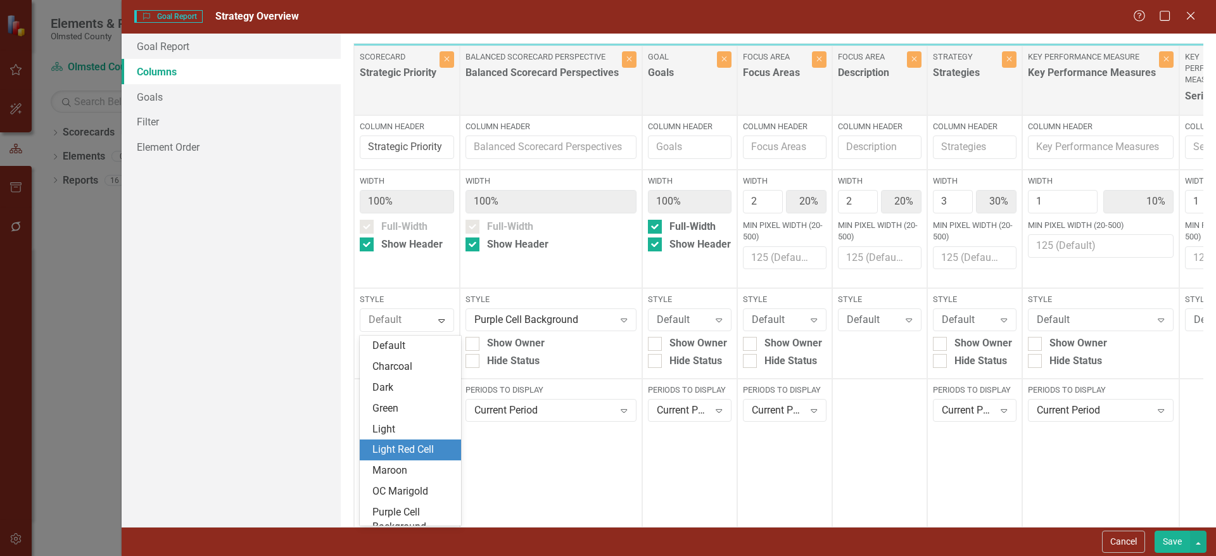
scroll to position [74, 0]
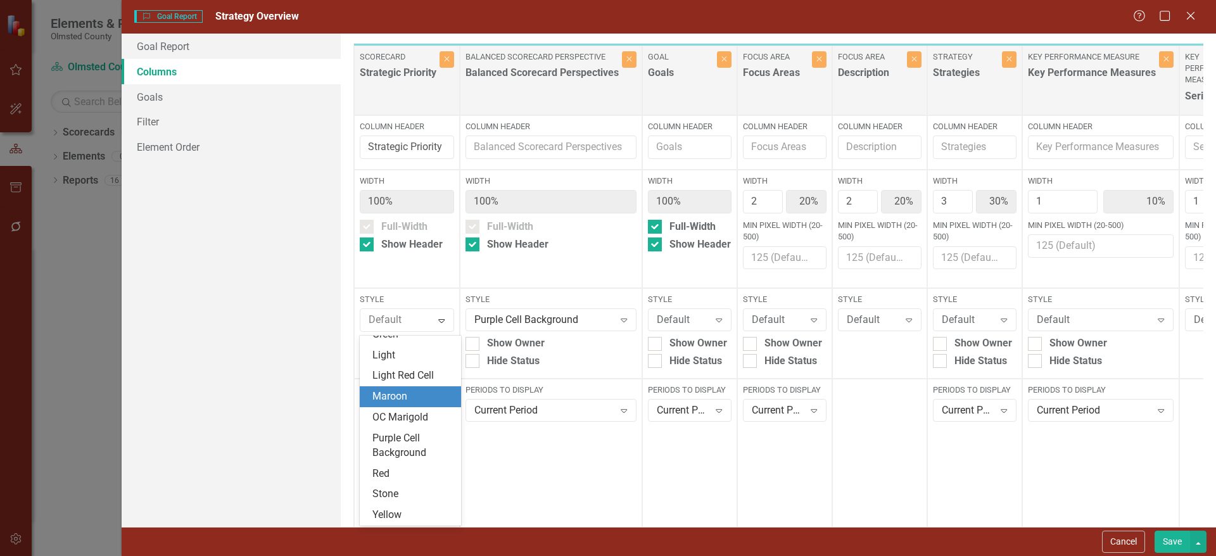
click at [406, 397] on div "Maroon" at bounding box center [412, 396] width 81 height 15
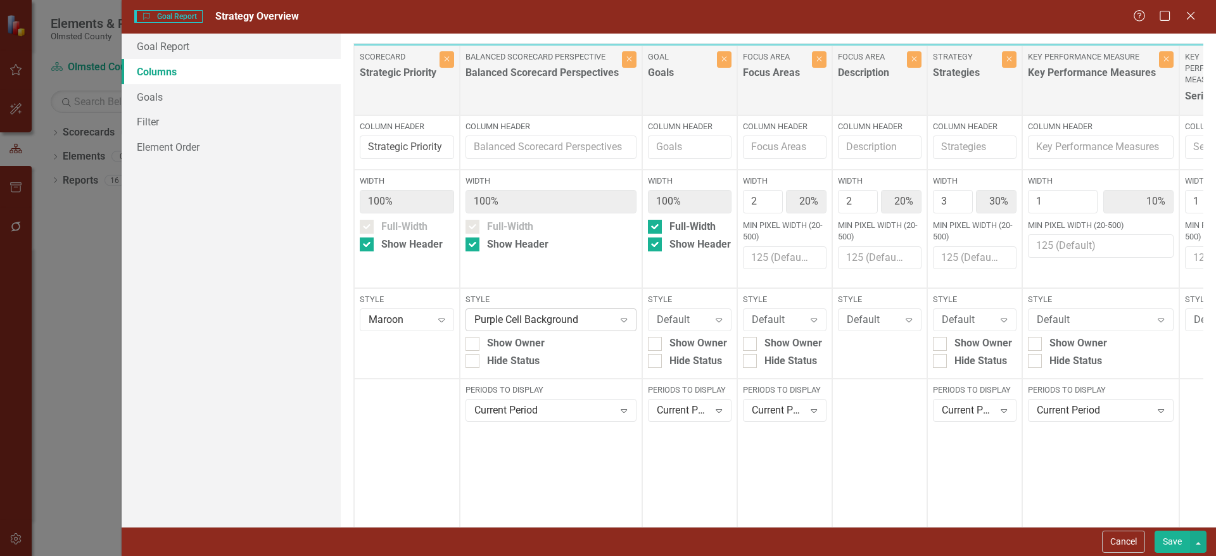
click at [621, 321] on icon "Expand" at bounding box center [623, 320] width 13 height 10
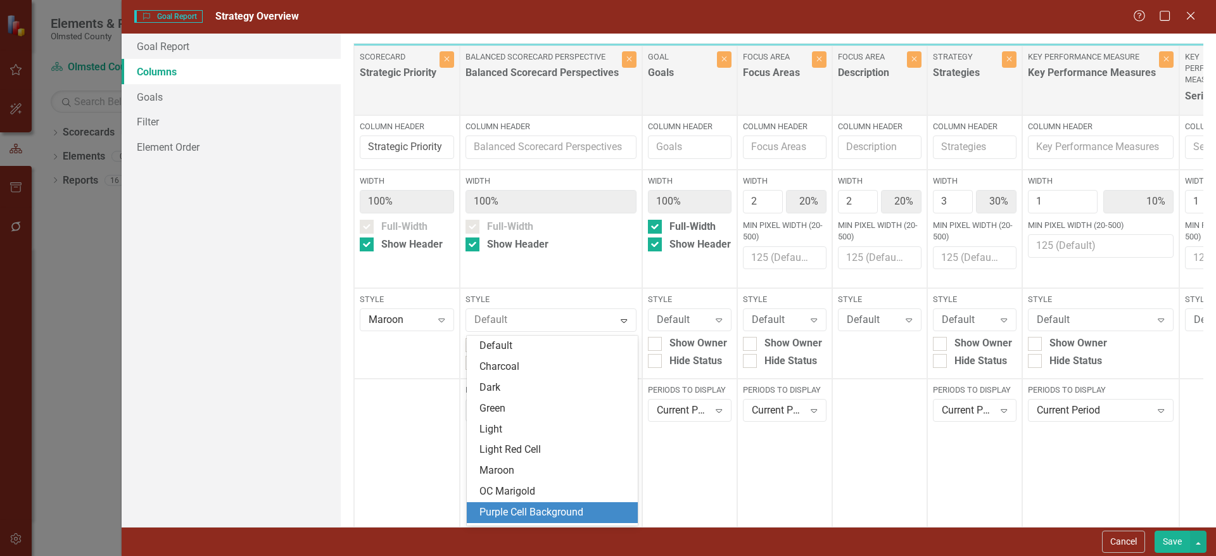
scroll to position [60, 0]
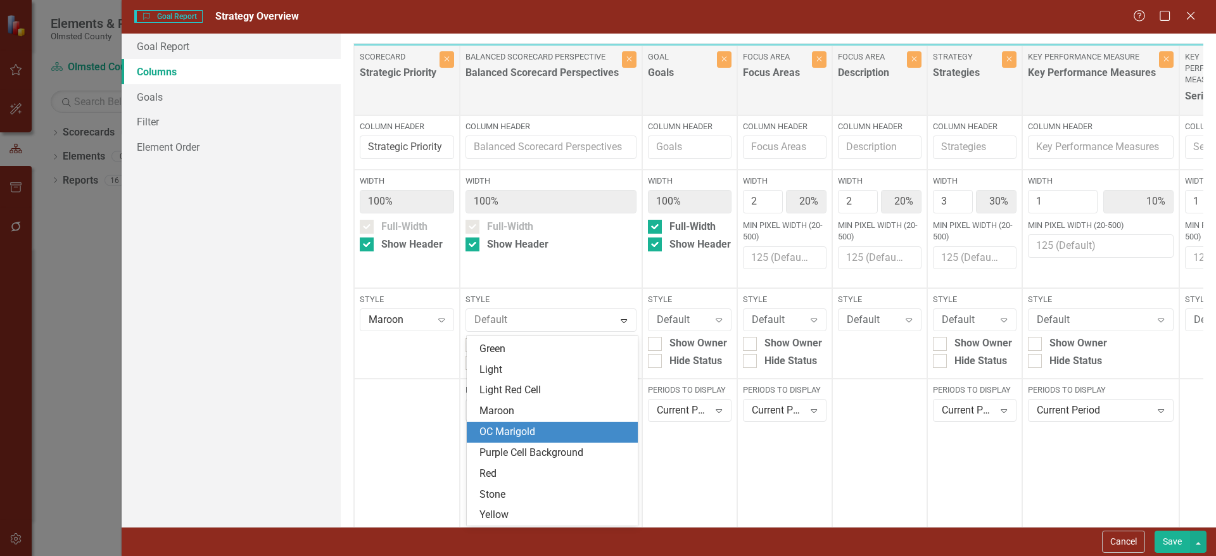
click at [518, 430] on div "OC Marigold" at bounding box center [554, 432] width 151 height 15
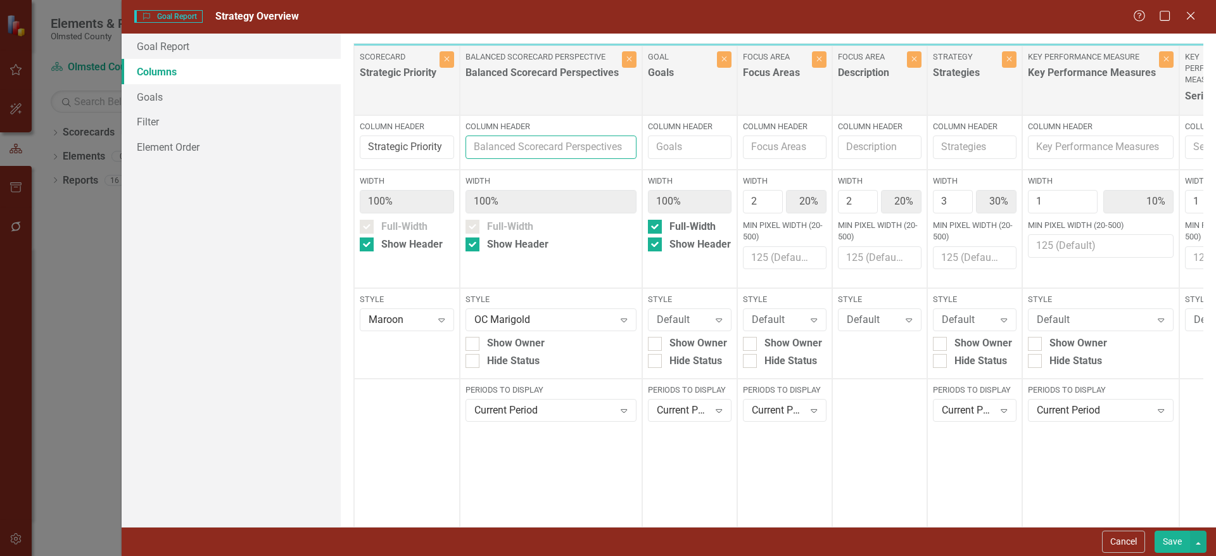
click at [510, 153] on input "Column Header" at bounding box center [550, 147] width 171 height 23
type input "s"
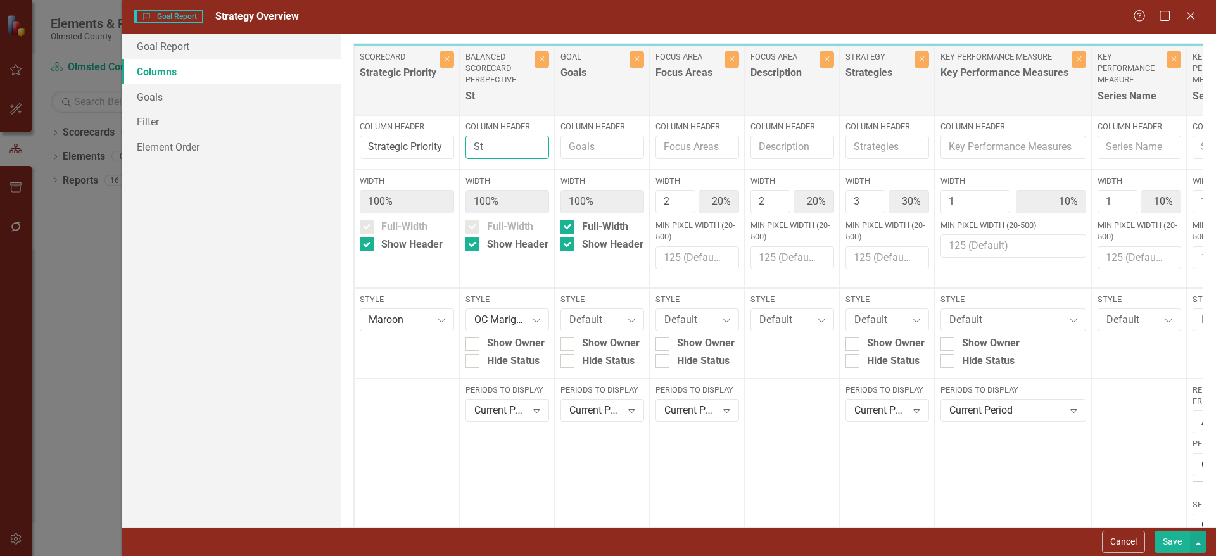
type input "S"
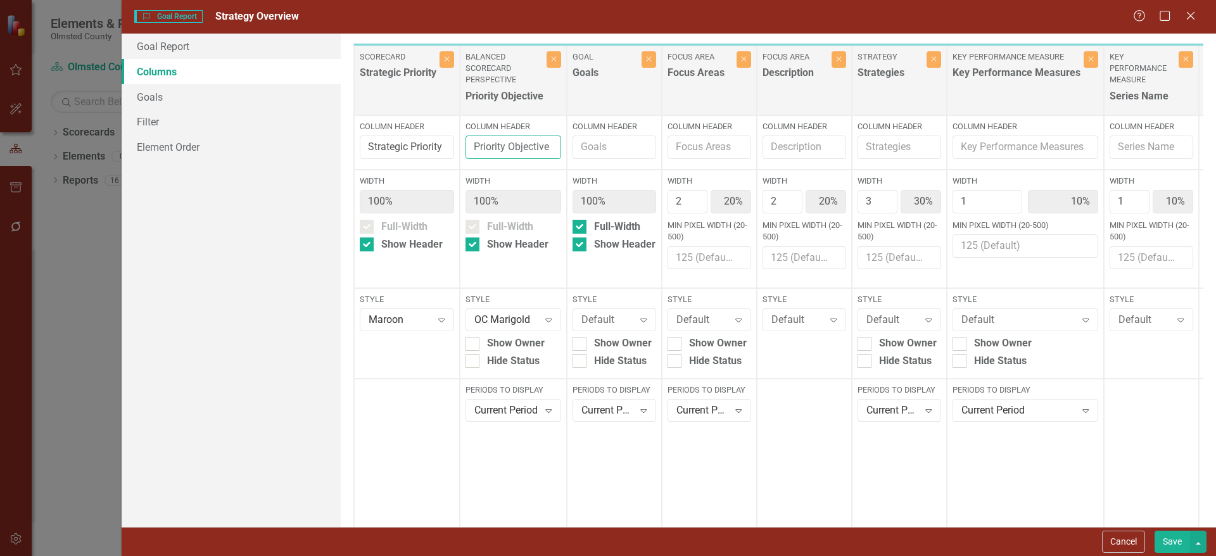
scroll to position [0, 0]
type input "Priority Objective"
click at [1172, 539] on button "Save" at bounding box center [1171, 542] width 35 height 22
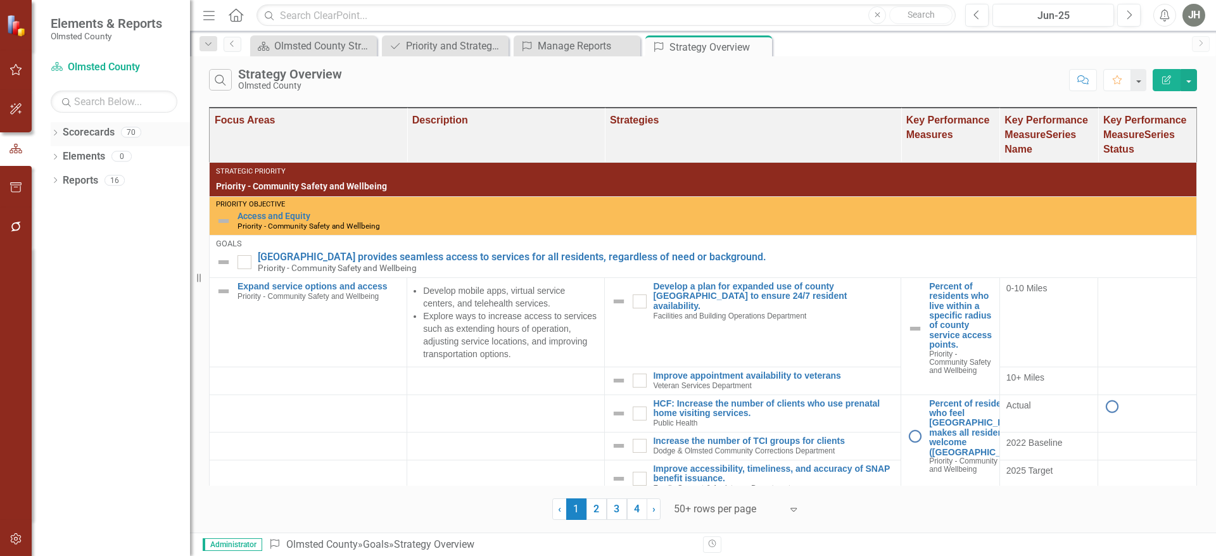
click at [53, 129] on div "Dropdown" at bounding box center [55, 134] width 9 height 11
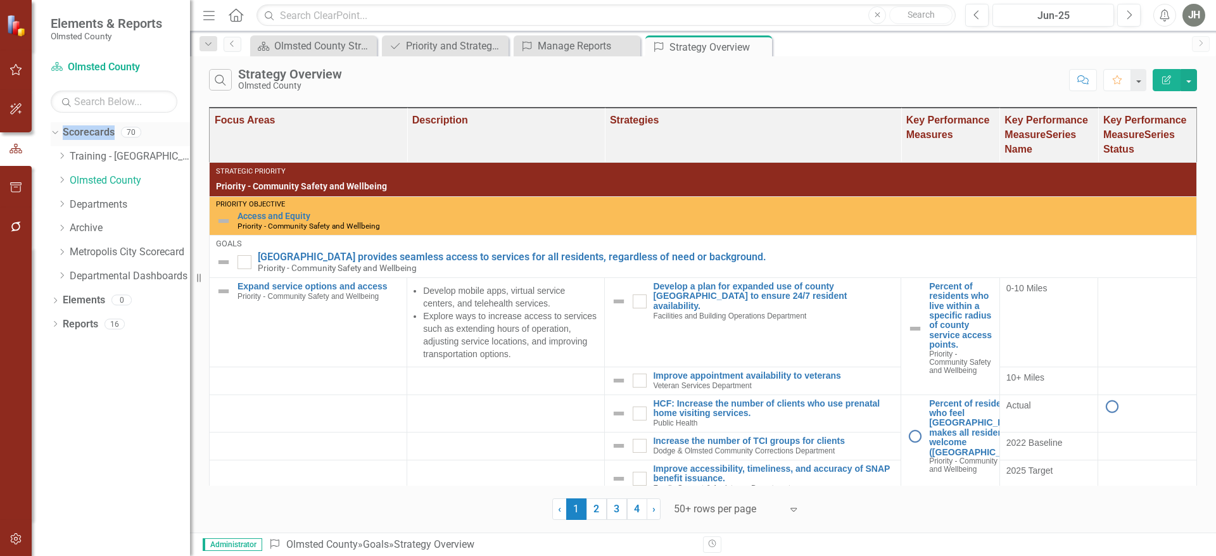
click at [53, 129] on icon "Dropdown" at bounding box center [53, 131] width 7 height 9
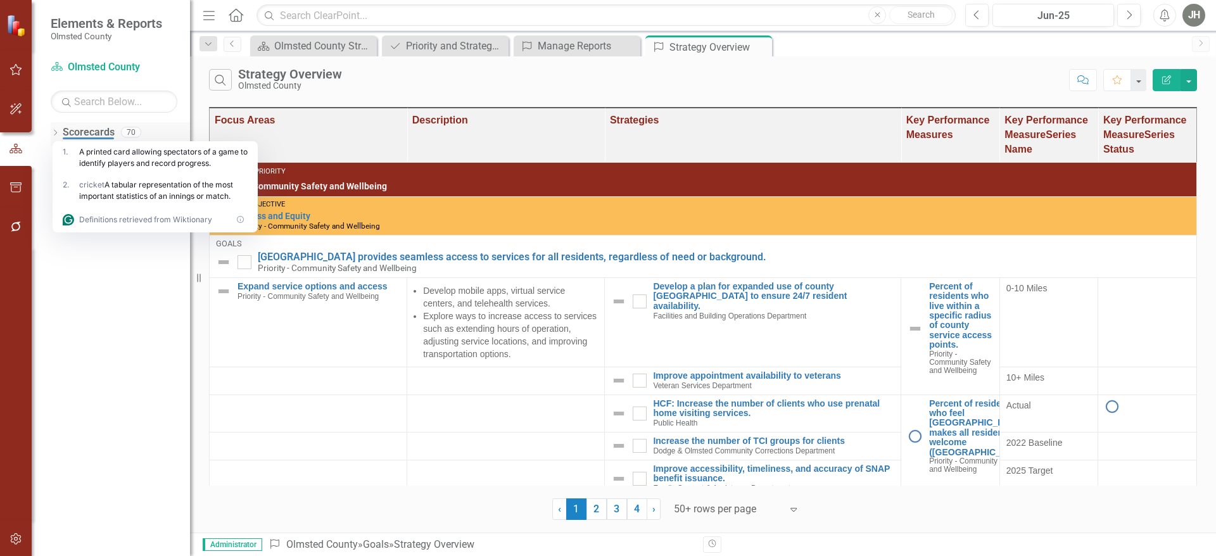
click at [53, 129] on div "Dropdown" at bounding box center [55, 134] width 9 height 11
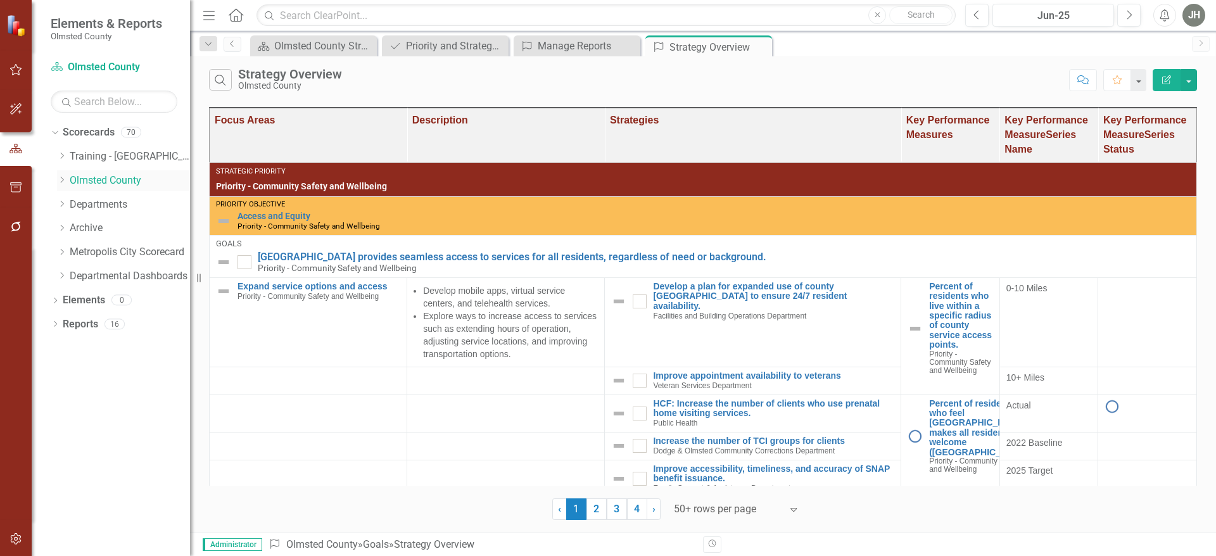
click at [61, 177] on div "Dropdown" at bounding box center [61, 180] width 9 height 11
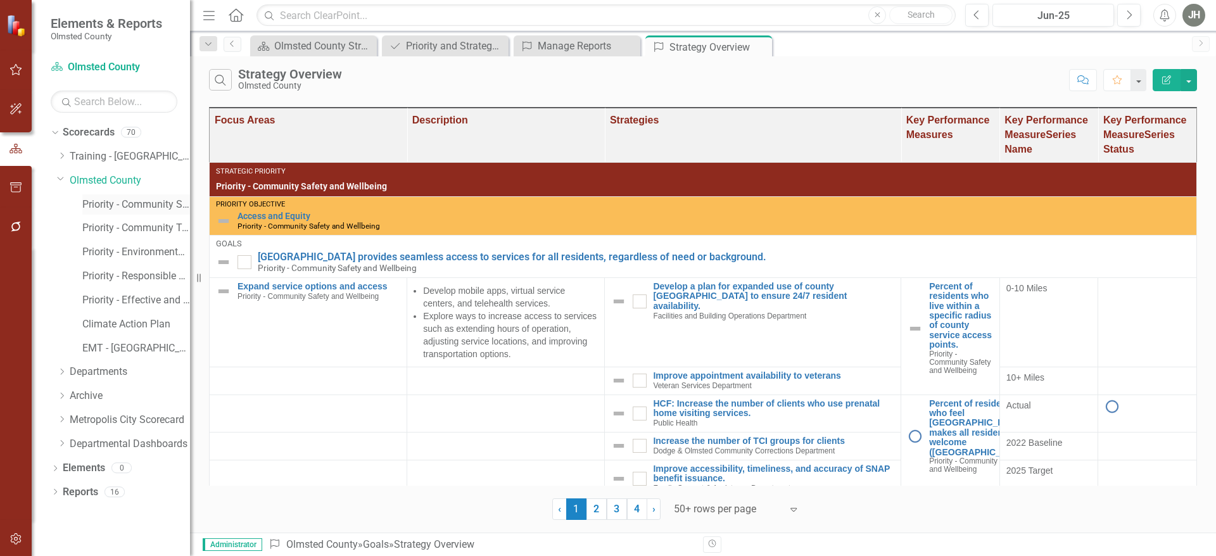
click at [138, 202] on link "Priority - Community Safety and Wellbeing" at bounding box center [136, 205] width 108 height 15
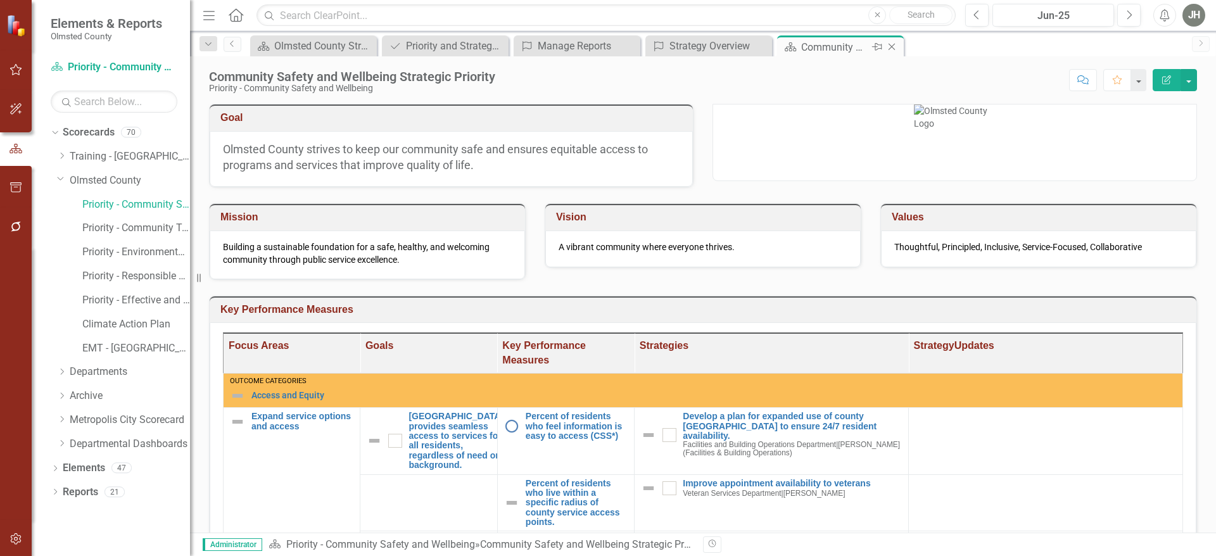
click at [894, 49] on icon "Close" at bounding box center [891, 47] width 13 height 10
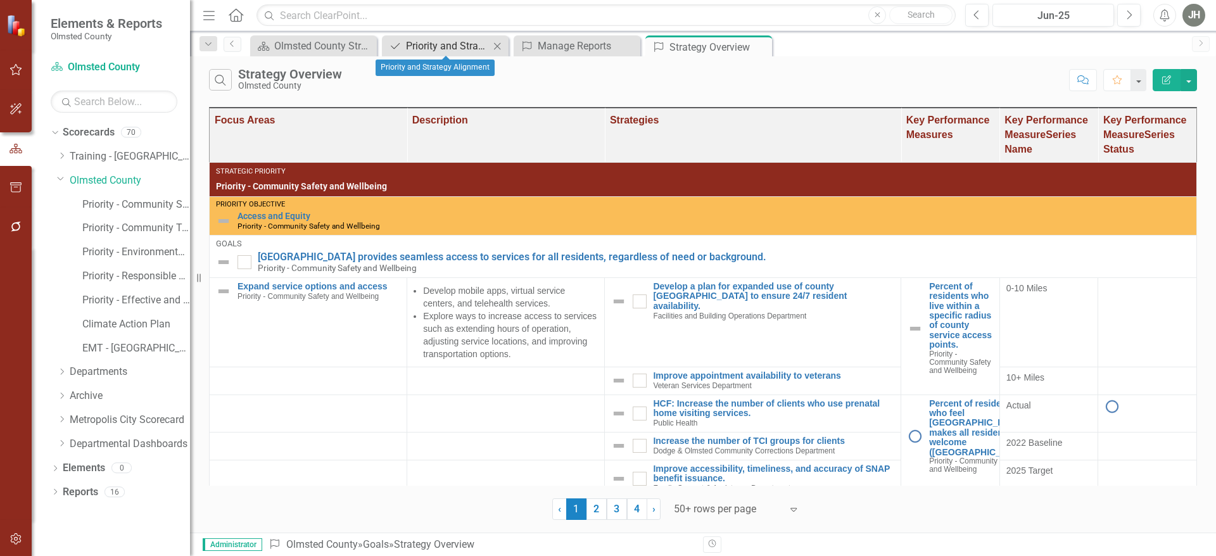
click at [467, 42] on div "Priority and Strategy Alignment" at bounding box center [448, 46] width 84 height 16
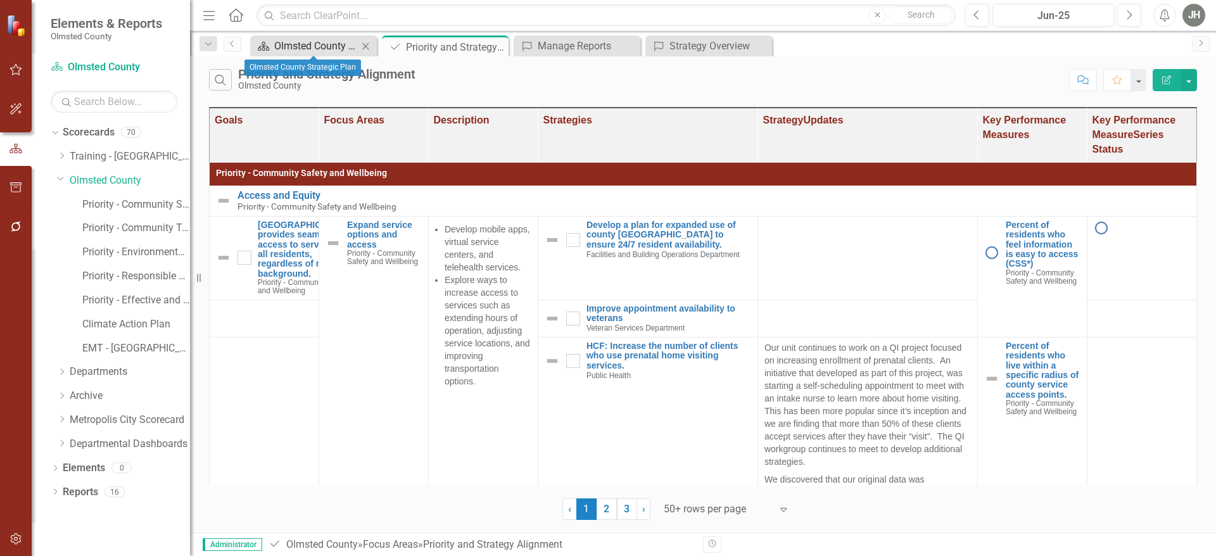
click at [319, 43] on div "Olmsted County Strategic Plan" at bounding box center [316, 46] width 84 height 16
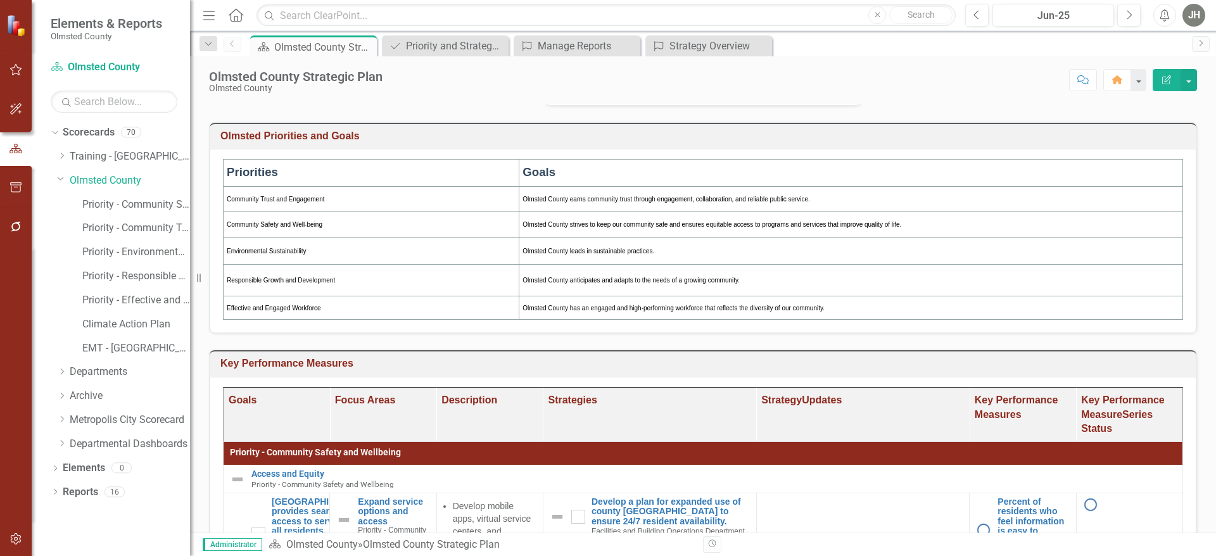
scroll to position [170, 0]
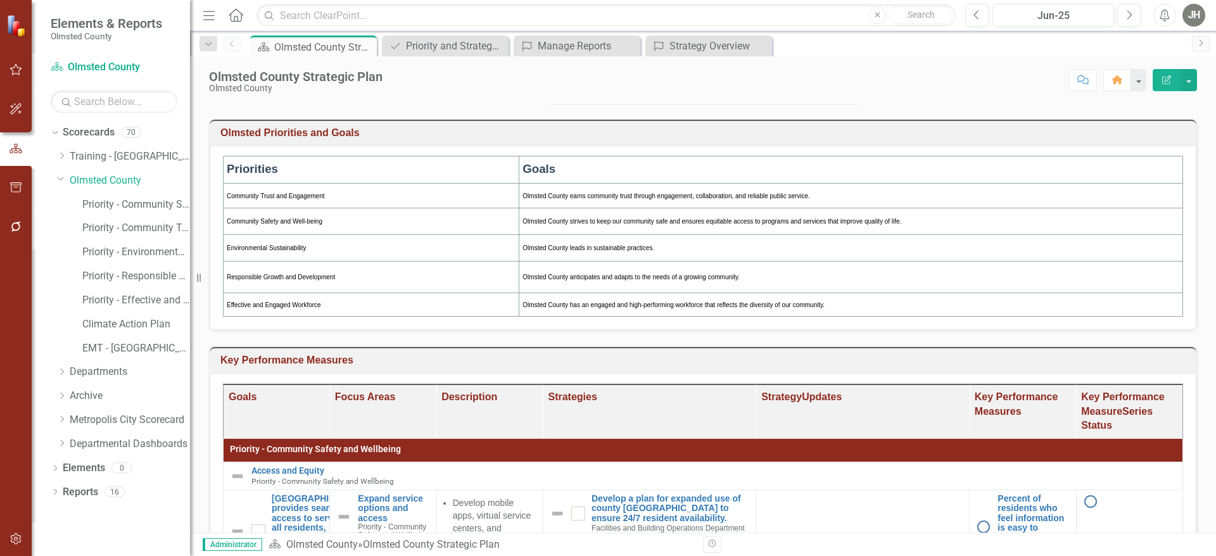
click at [498, 293] on td "Responsible Growth and Development" at bounding box center [372, 278] width 296 height 32
click at [710, 47] on div "Strategy Overview" at bounding box center [711, 46] width 84 height 16
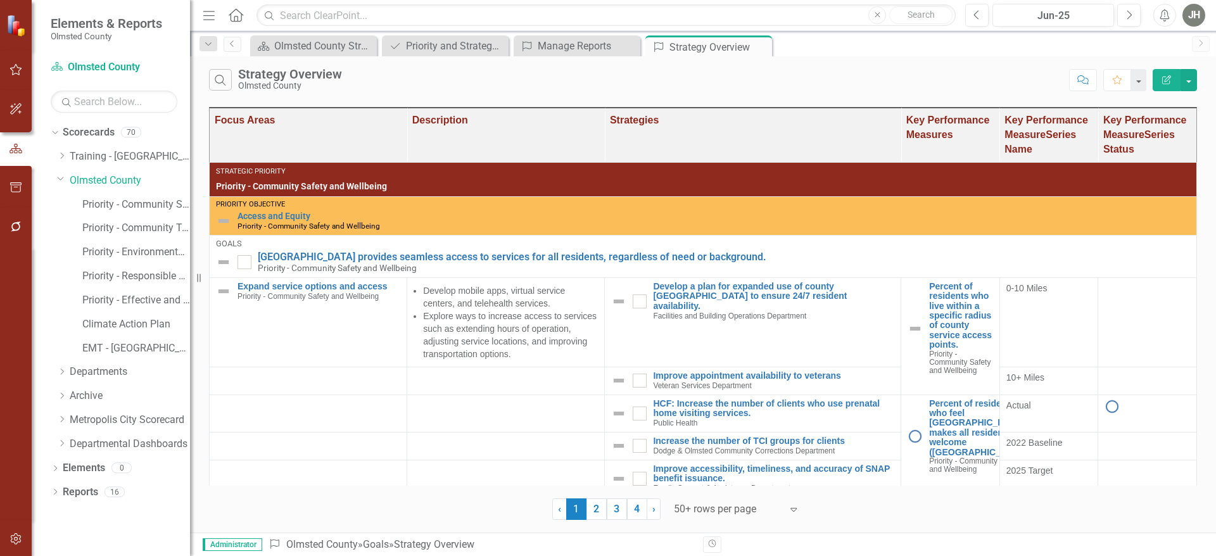
click at [1162, 79] on icon "Edit Report" at bounding box center [1166, 79] width 11 height 9
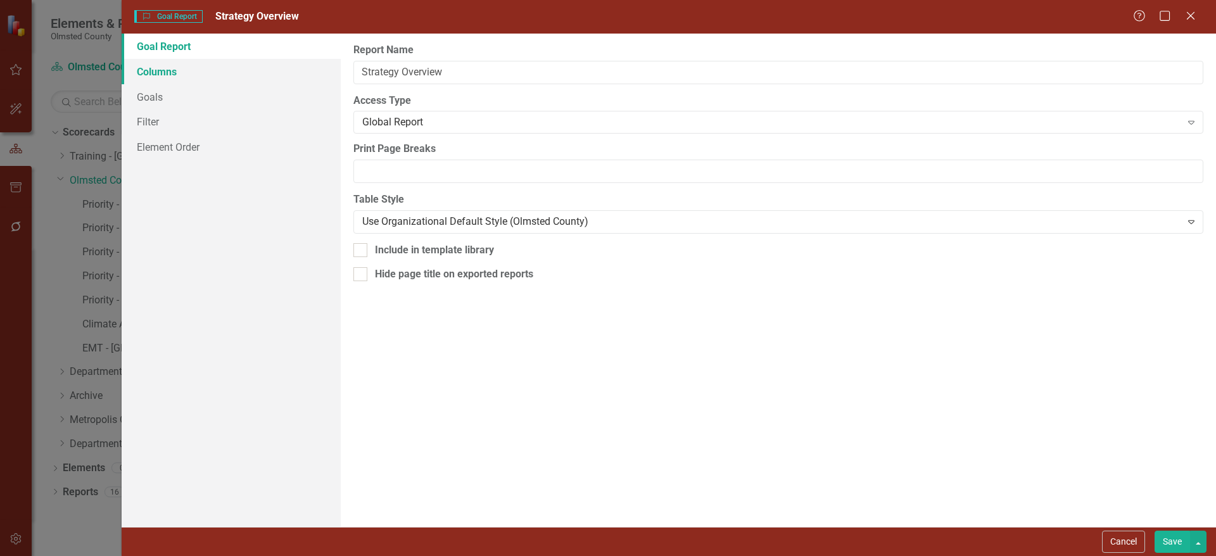
click at [168, 74] on link "Columns" at bounding box center [231, 71] width 219 height 25
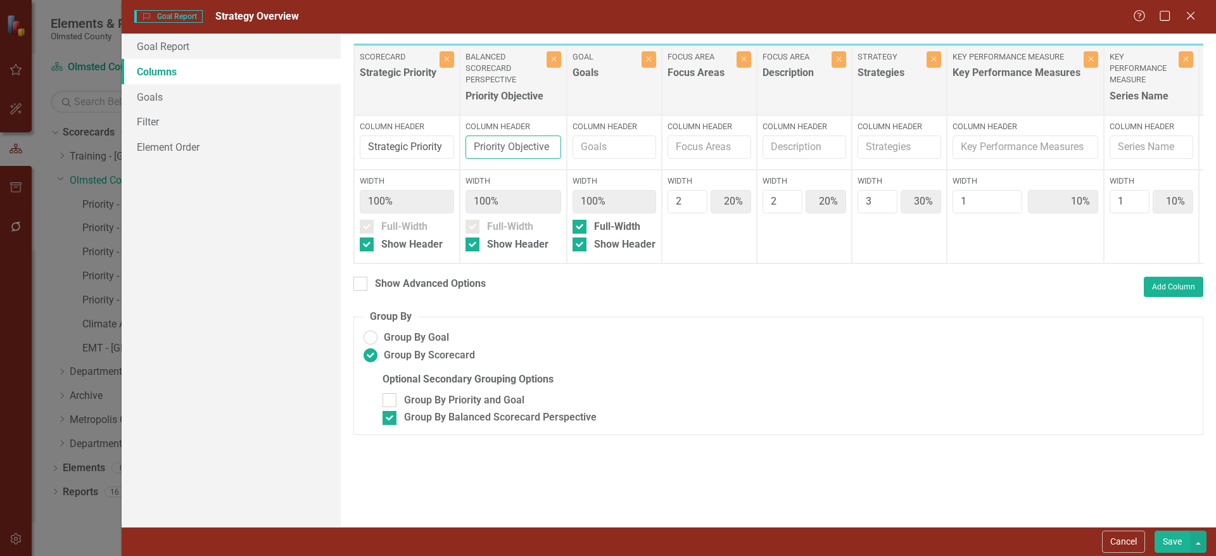
click at [510, 144] on input "Priority Objective" at bounding box center [513, 147] width 96 height 23
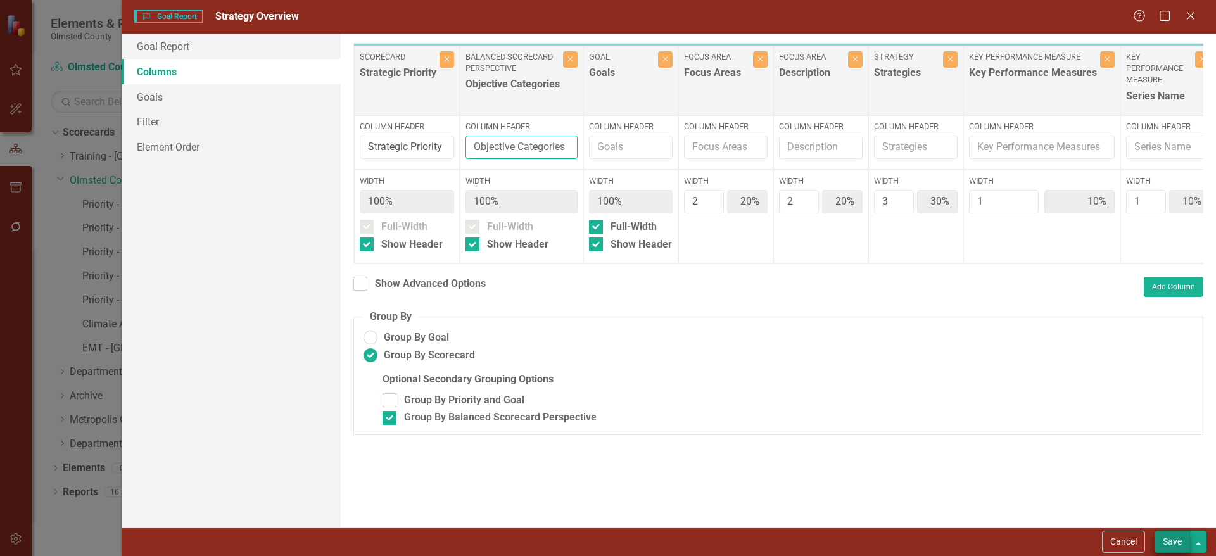
type input "Objective Categories"
click at [1171, 543] on button "Save" at bounding box center [1171, 542] width 35 height 22
